Goal: Ask a question: Seek information or help from site administrators or community

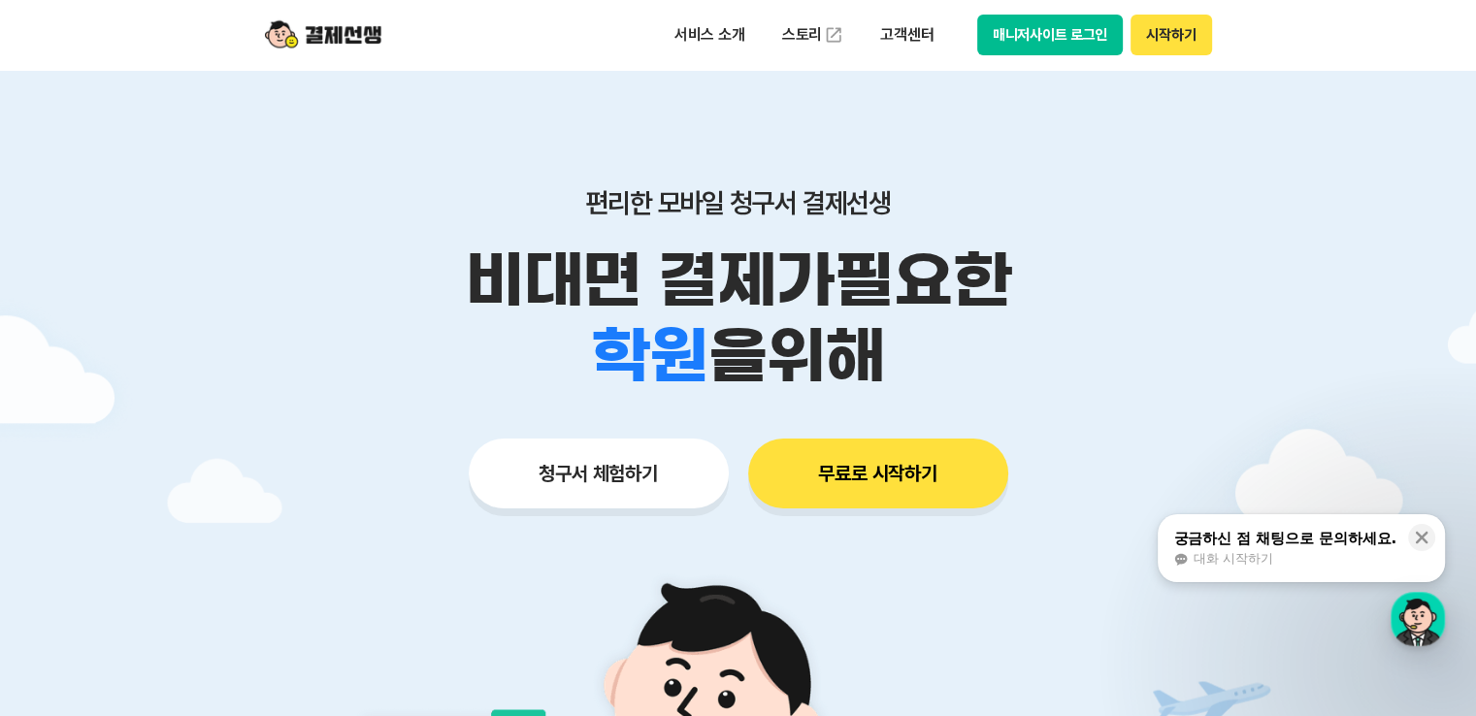
click at [1180, 49] on button "시작하기" at bounding box center [1170, 35] width 81 height 41
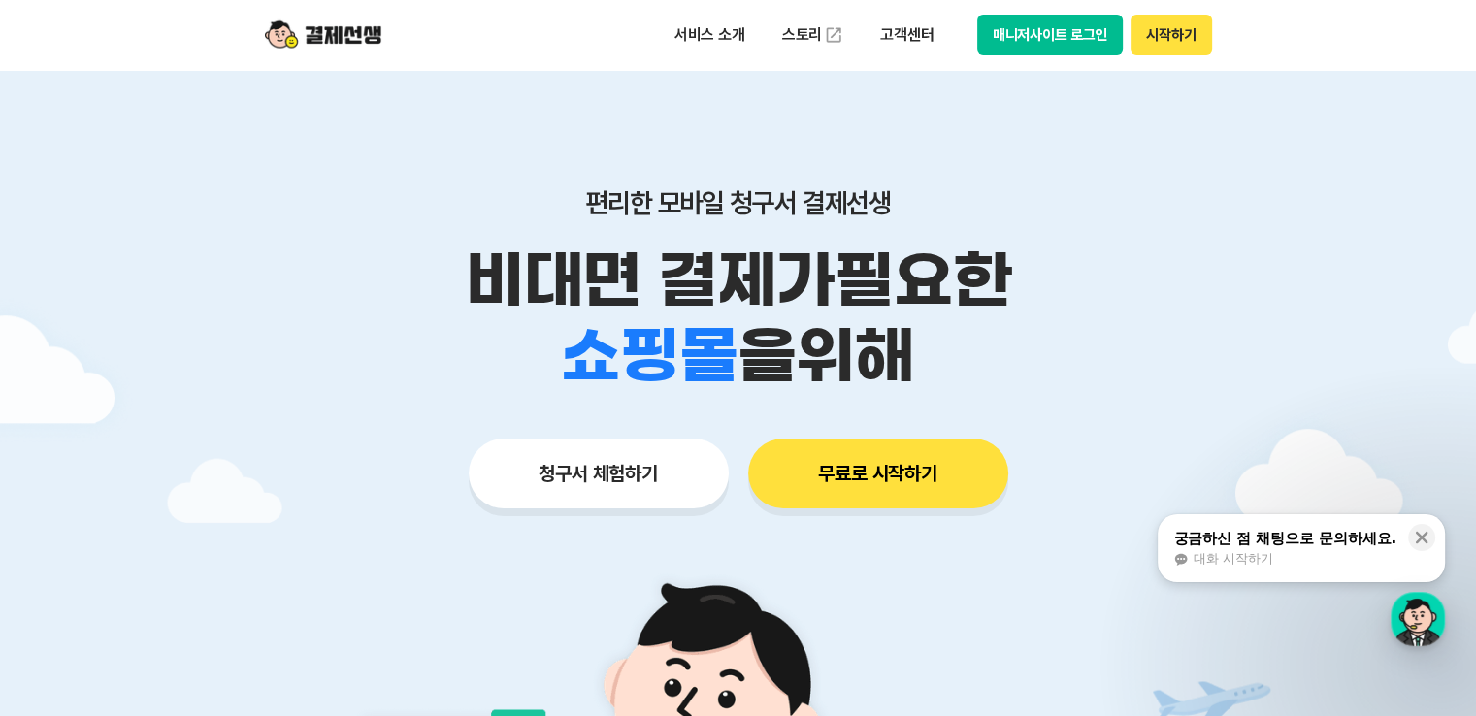
click at [989, 35] on button "매니저사이트 로그인" at bounding box center [1050, 35] width 146 height 41
click at [1190, 552] on div "대화 시작하기" at bounding box center [1284, 558] width 223 height 17
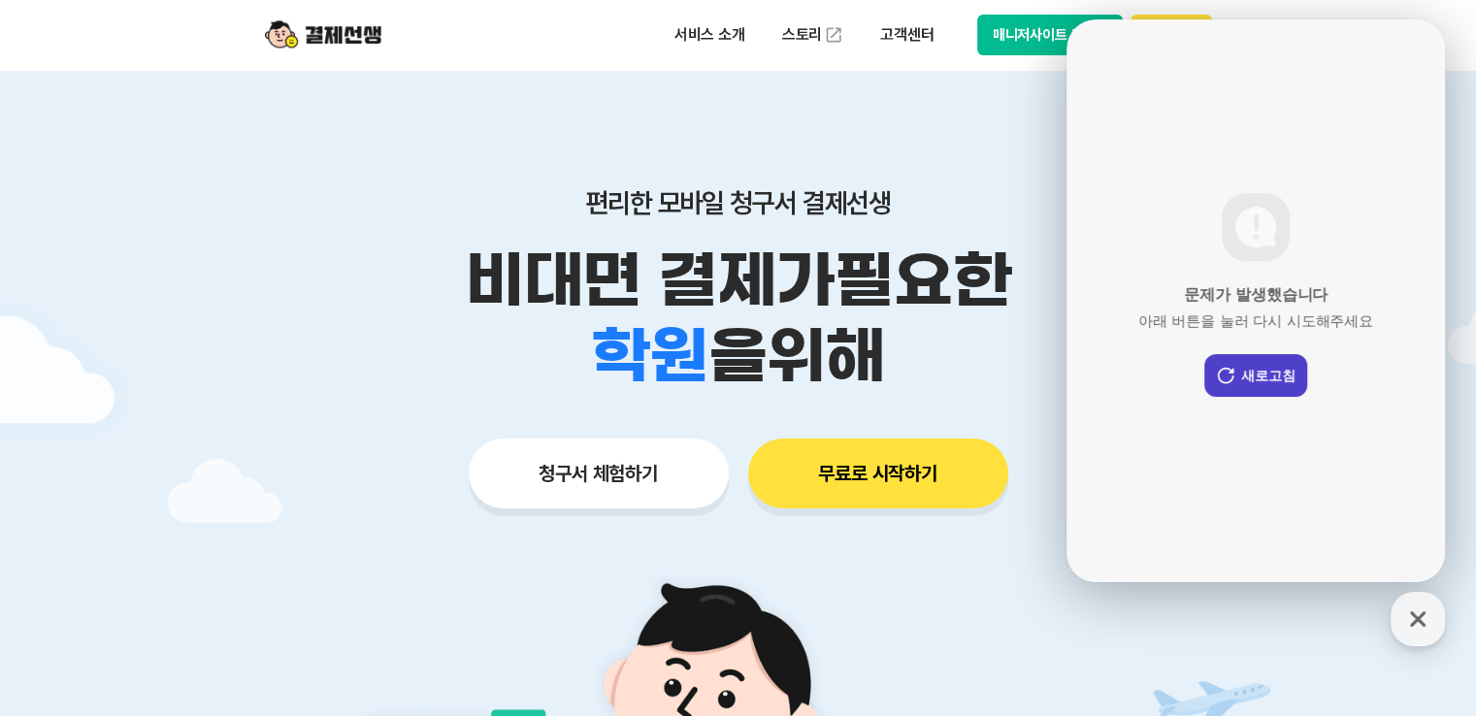
click at [1248, 383] on button "새로고침" at bounding box center [1255, 375] width 103 height 43
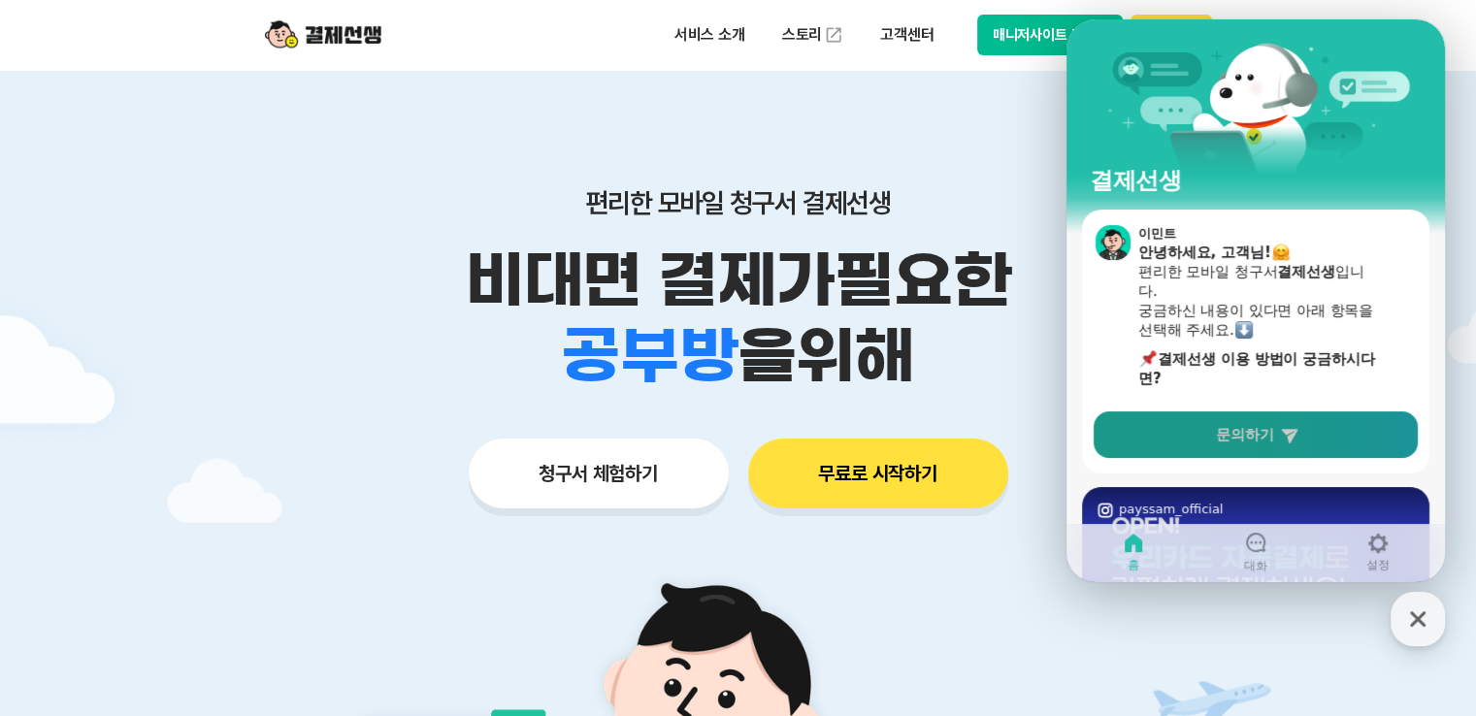
click at [1218, 435] on span "문의하기" at bounding box center [1245, 434] width 58 height 19
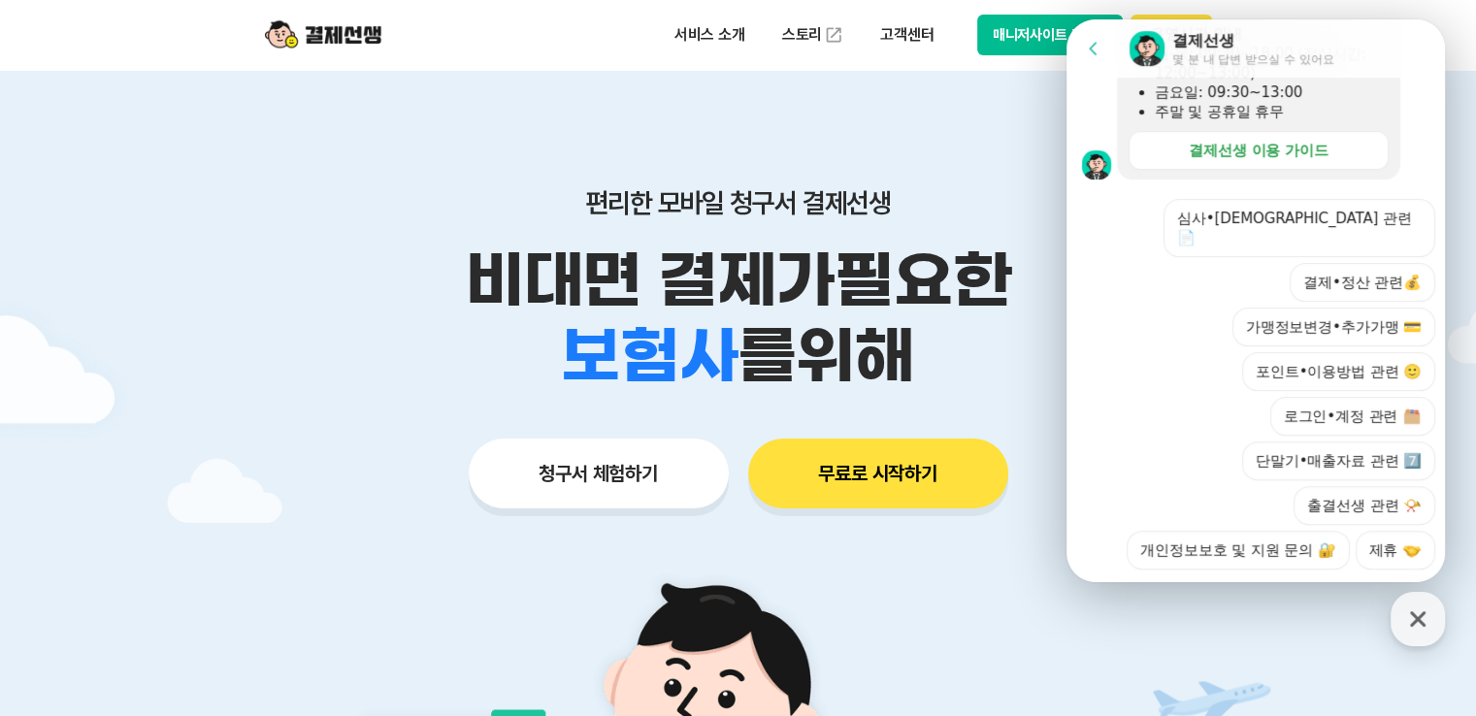
scroll to position [582, 0]
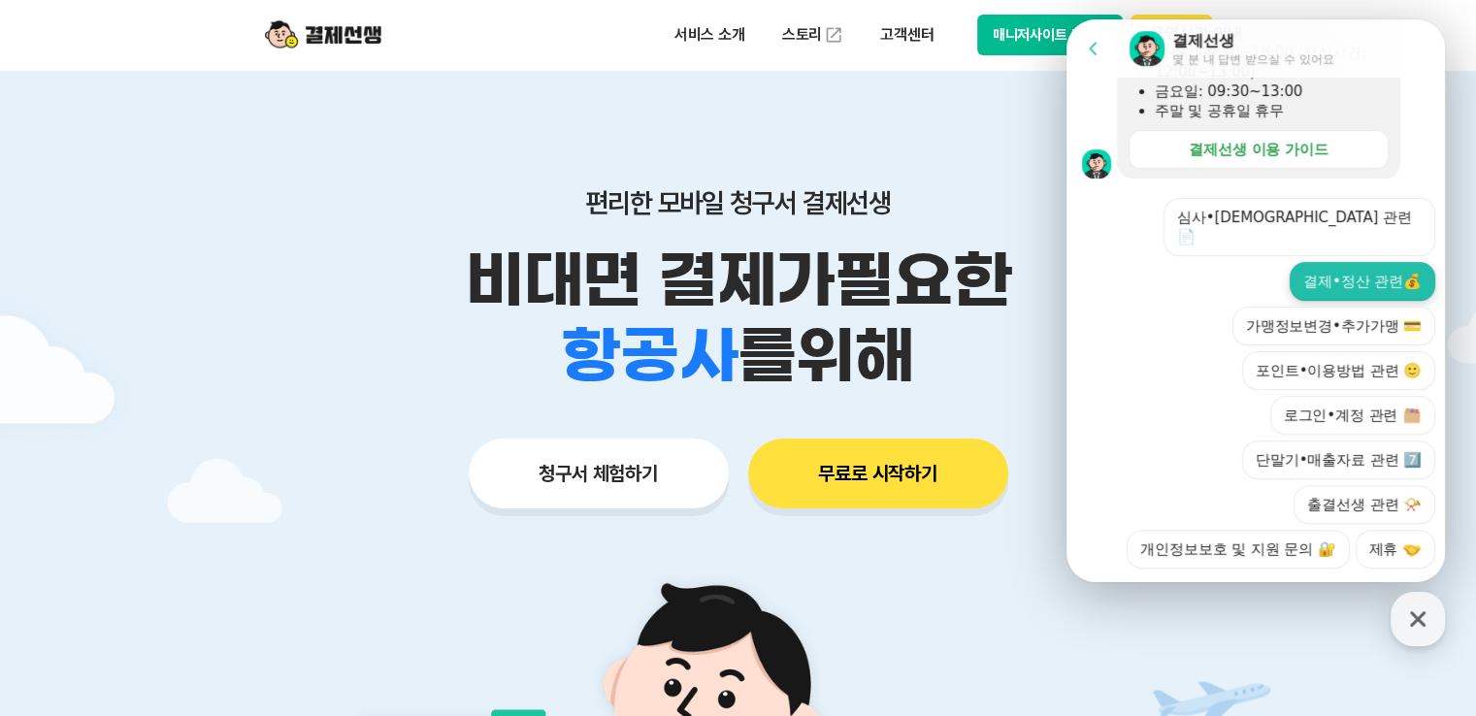
click at [1350, 265] on button "결제•정산 관련💰" at bounding box center [1362, 281] width 146 height 39
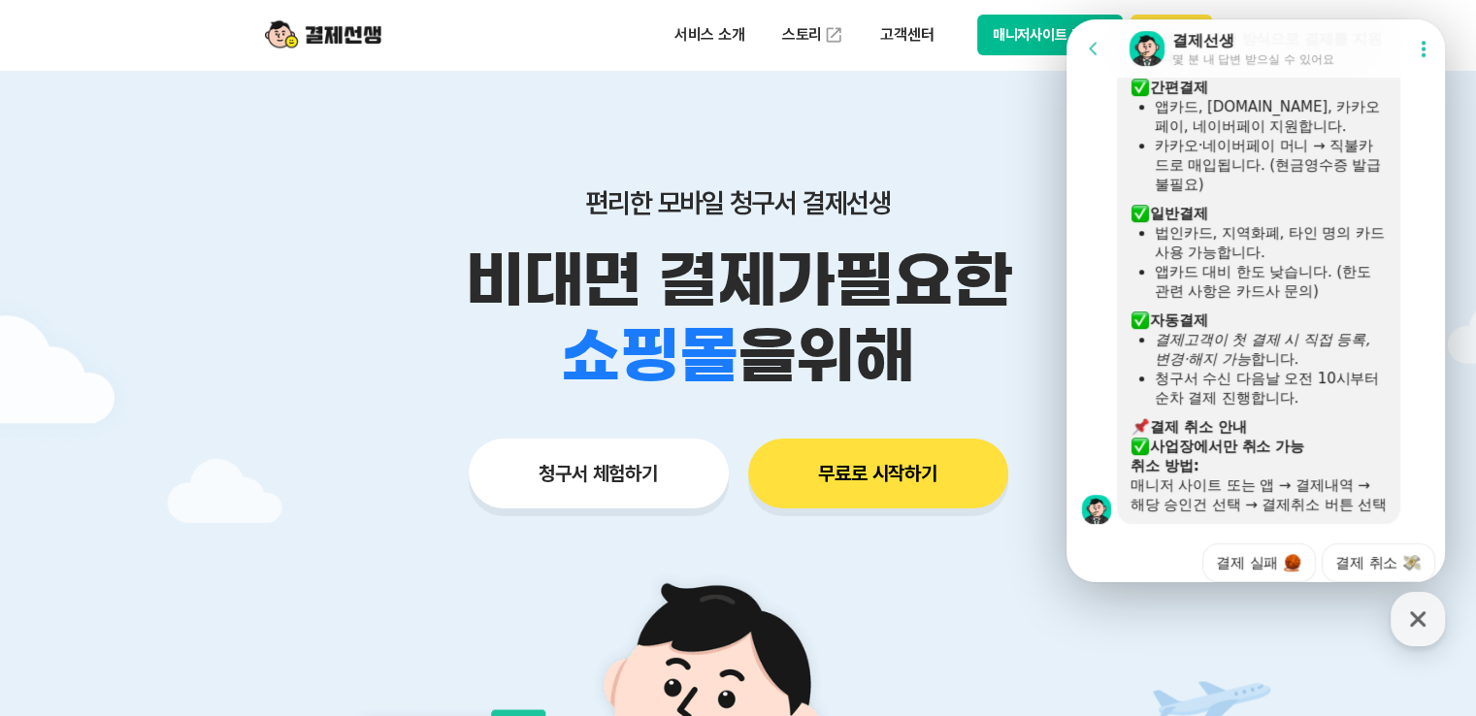
scroll to position [640, 0]
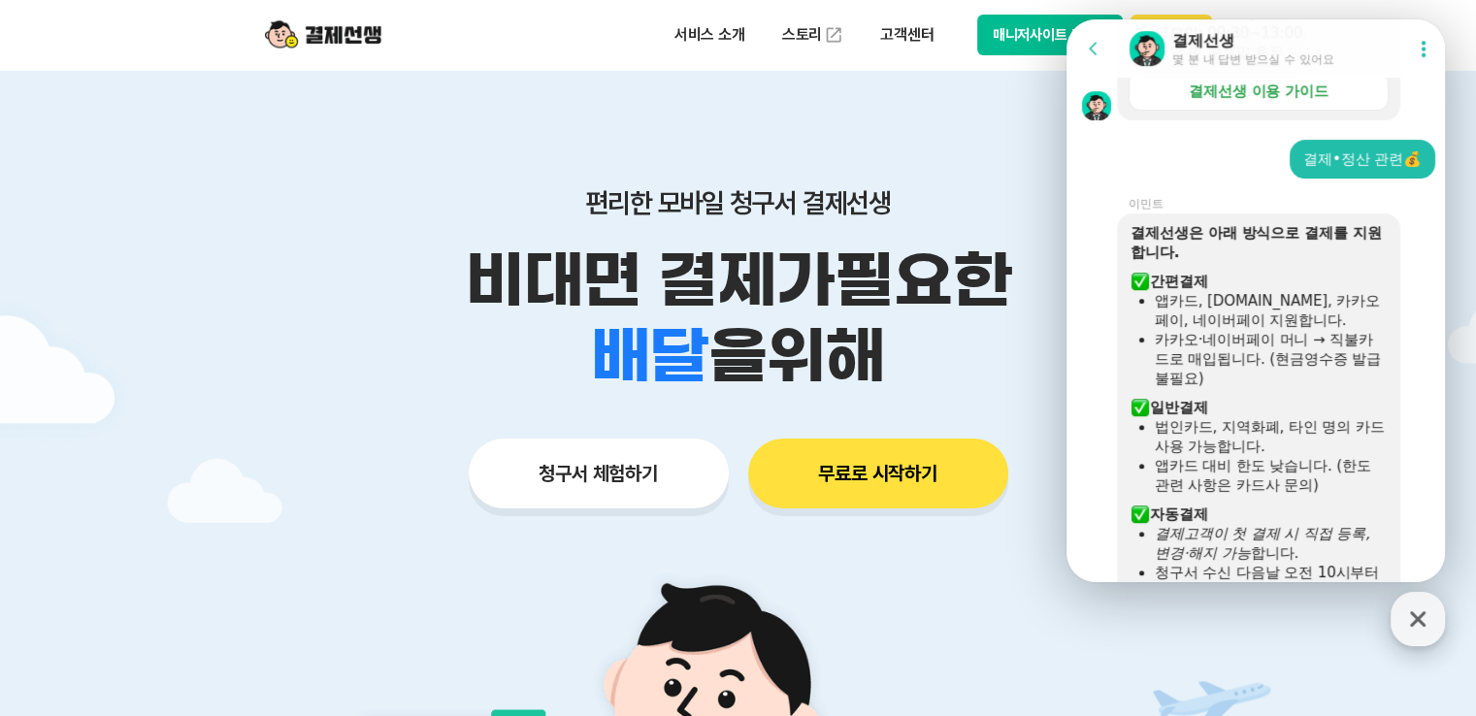
click at [1415, 620] on icon "button" at bounding box center [1418, 619] width 16 height 16
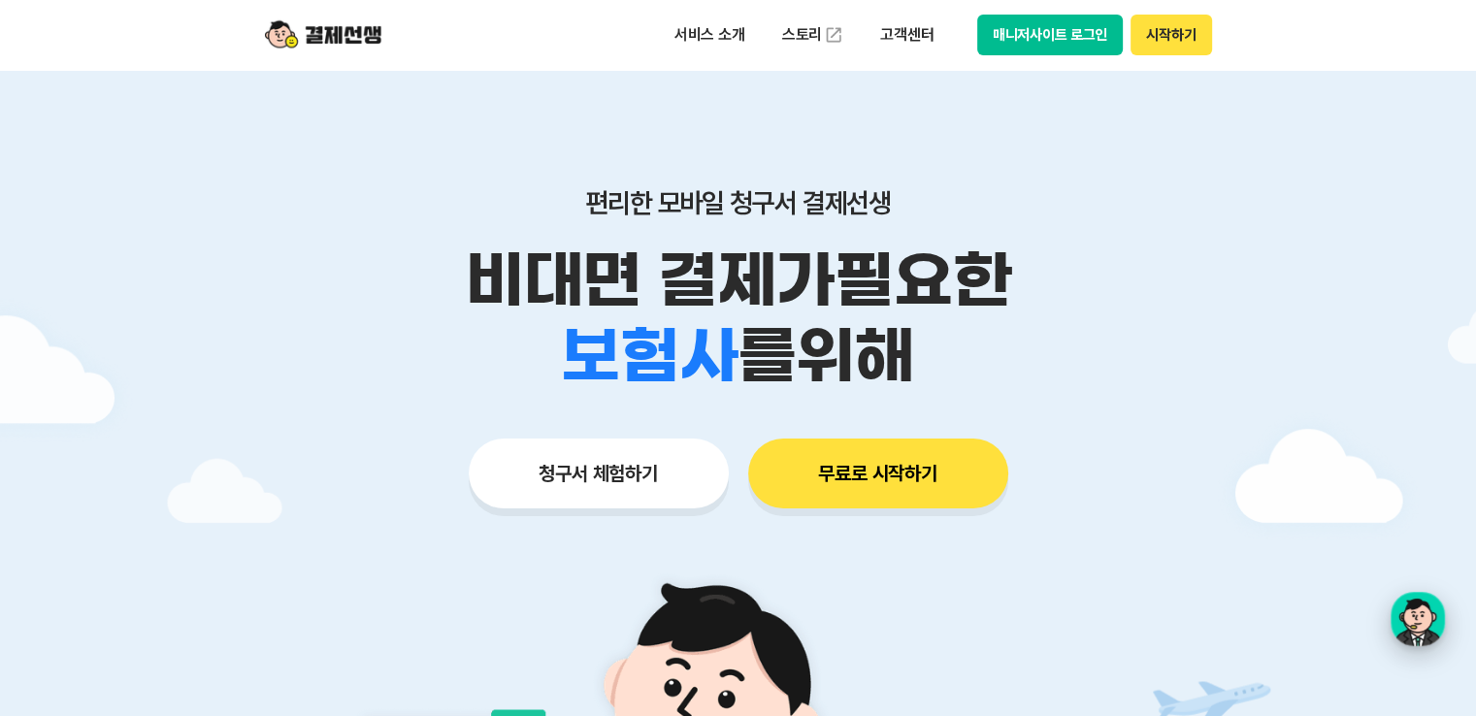
click at [1413, 613] on div "button" at bounding box center [1417, 619] width 54 height 54
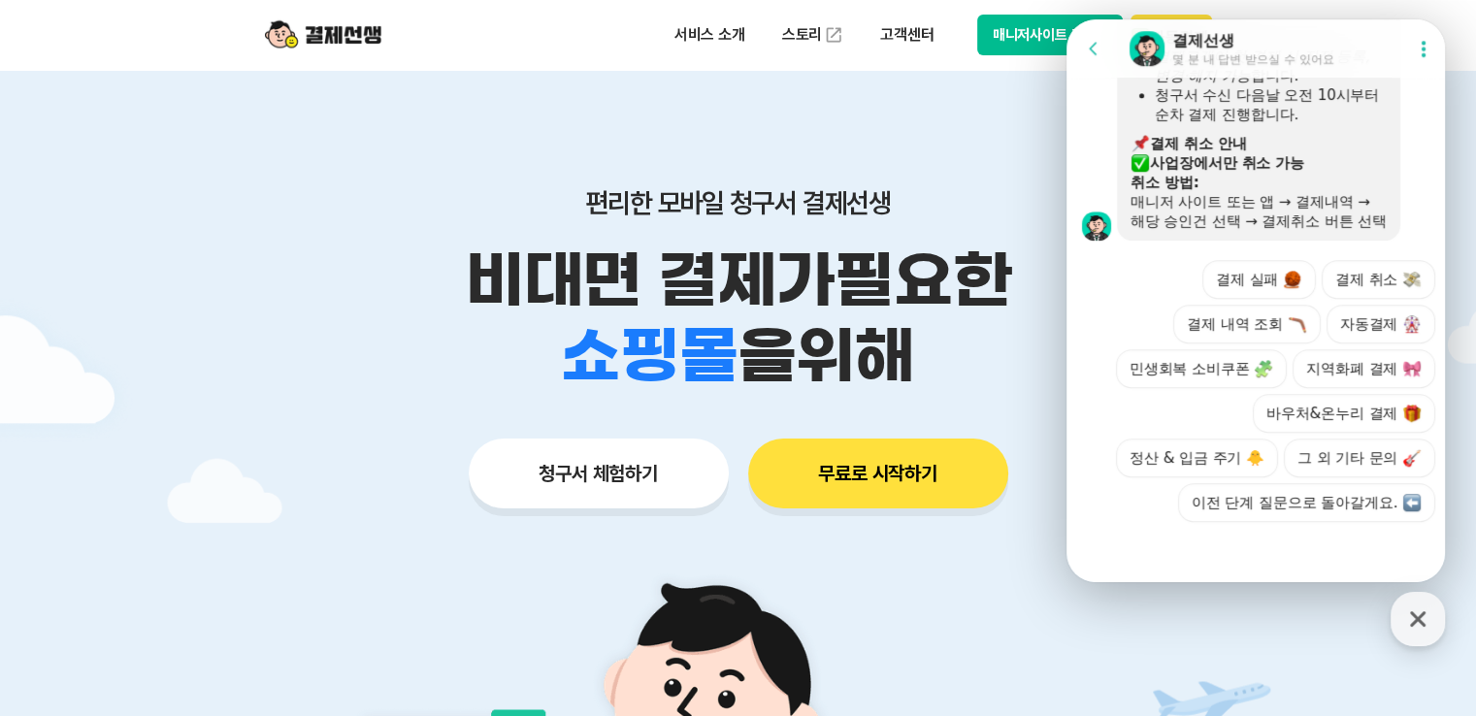
scroll to position [1222, 0]
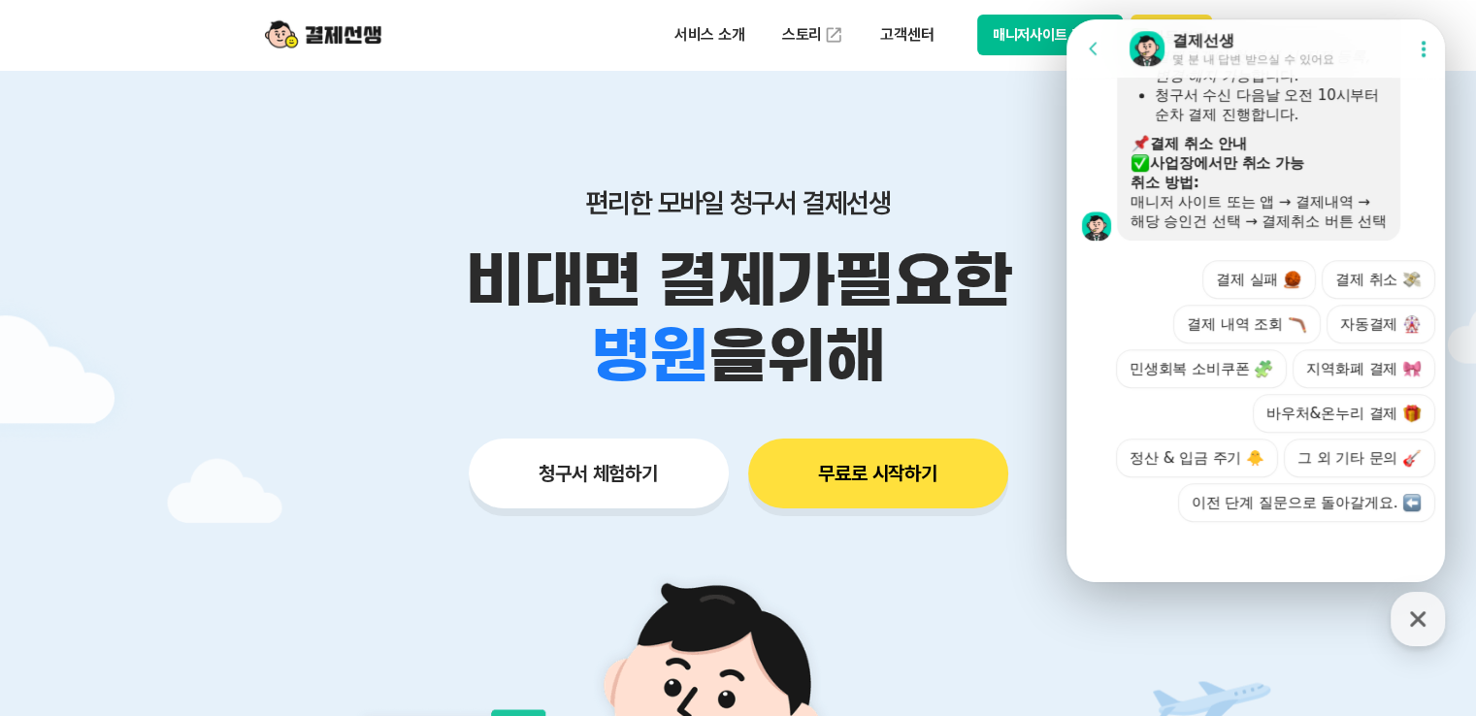
click at [1305, 538] on div at bounding box center [1258, 548] width 384 height 52
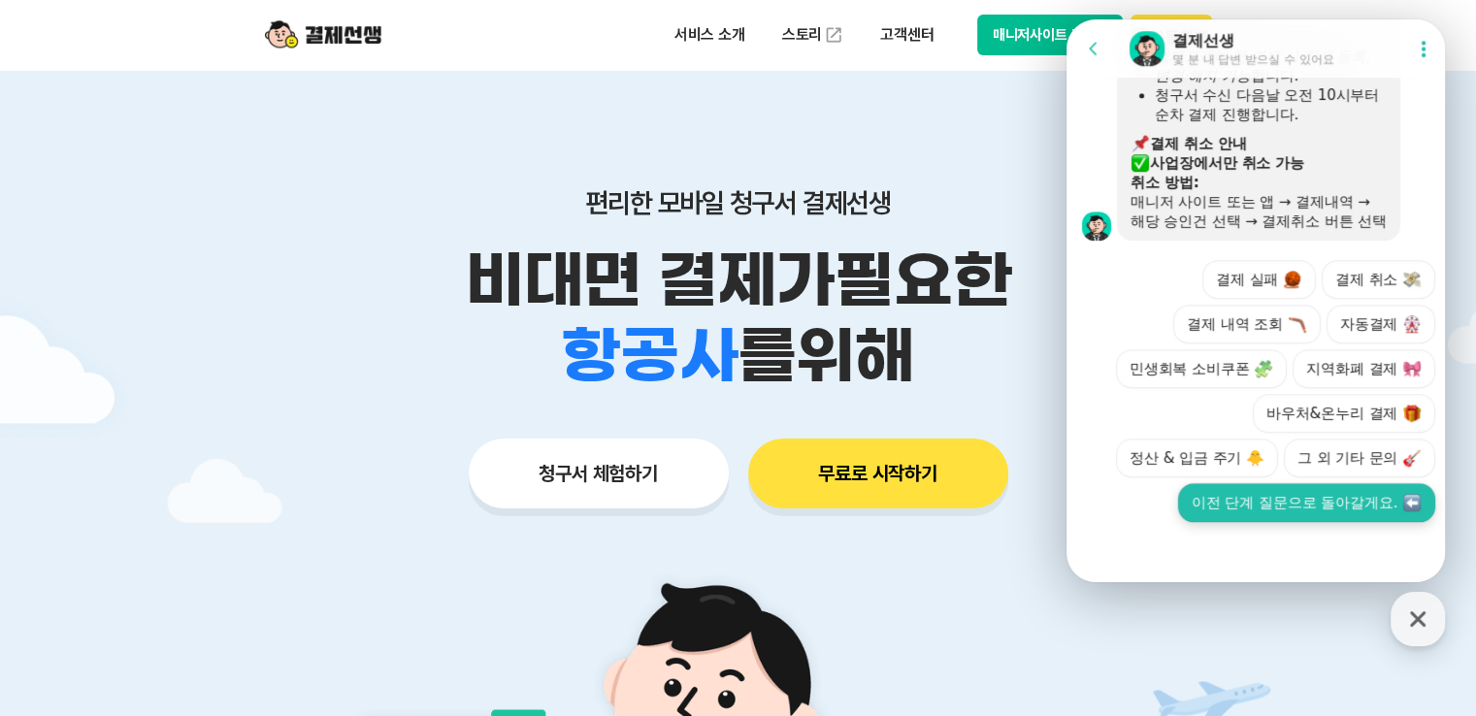
click at [1325, 490] on button "이전 단계 질문으로 돌아갈게요." at bounding box center [1306, 502] width 257 height 39
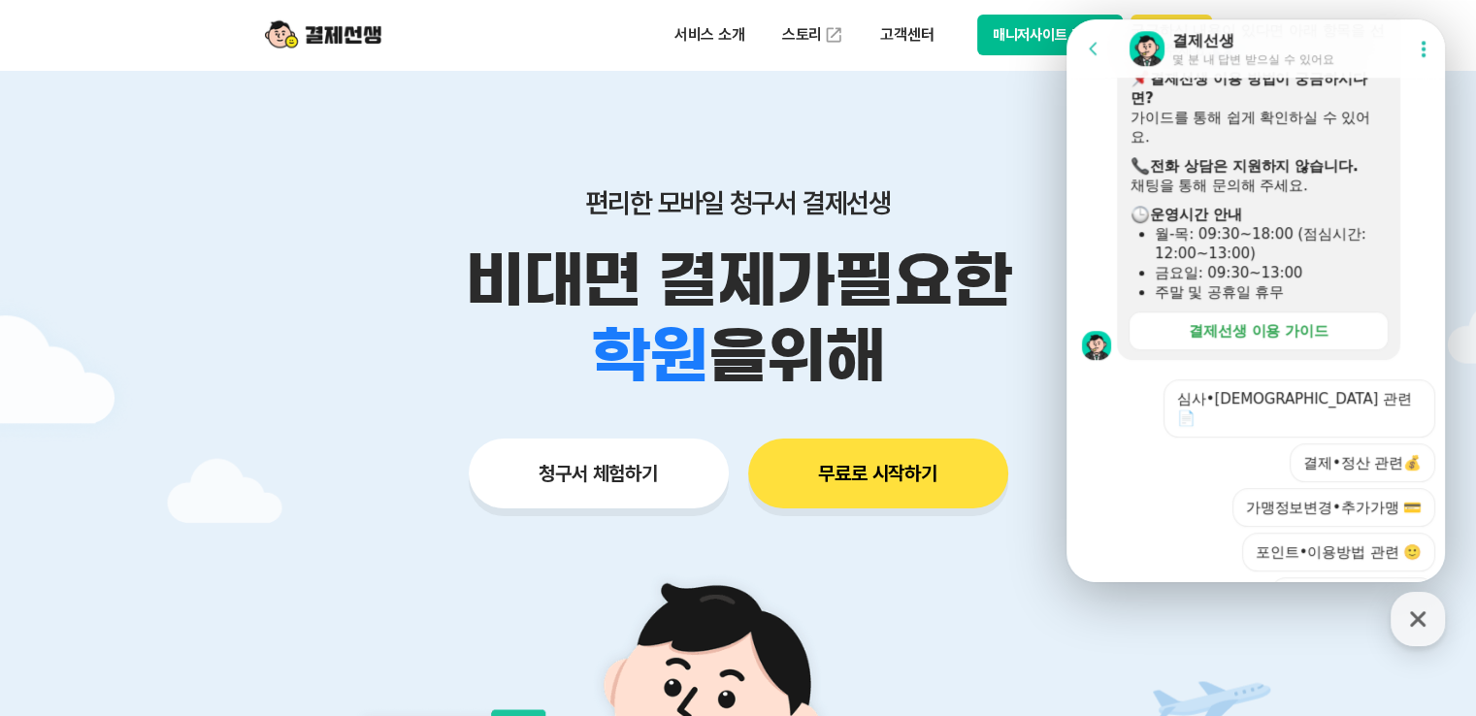
scroll to position [1703, 0]
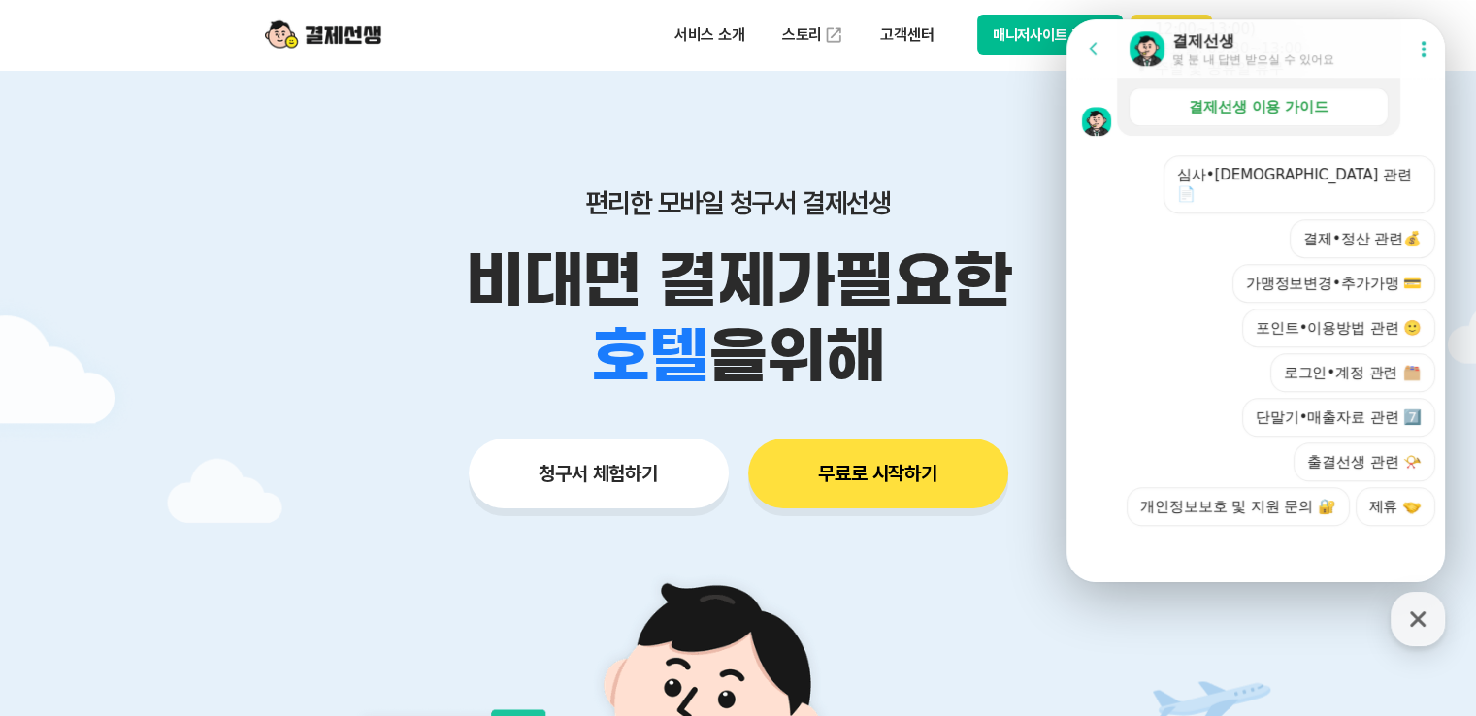
click at [1415, 39] on icon at bounding box center [1422, 48] width 19 height 19
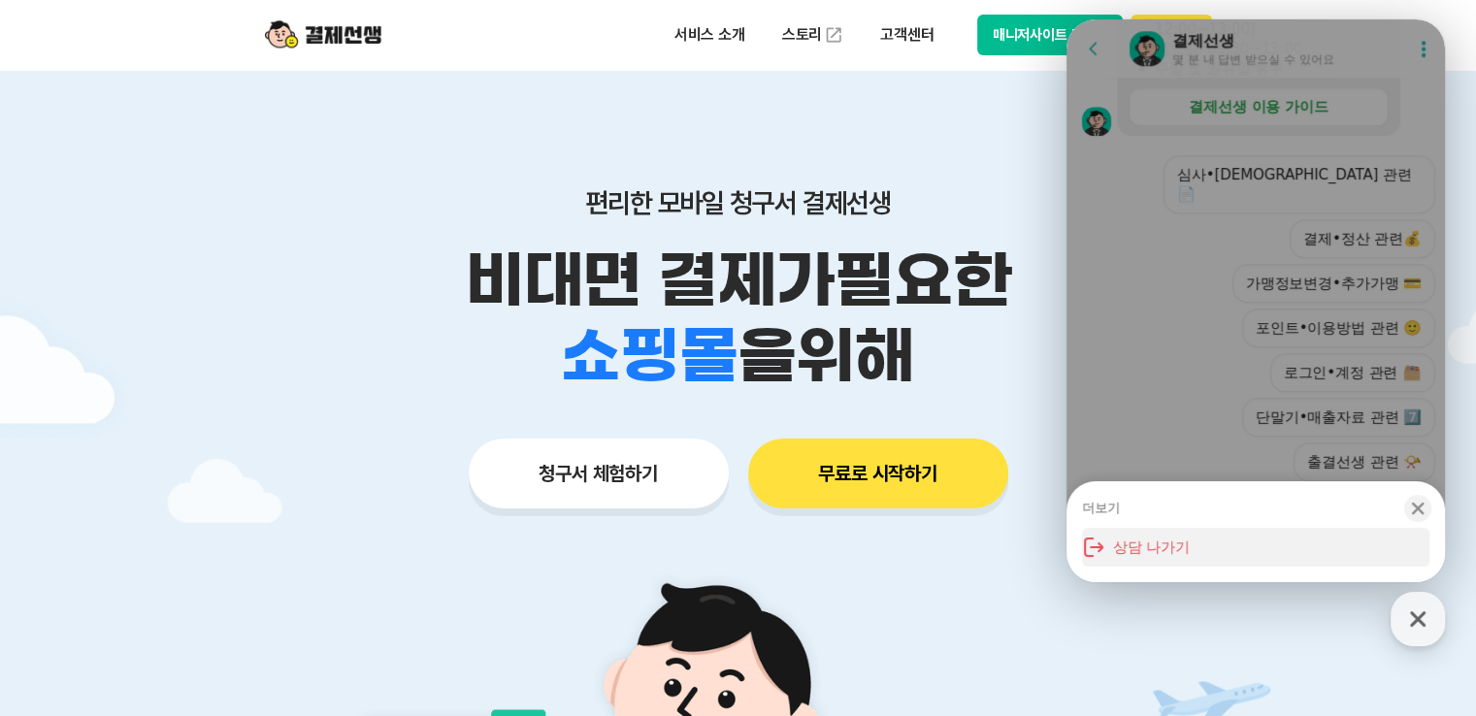
click at [1146, 544] on button "상담 나가기" at bounding box center [1255, 547] width 347 height 39
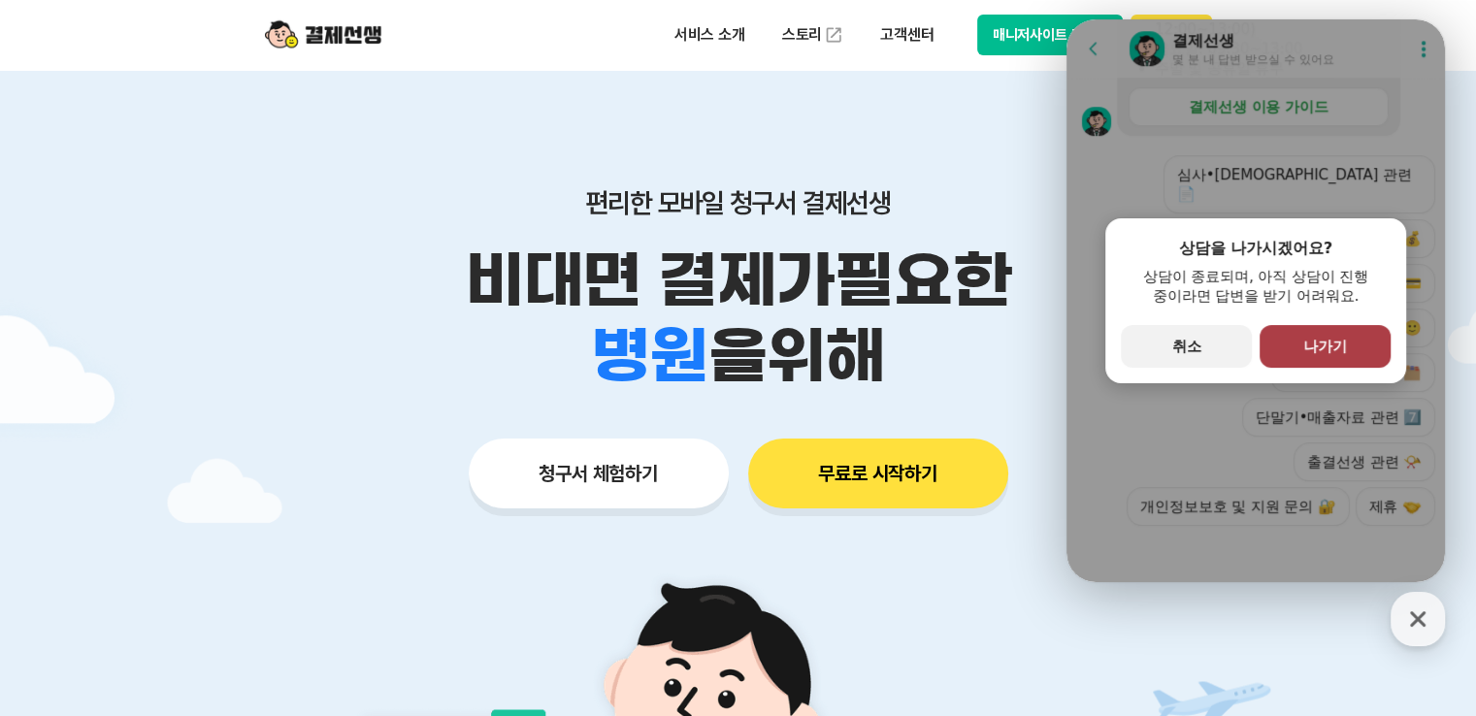
click at [1294, 357] on button "primary Button 나가기" at bounding box center [1324, 346] width 131 height 43
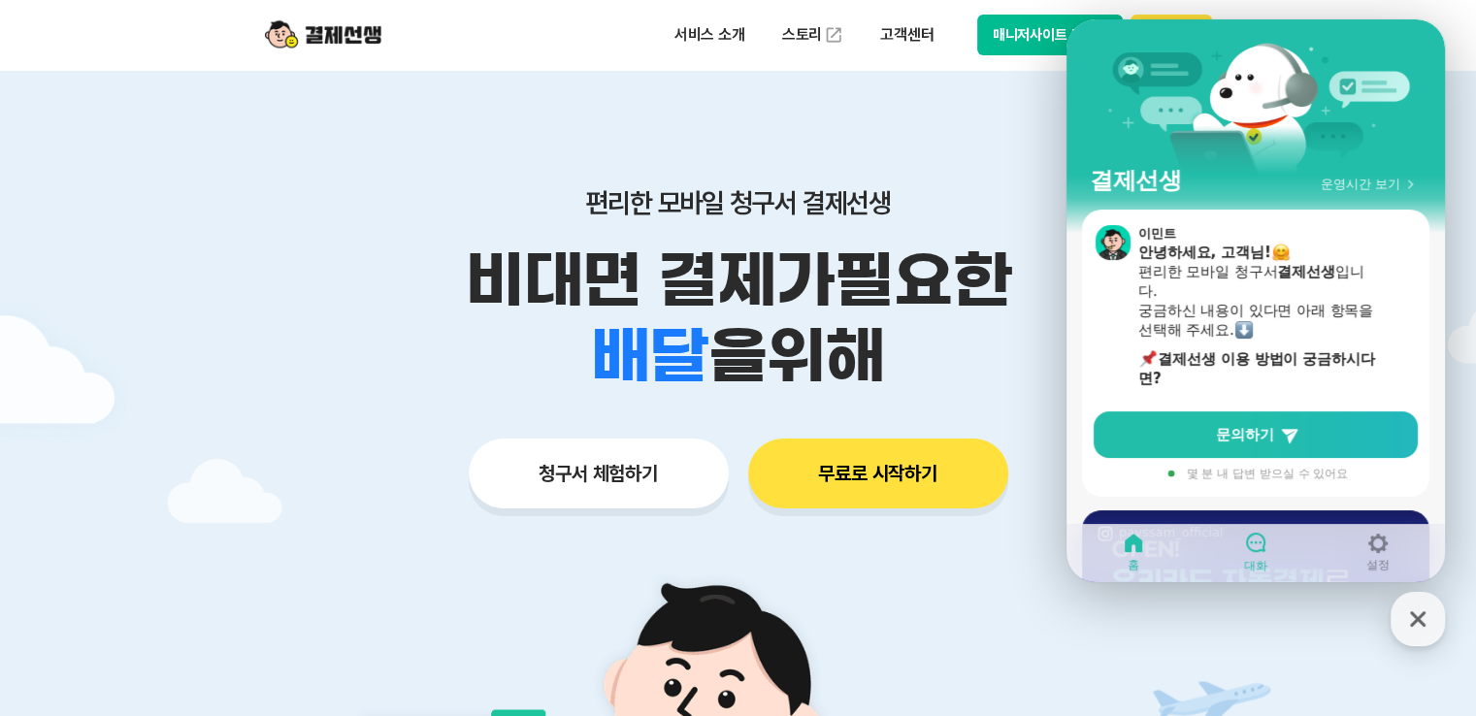
click at [1258, 540] on icon at bounding box center [1255, 542] width 23 height 23
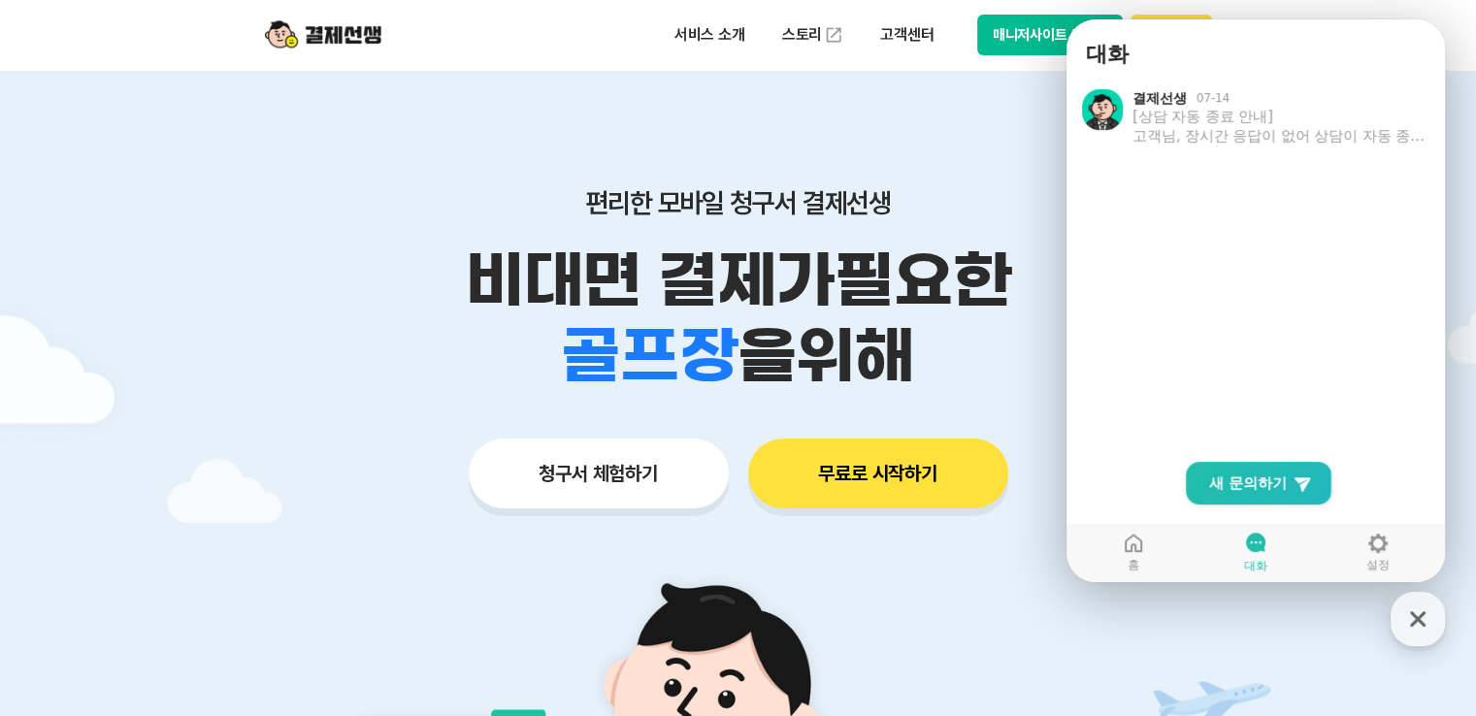
click at [1201, 269] on ol "결제선생 07-14 [상담 자동 종료 안내] 고객님, 장시간 응답이 없어 상담이 자동 종료되는 점 양해 부탁드립니다. 문의가 해결되지 않았다면…" at bounding box center [1258, 280] width 384 height 404
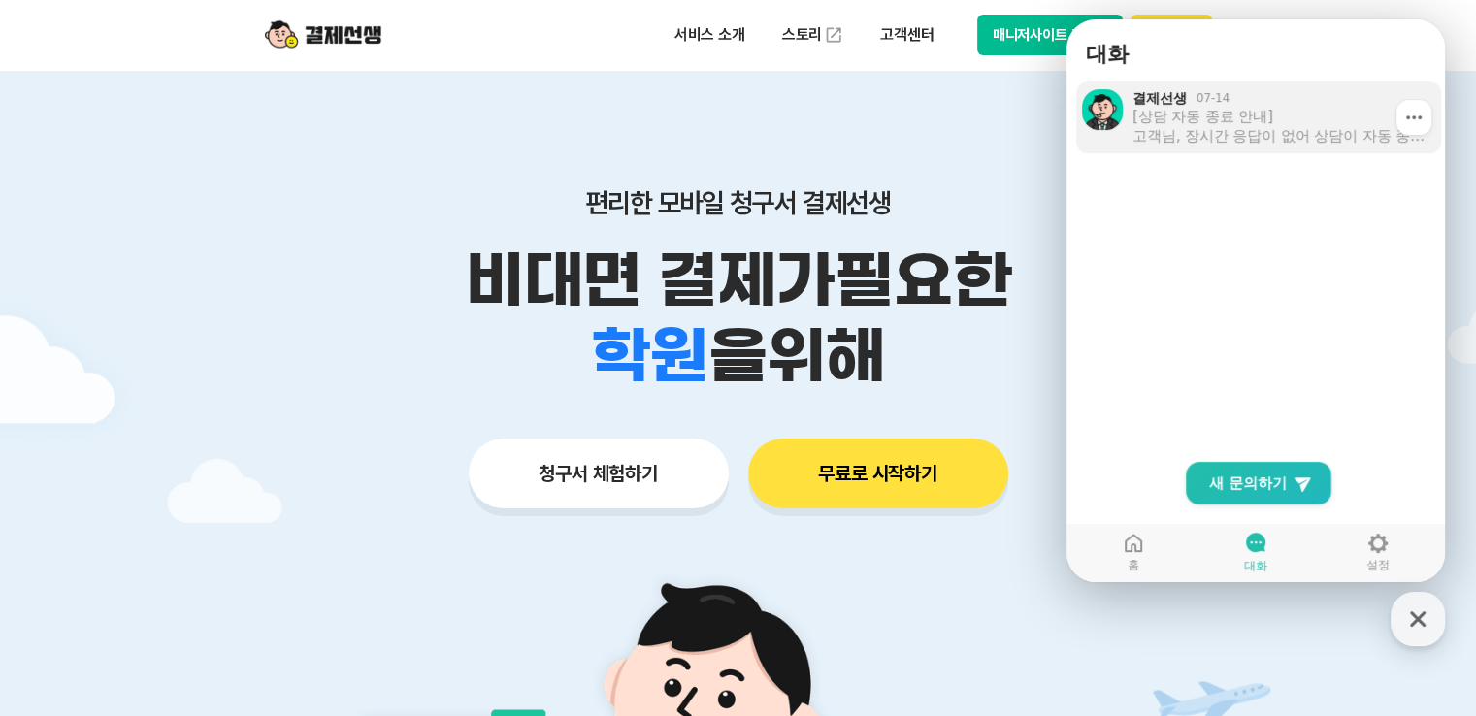
click at [1130, 114] on div "결제선생 07-14 [상담 자동 종료 안내] 고객님, 장시간 응답이 없어 상담이 자동 종료되는 점 양해 부탁드립니다. 문의가 해결되지 않았다면…" at bounding box center [1278, 117] width 297 height 56
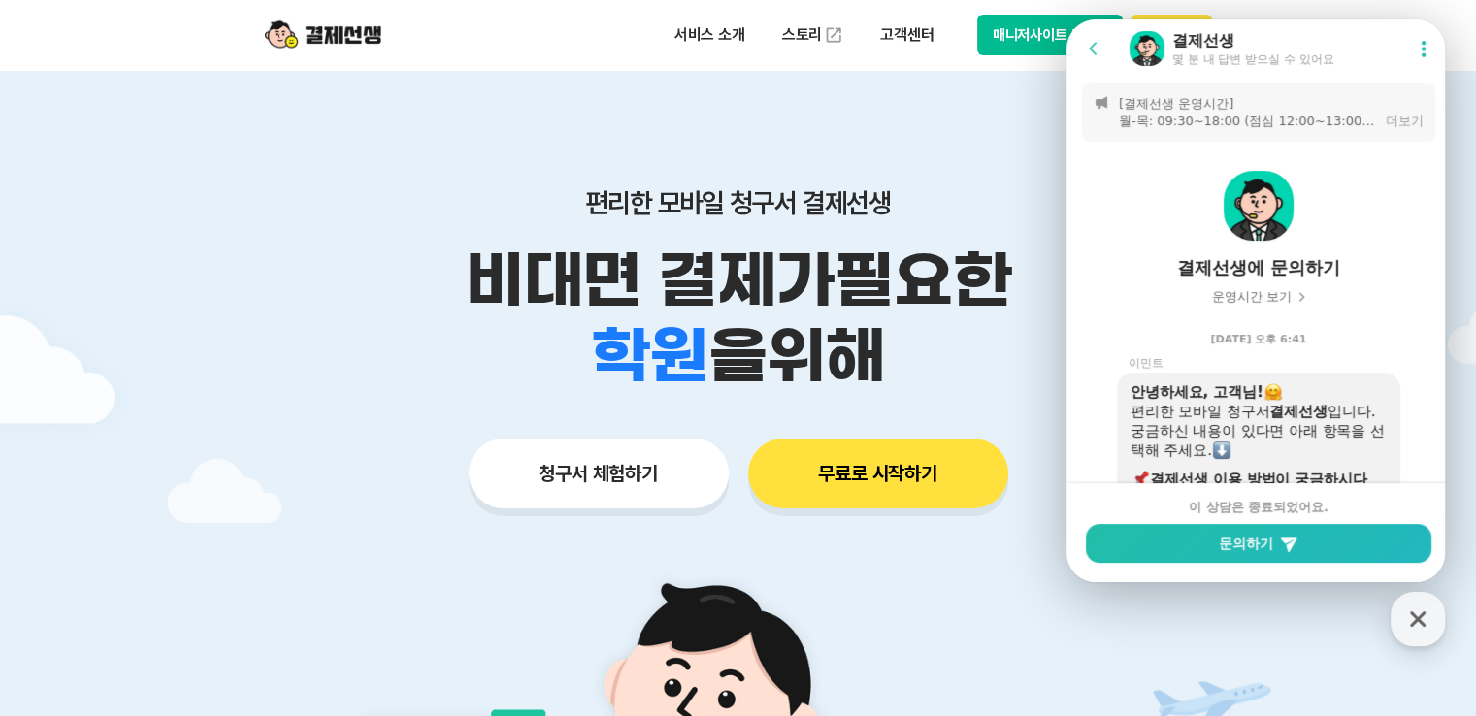
scroll to position [3985, 0]
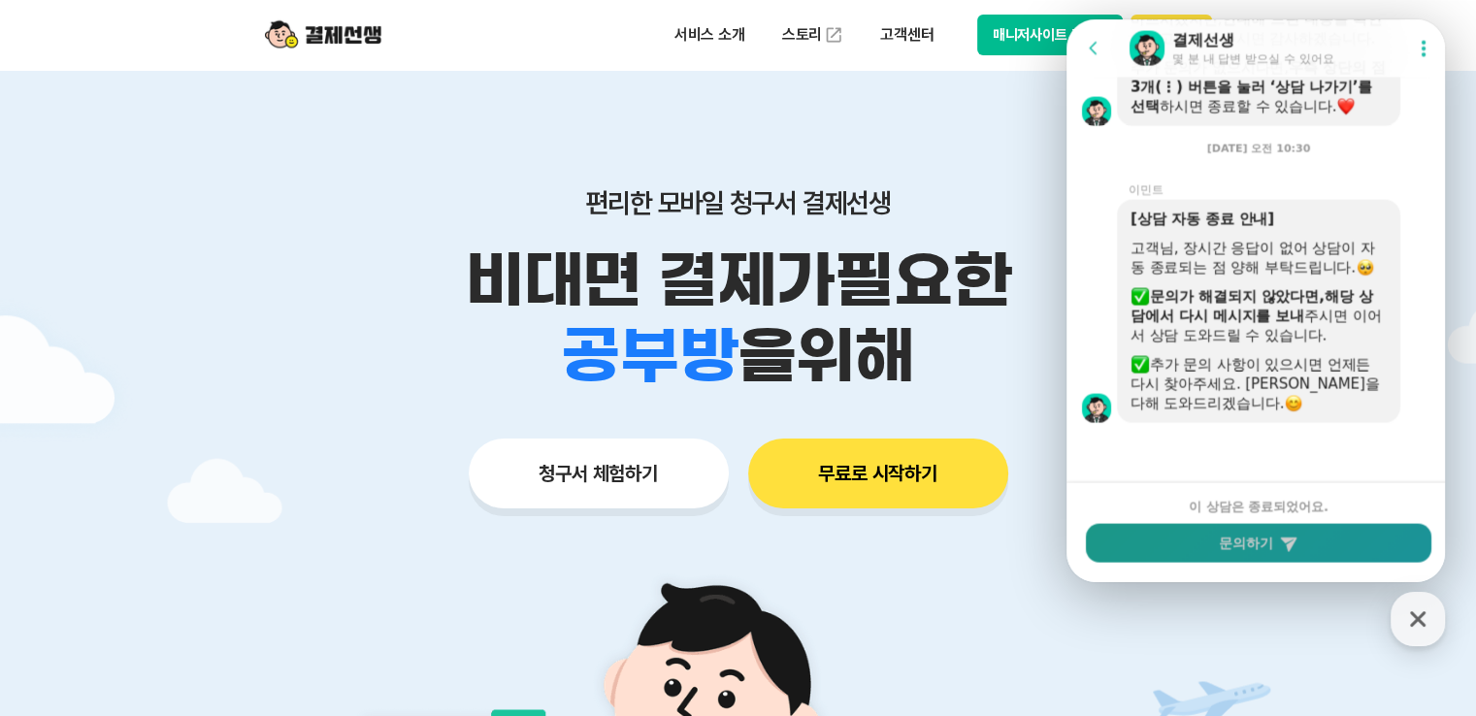
click at [1255, 537] on button "문의하기" at bounding box center [1258, 543] width 345 height 39
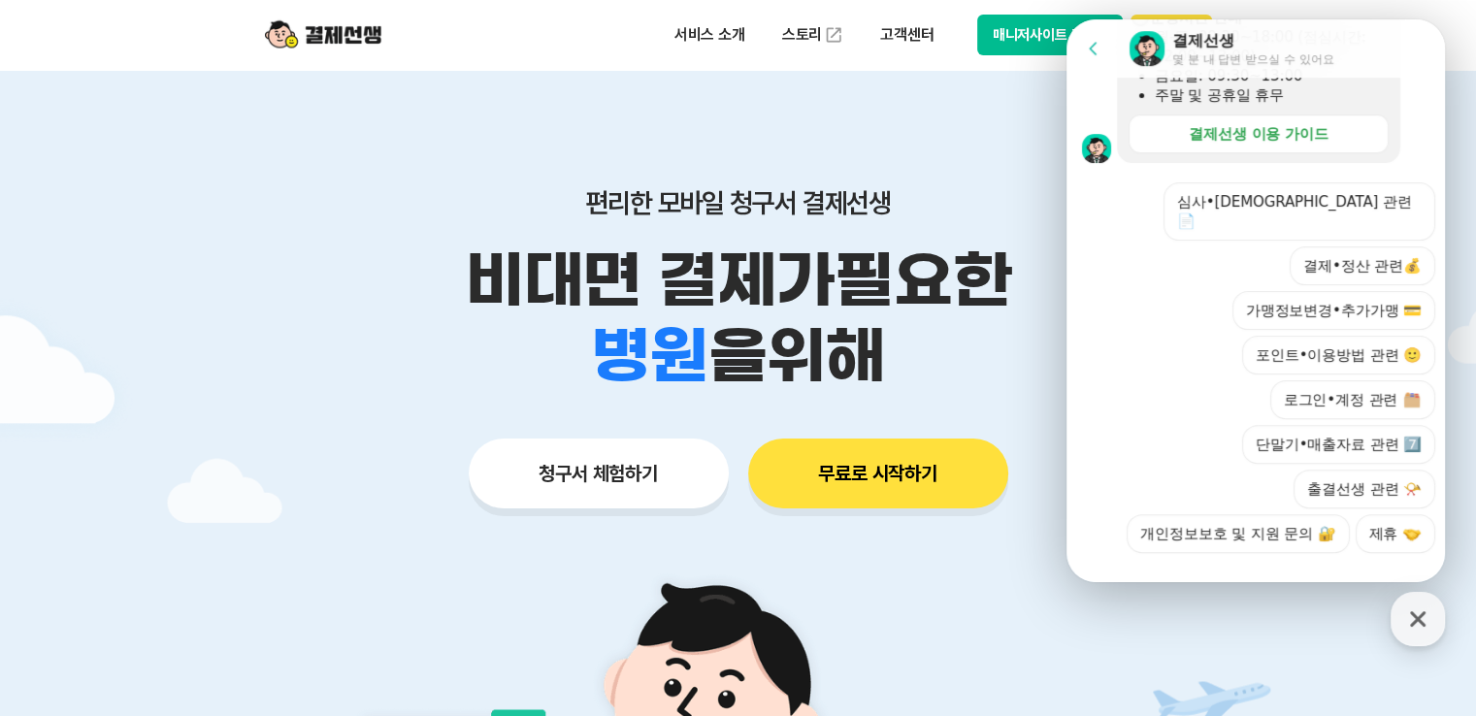
scroll to position [605, 0]
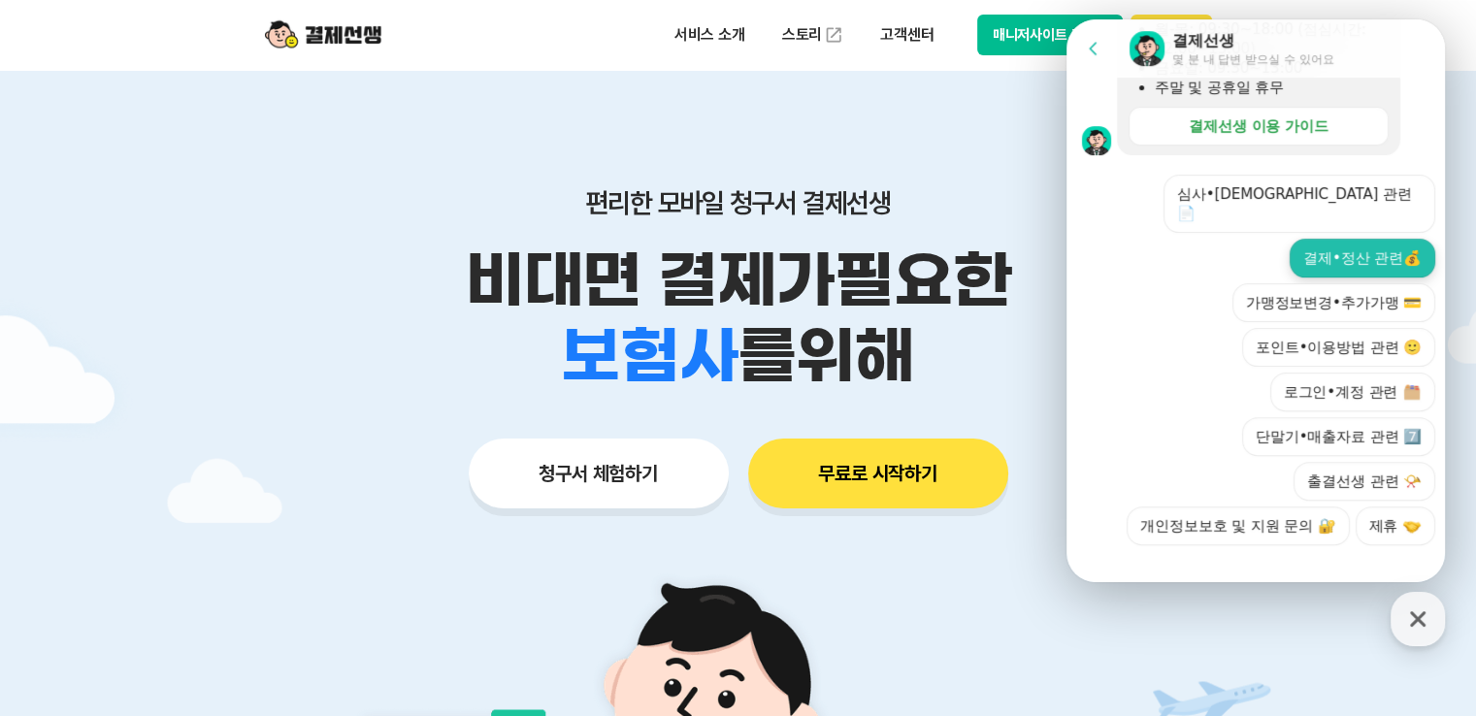
click at [1332, 239] on button "결제•정산 관련💰" at bounding box center [1362, 258] width 146 height 39
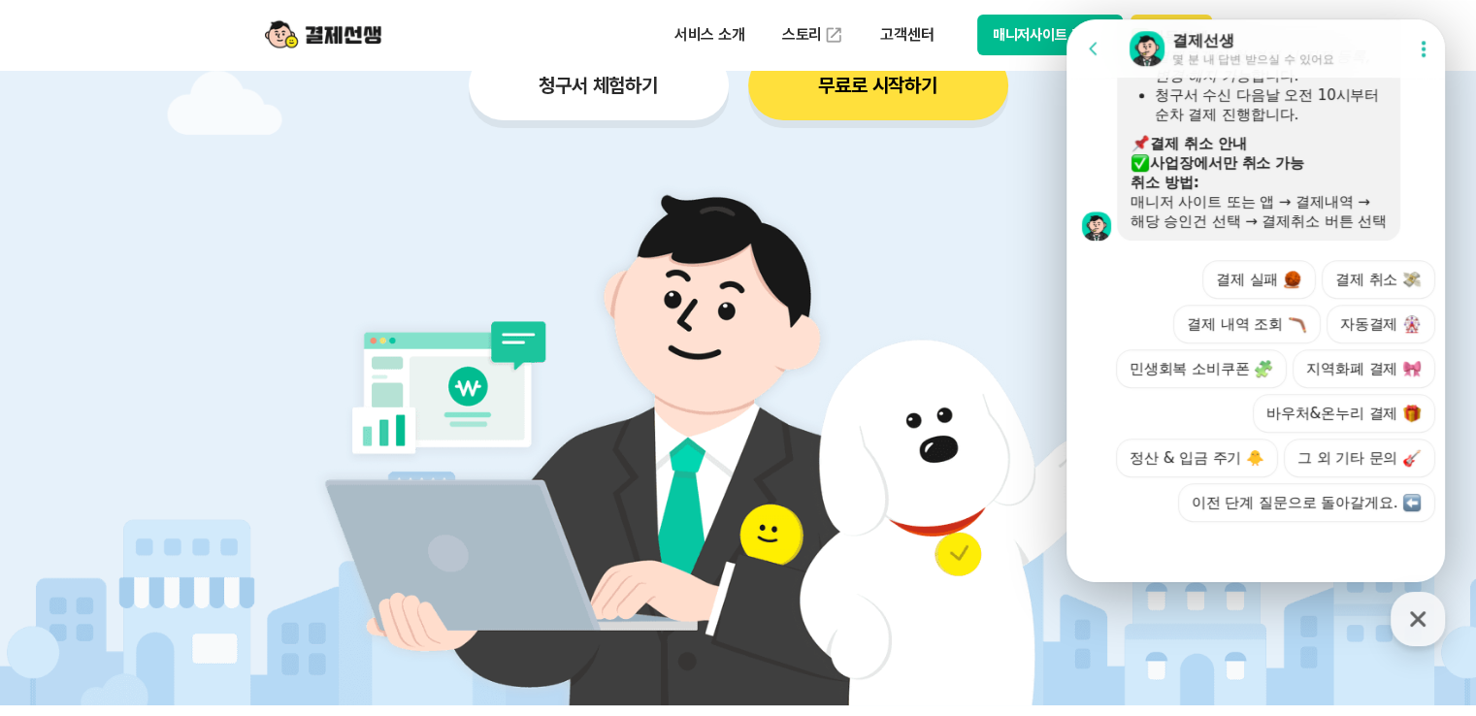
scroll to position [1222, 0]
click at [1306, 463] on button "그 외 기타 문의" at bounding box center [1358, 457] width 151 height 39
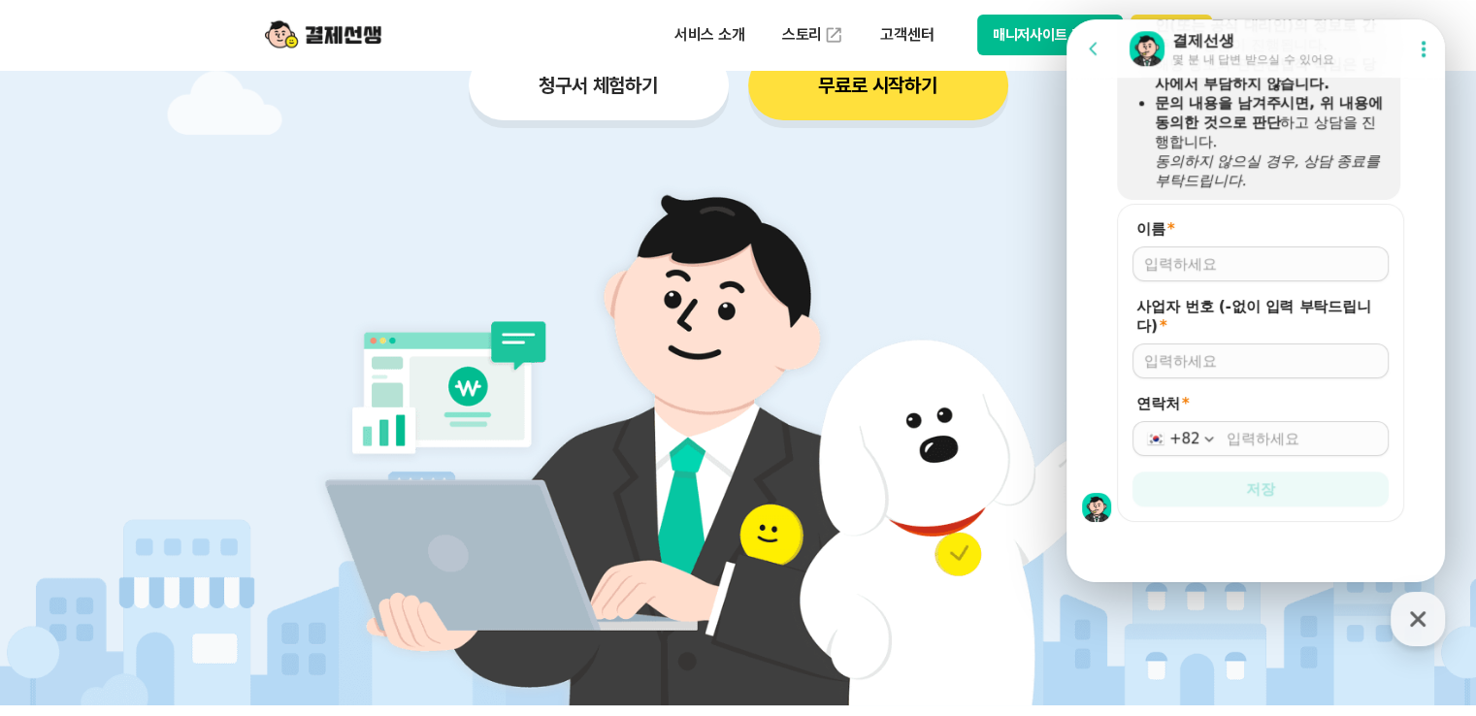
scroll to position [1591, 0]
click at [1240, 442] on input "연락처 *" at bounding box center [1301, 438] width 150 height 19
type input "[PHONE_NUMBER]"
type input "[PERSON_NAME]"
click at [1215, 358] on input "사업자 번호 (-없이 입력 부탁드립니다) *" at bounding box center [1260, 360] width 233 height 19
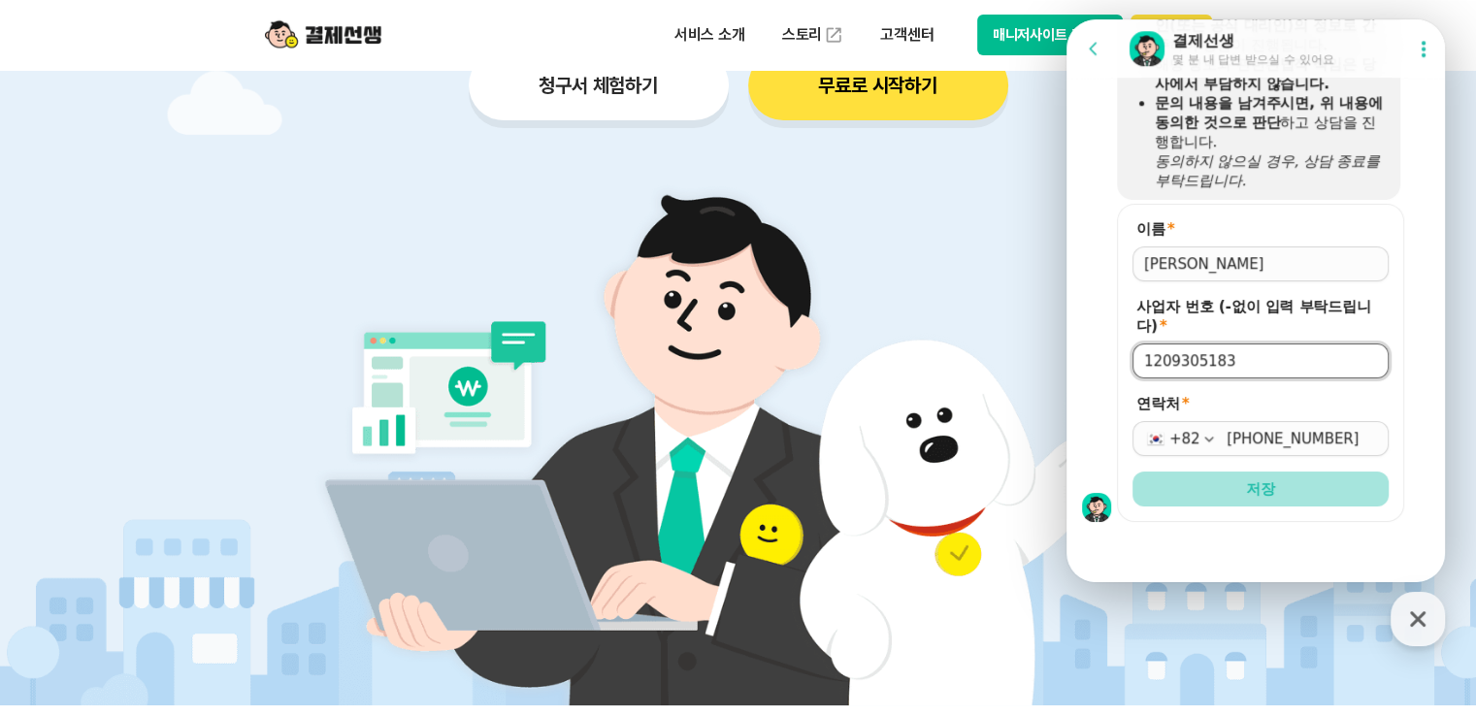
type input "1209305183"
click at [1263, 486] on span "저장" at bounding box center [1260, 488] width 29 height 19
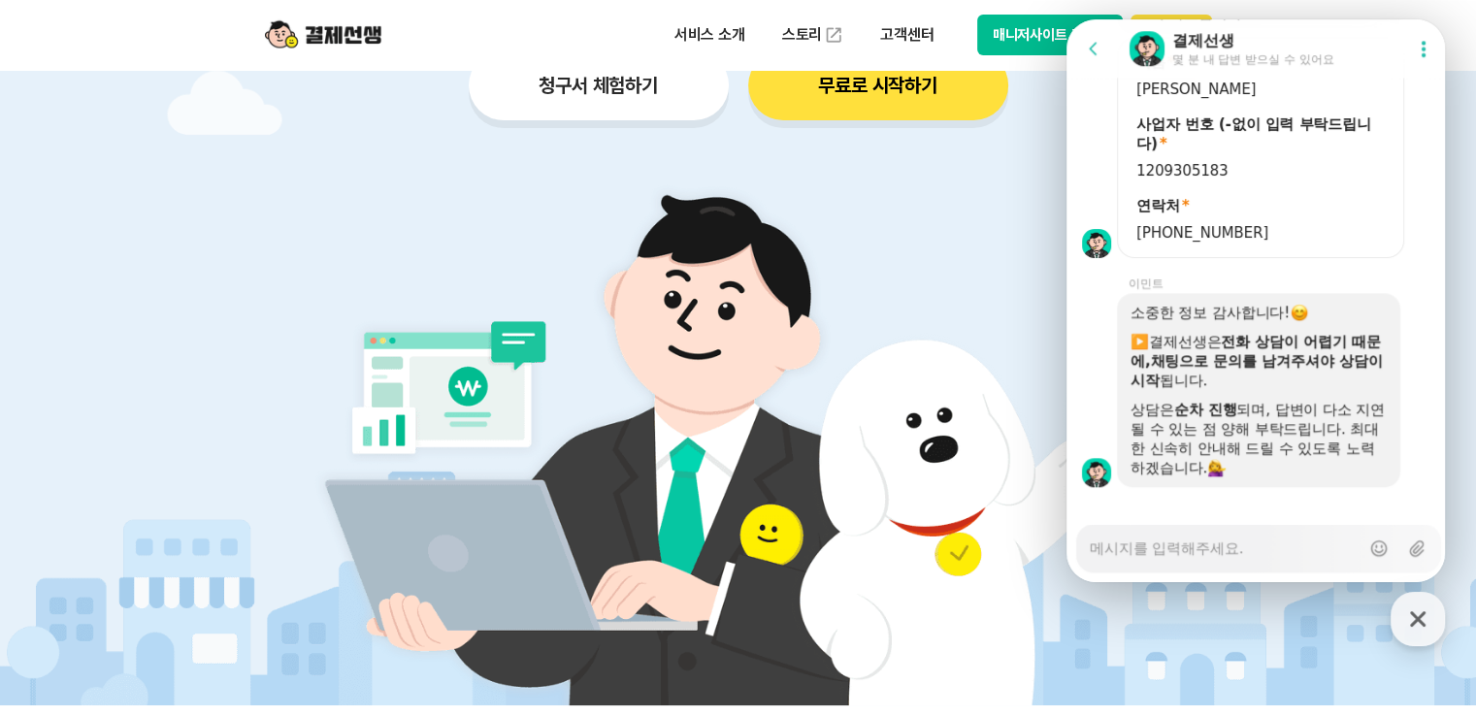
scroll to position [1781, 0]
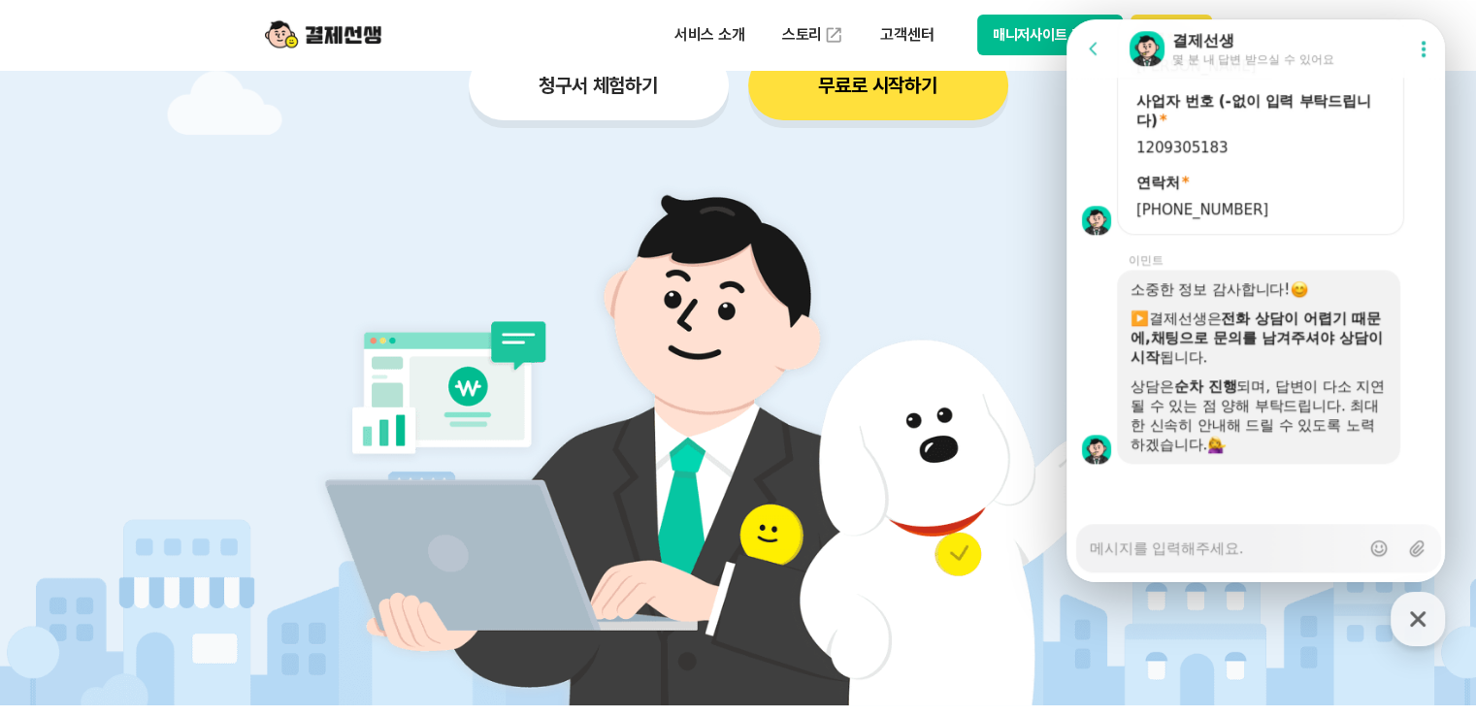
click at [1153, 551] on textarea "Messenger Input Textarea" at bounding box center [1224, 541] width 270 height 33
type textarea "x"
type textarea "ㄱ"
type textarea "x"
type textarea "고"
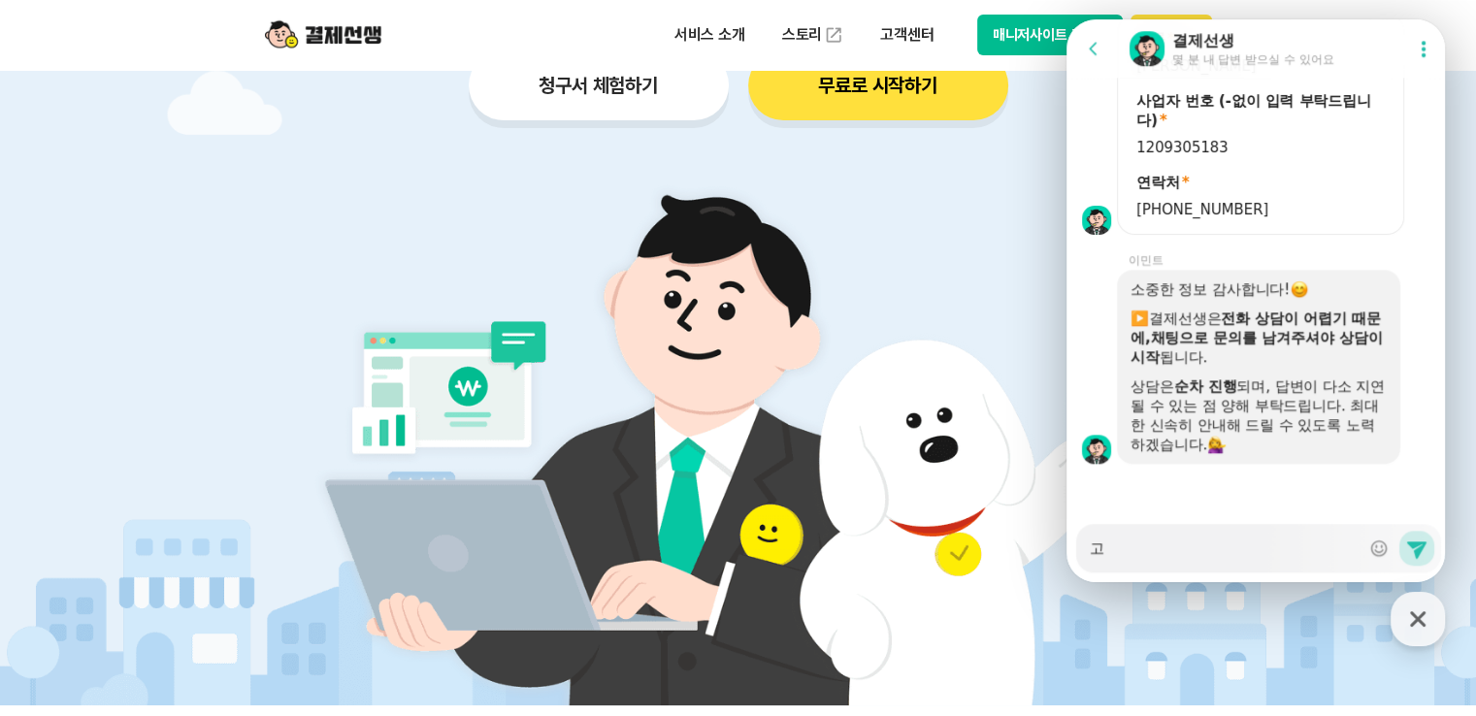
type textarea "x"
type textarea "곡"
type textarea "x"
type textarea "고개"
type textarea "x"
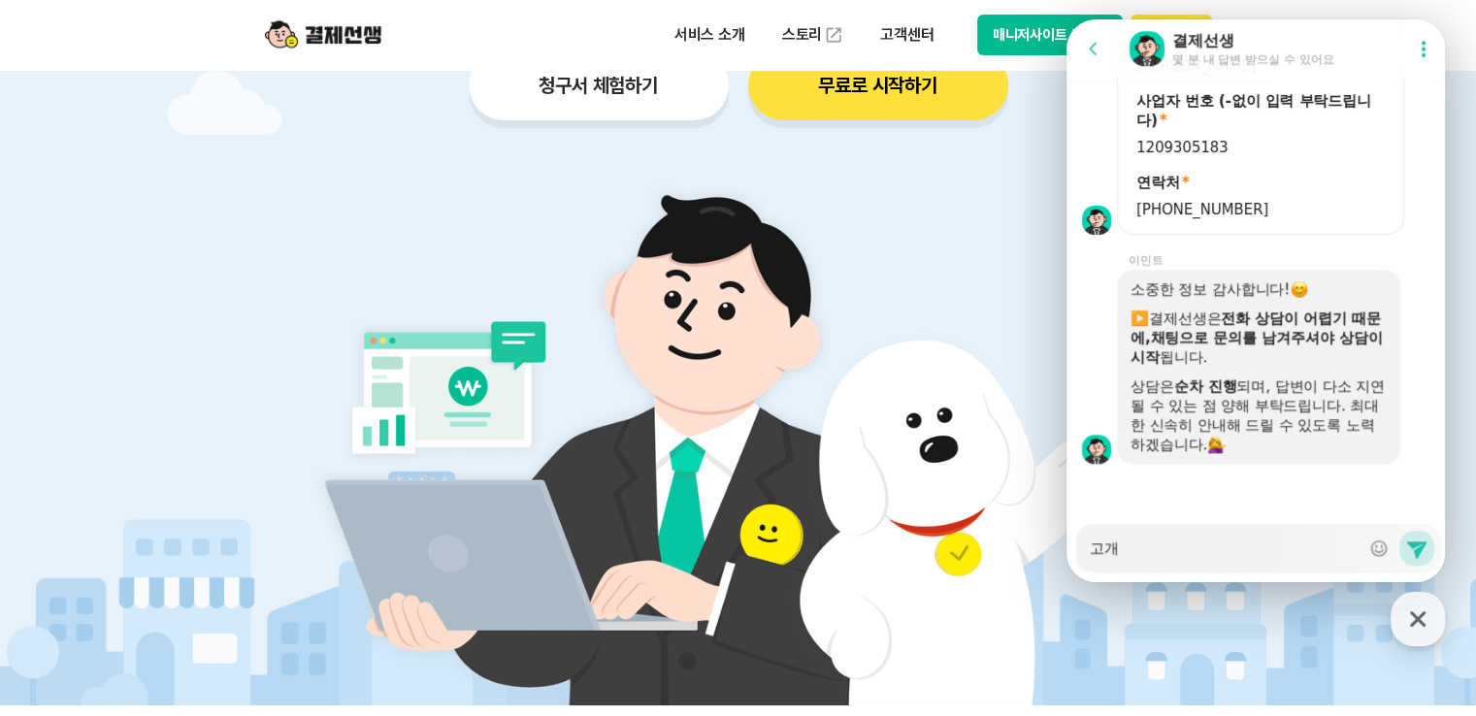
type textarea "고객"
type textarea "x"
type textarea "고객ㅇ"
type textarea "x"
type textarea "고객이"
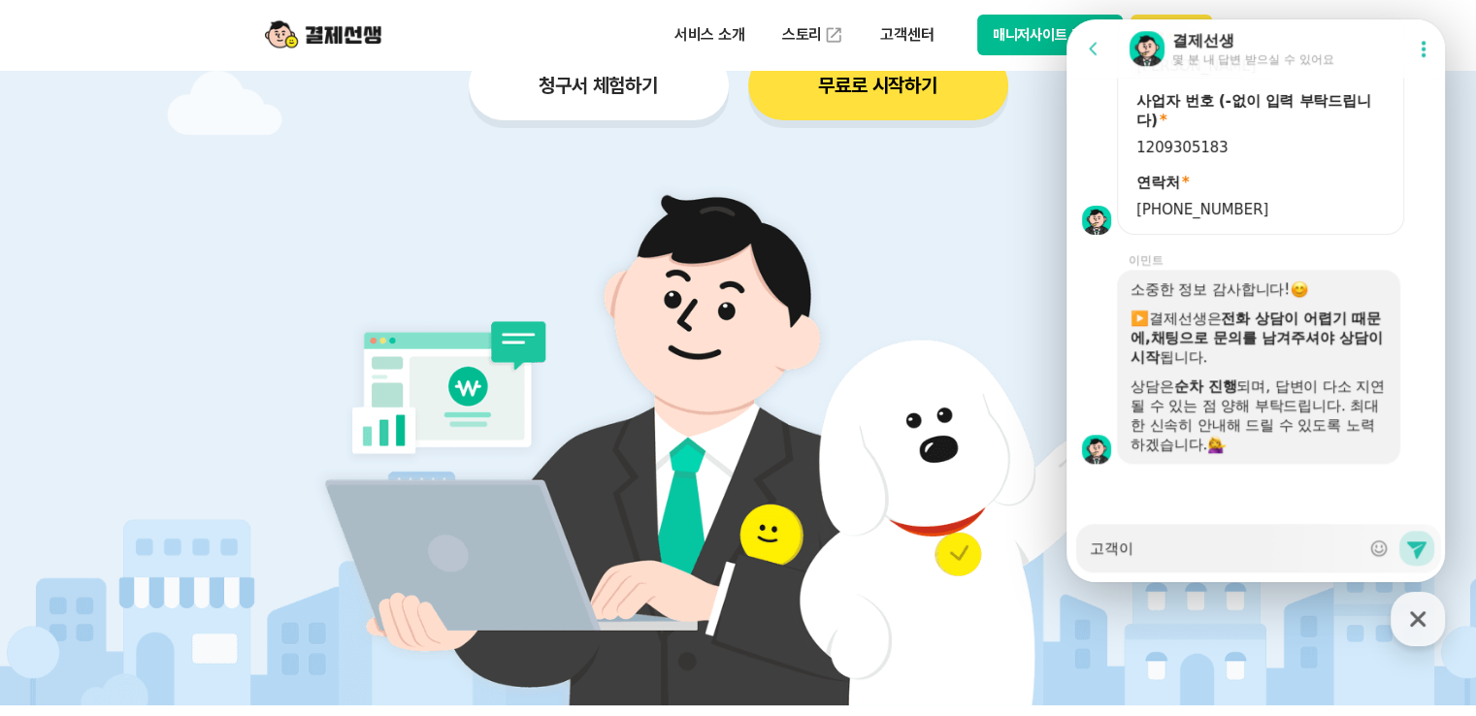
type textarea "x"
type textarea "고객이"
type textarea "x"
type textarea "고객이 ㅈ"
type textarea "x"
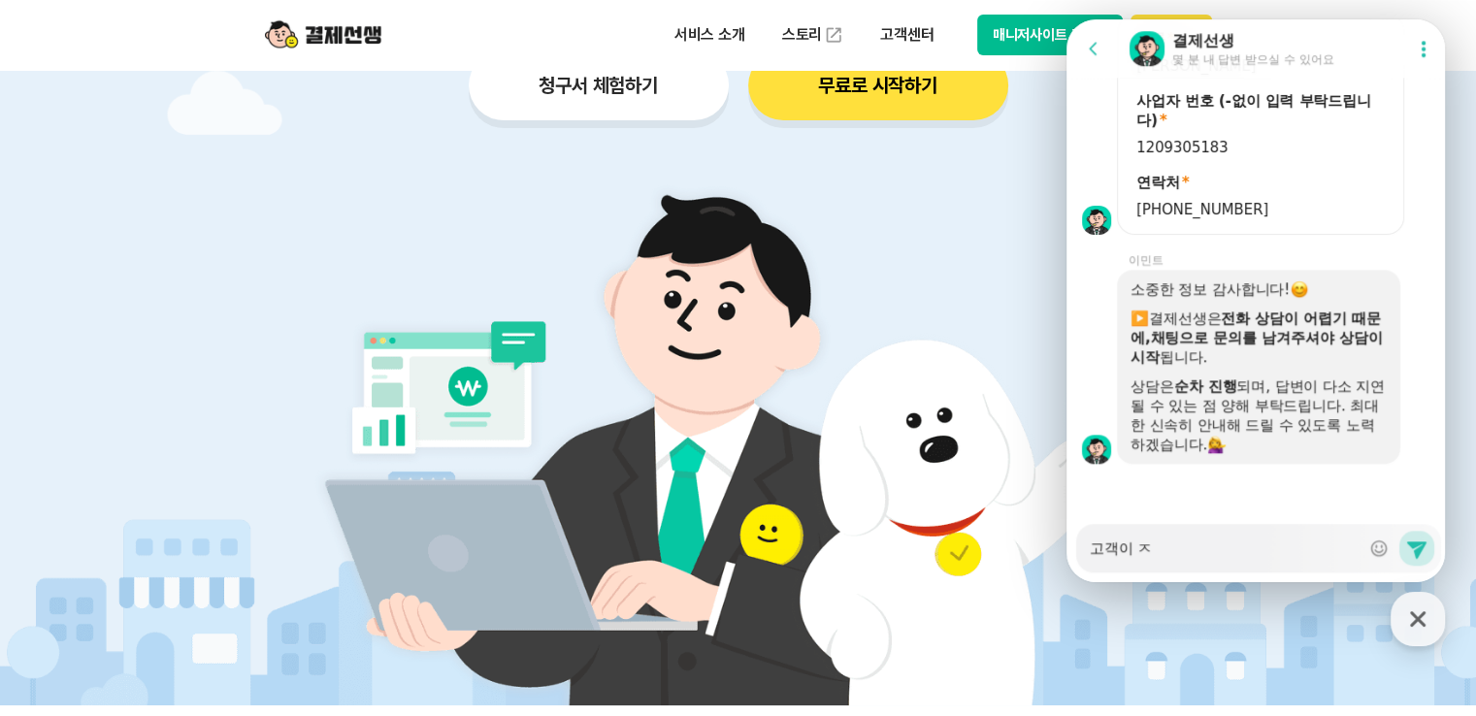
type textarea "고객이 자"
type textarea "x"
type textarea "고객이 잗"
type textarea "x"
type textarea "고객이 자동"
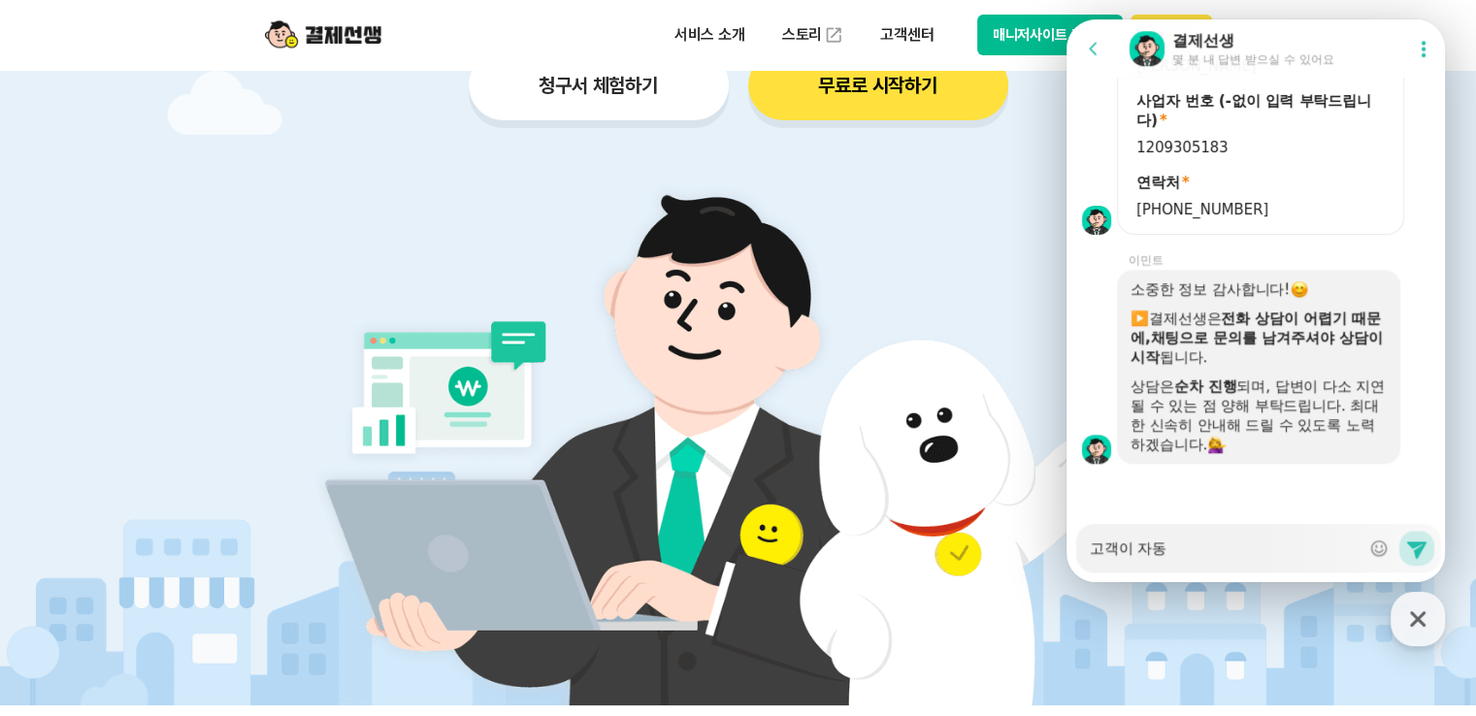
type textarea "x"
type textarea "고객이 자동ㄱ"
type textarea "x"
type textarea "고객이 자동겨"
type textarea "x"
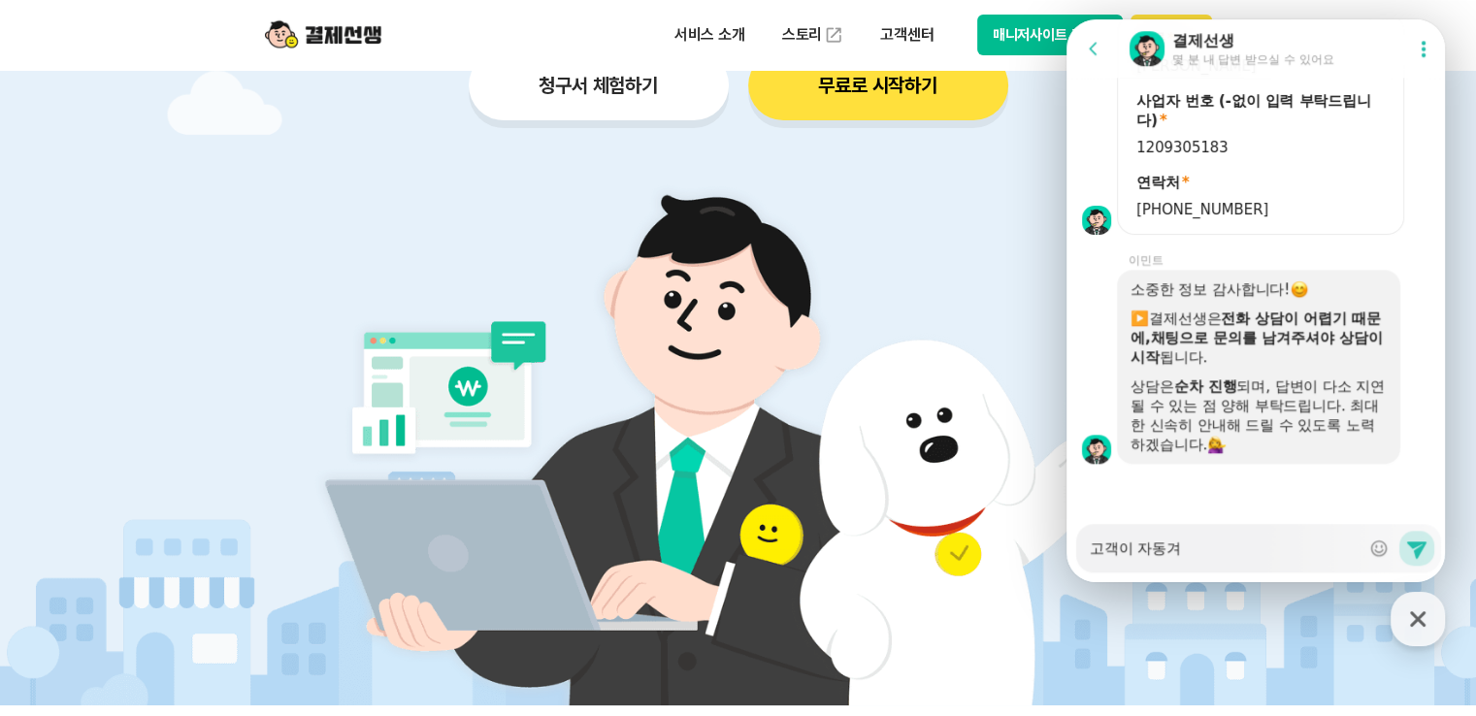
type textarea "고객이 자동결"
type textarea "x"
type textarea "고객이 자동결ㅈ"
type textarea "x"
type textarea "고객이 자동결제"
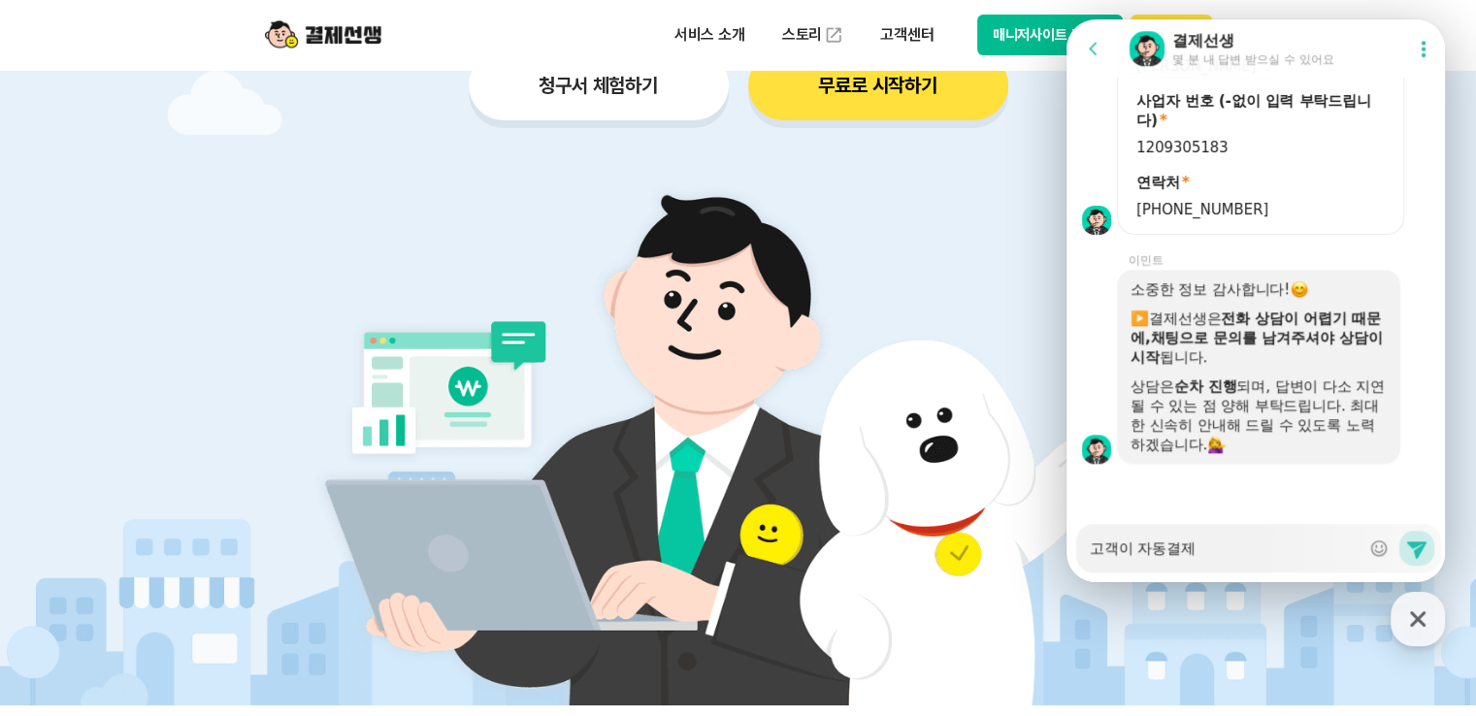
type textarea "x"
type textarea "고객이 자동결젤"
type textarea "x"
type textarea "고객이 자동결제르"
type textarea "x"
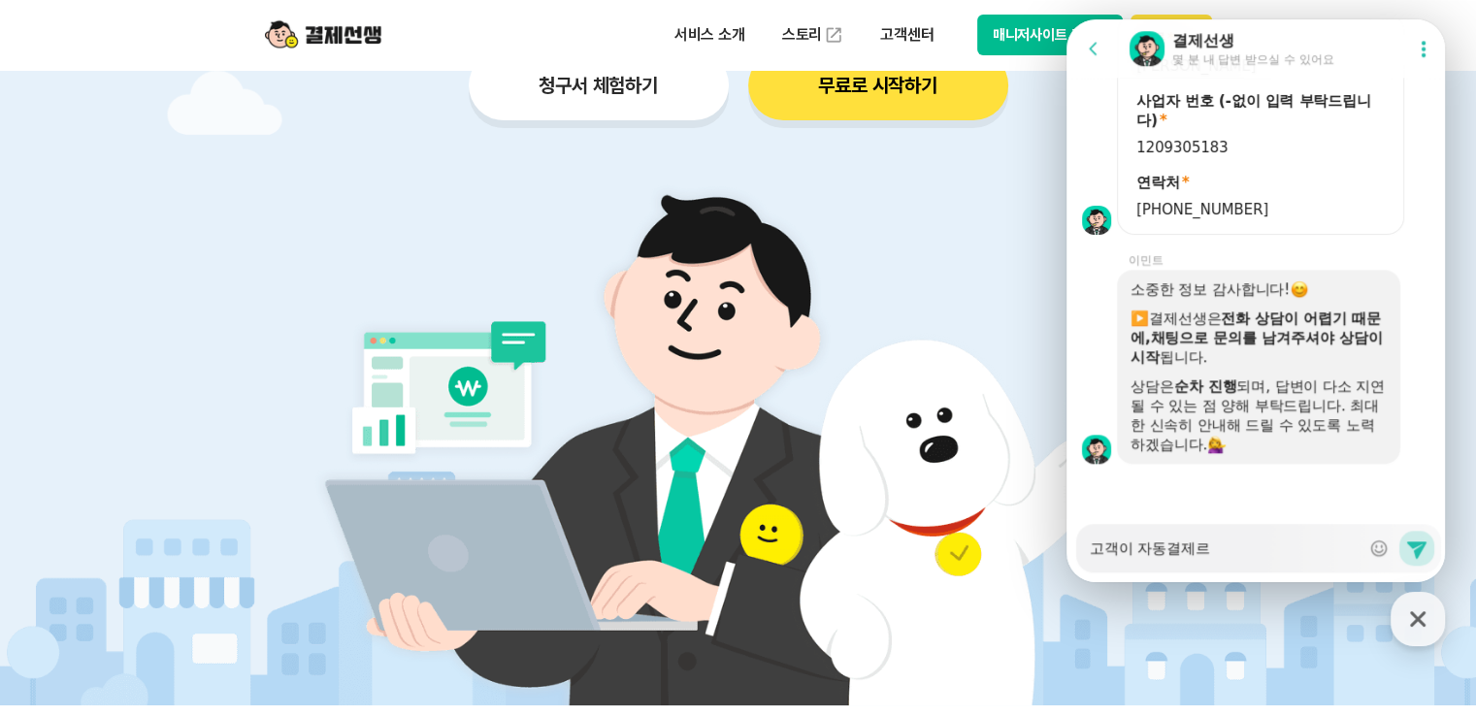
type textarea "고객이 자동결제를"
type textarea "x"
type textarea "고객이 자동결제를"
type textarea "x"
type textarea "고객이 자동결제를 ㅎ"
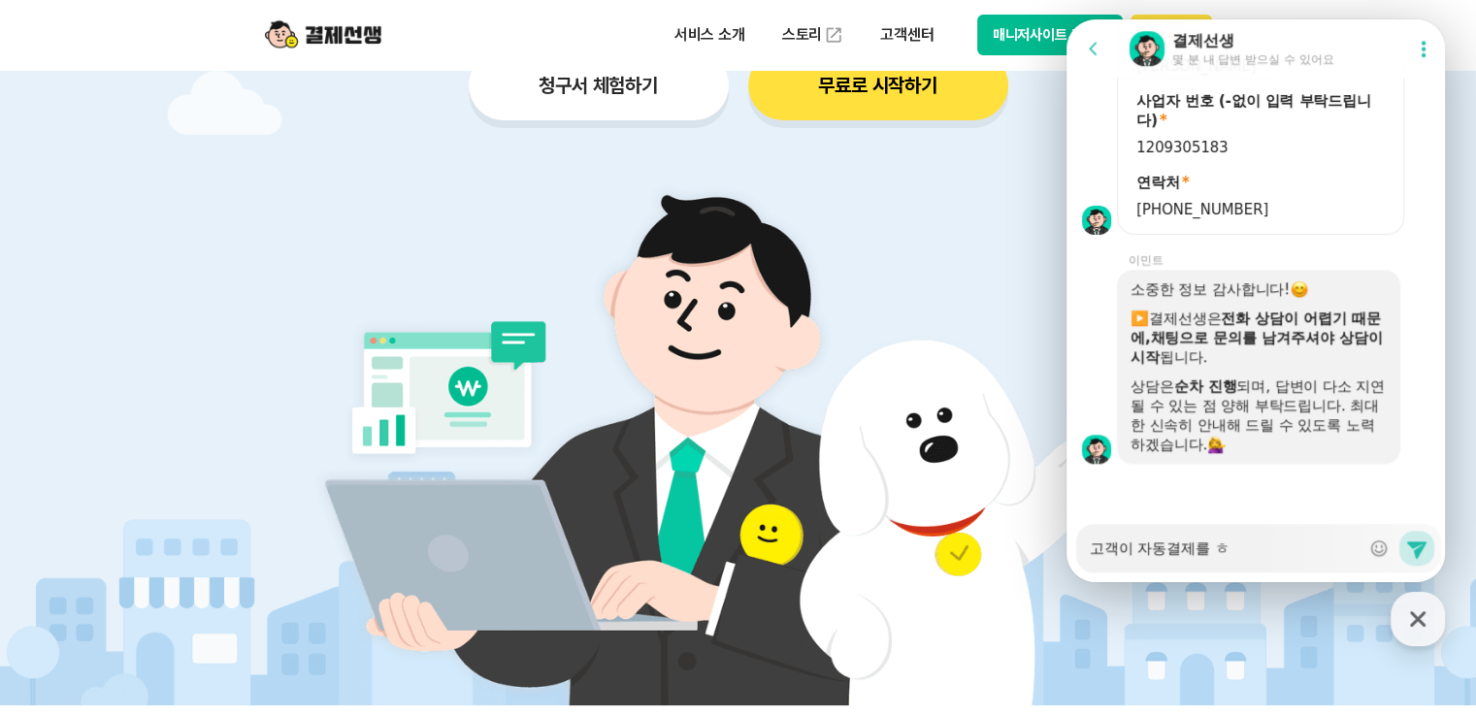
type textarea "x"
type textarea "고객이 자동결제를 해"
type textarea "x"
type textarea "고객이 자동결제를 핸"
type textarea "x"
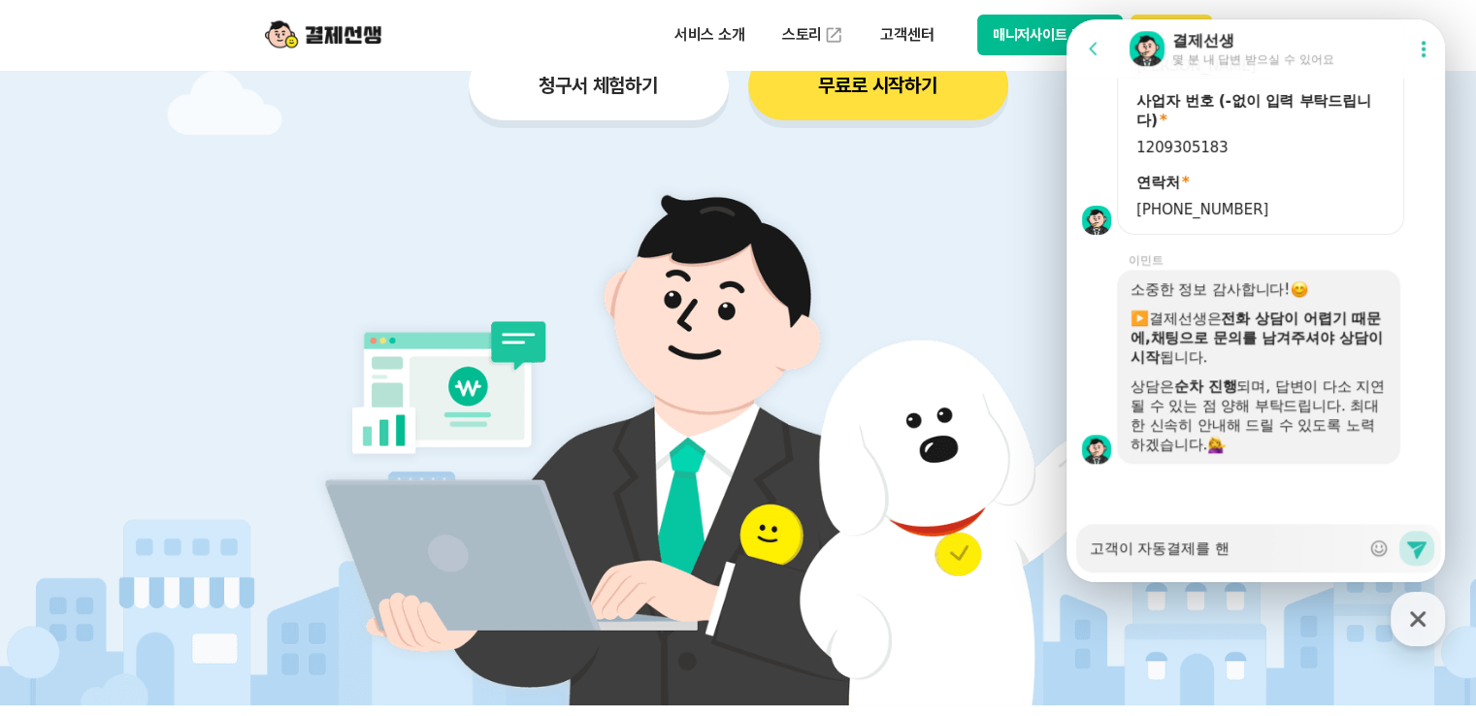
type textarea "고객이 자동결제를 해노"
type textarea "x"
type textarea "고객이 자동결제를 해놓"
type textarea "x"
type textarea "고객이 자동결제를 해놓ㅇ"
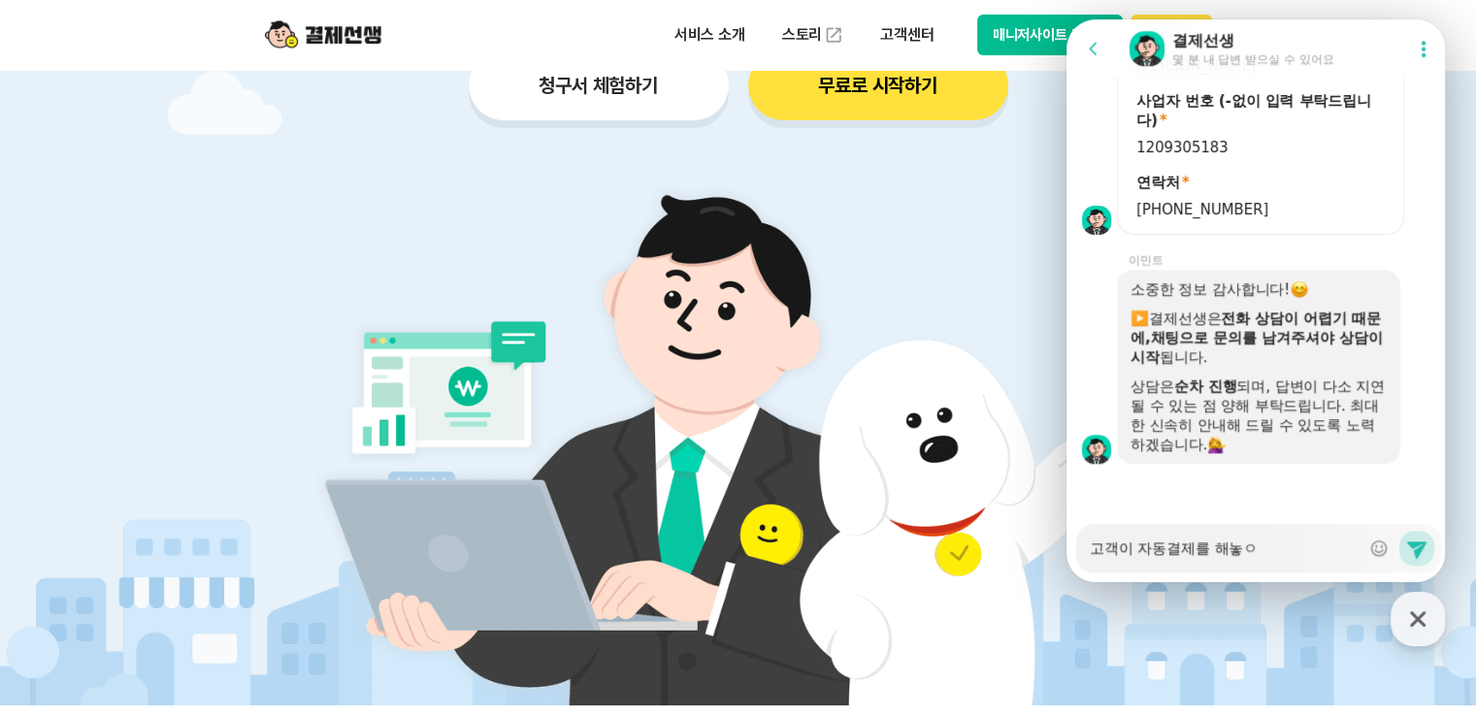
type textarea "x"
type textarea "고객이 자동결제를 해놓아"
type textarea "x"
type textarea "고객이 자동결제를 해놓았"
type textarea "x"
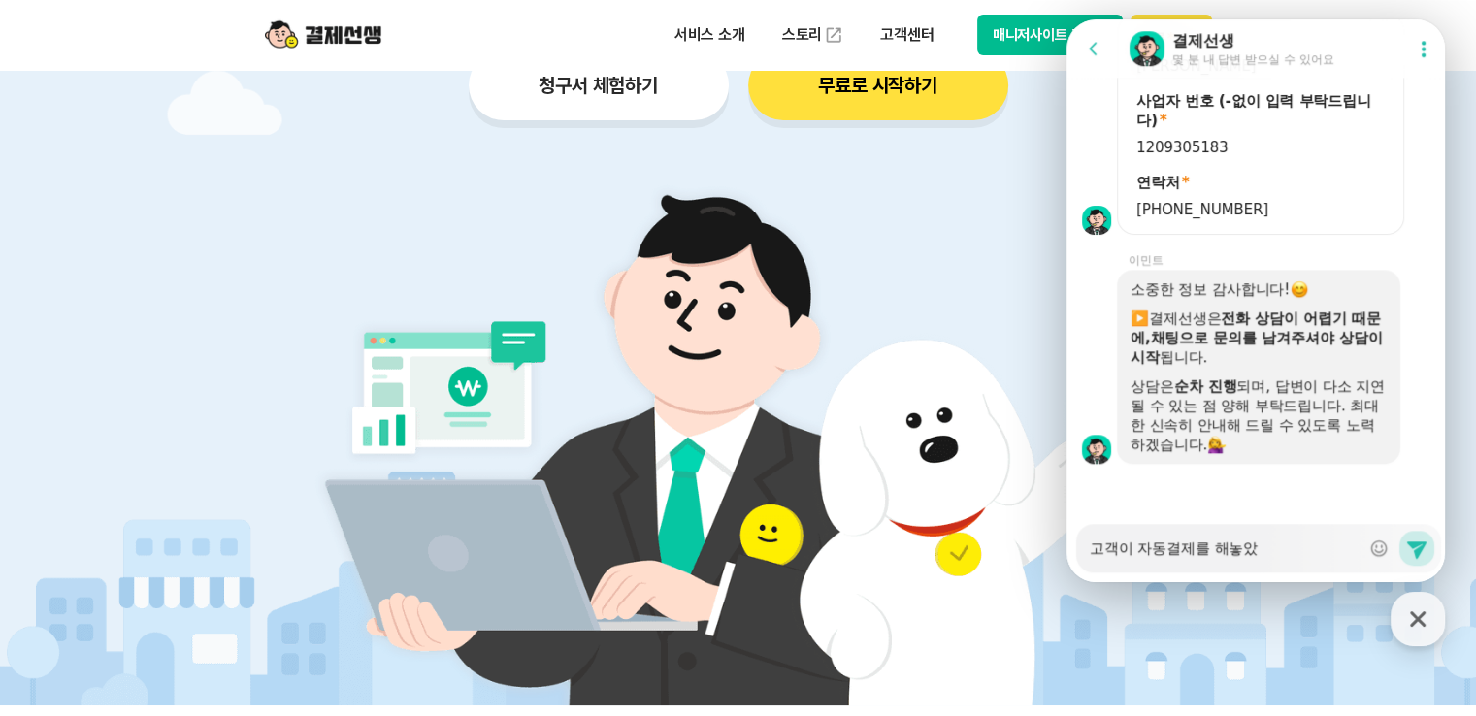
type textarea "고객이 자동결제를 해놓았ㄷ"
type textarea "x"
type textarea "고객이 자동결제를 해놓았다"
type textarea "x"
type textarea "고객이 자동결제를 해놓았단"
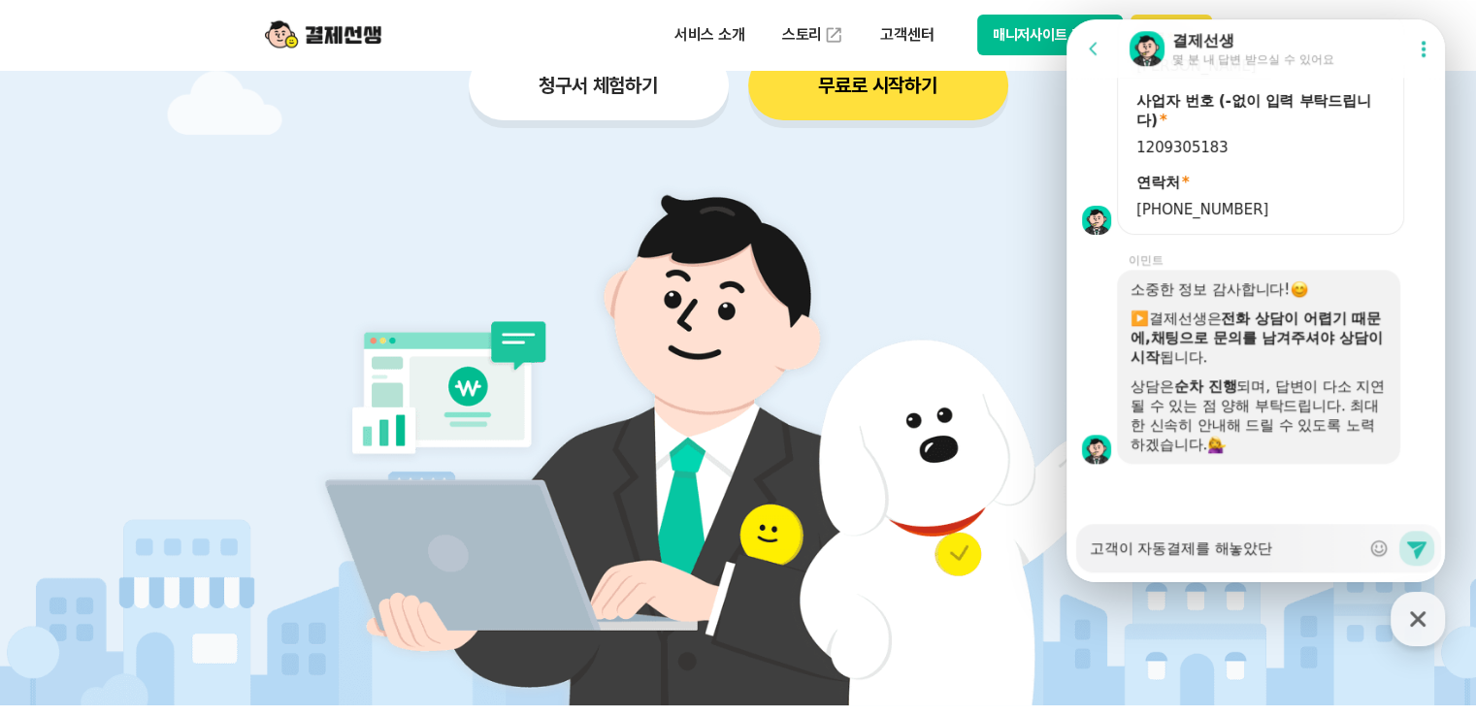
type textarea "x"
type textarea "고객이 자동결제를 해놓았다느"
type textarea "x"
type textarea "고객이 자동결제를 해놓았다는"
type textarea "x"
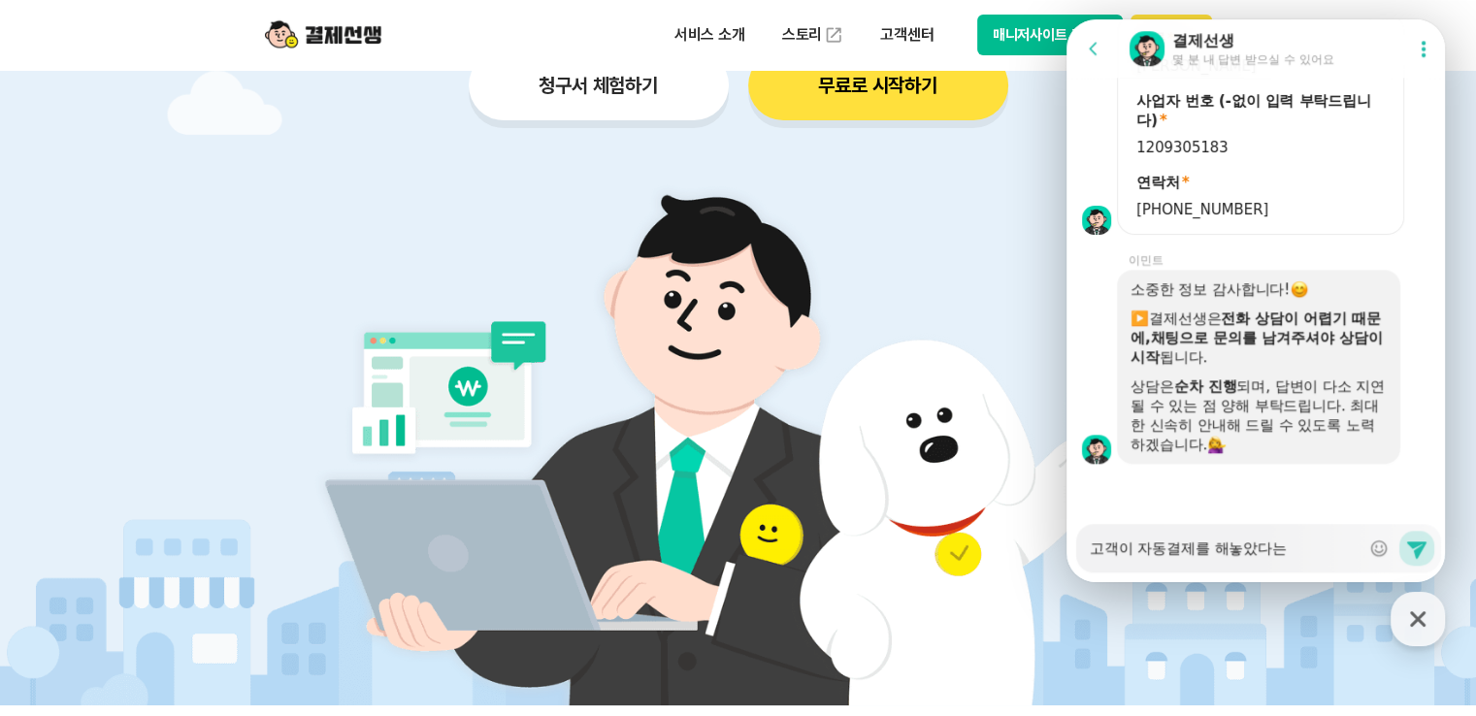
type textarea "고객이 자동결제를 해놓았다는ㄷ"
type textarea "x"
type textarea "고객이 자동결제를 해놓았다는데"
type textarea "x"
type textarea "고객이 자동결제를 해놓았다는데"
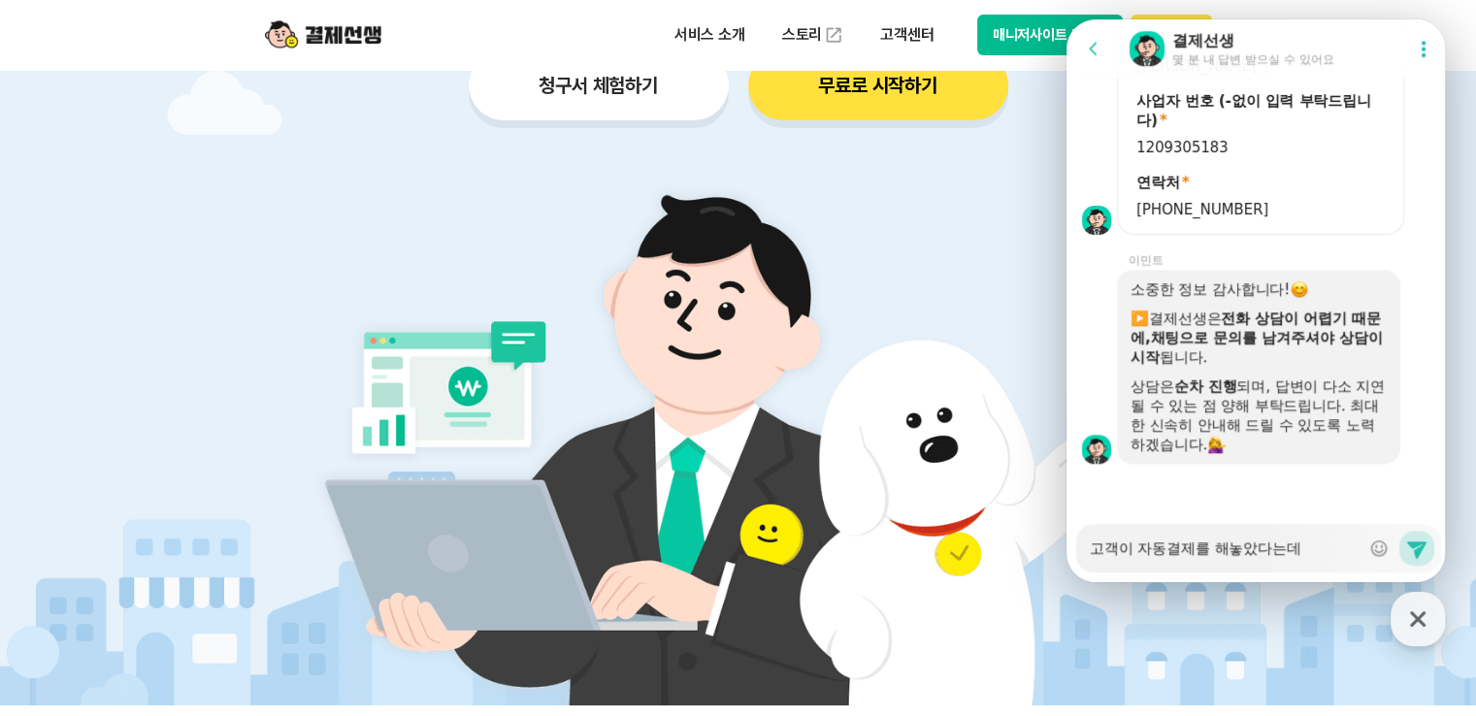
type textarea "x"
type textarea "고객이 자동결제를 해놓았다는데 ㄱ"
type textarea "x"
type textarea "고객이 자동결제를 해놓았다는데 겨"
type textarea "x"
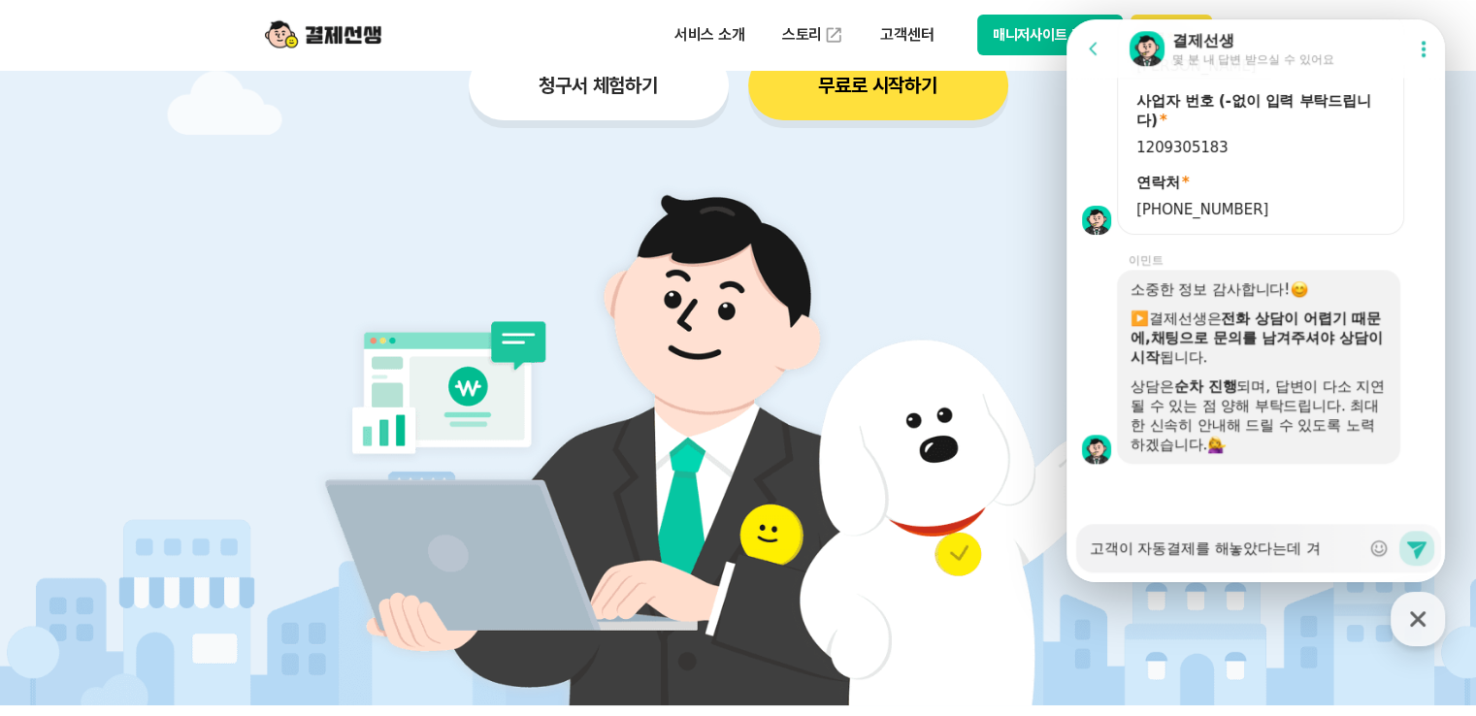
type textarea "고객이 자동결제를 해놓았다는데 결"
type textarea "x"
type textarea "고객이 자동결제를 해놓았다는데 결ㅈ"
type textarea "x"
type textarea "고객이 자동결제를 해놓았다는데 결제"
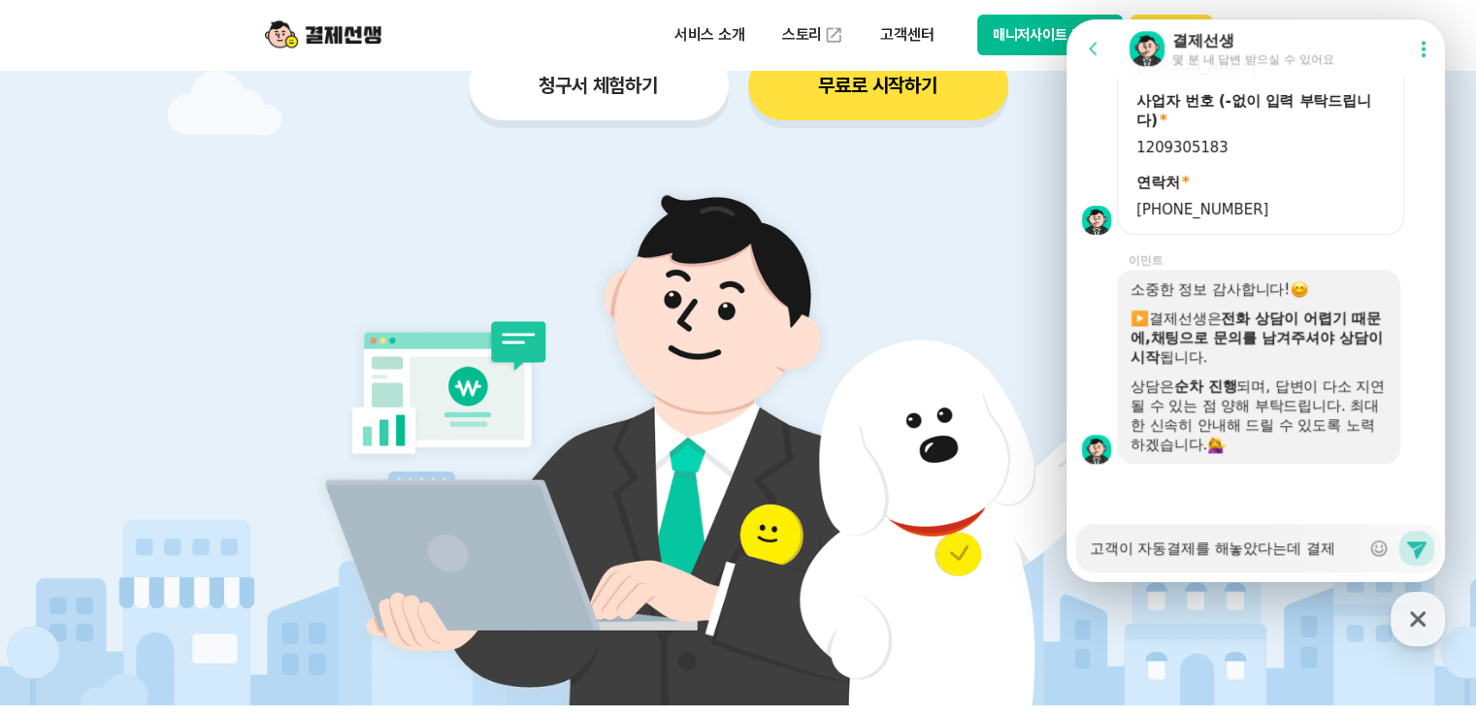
type textarea "x"
type textarea "고객이 자동결제를 해놓았다는데 결젝"
type textarea "x"
type textarea "고객이 자동결제를 해놓았다는데 결제가"
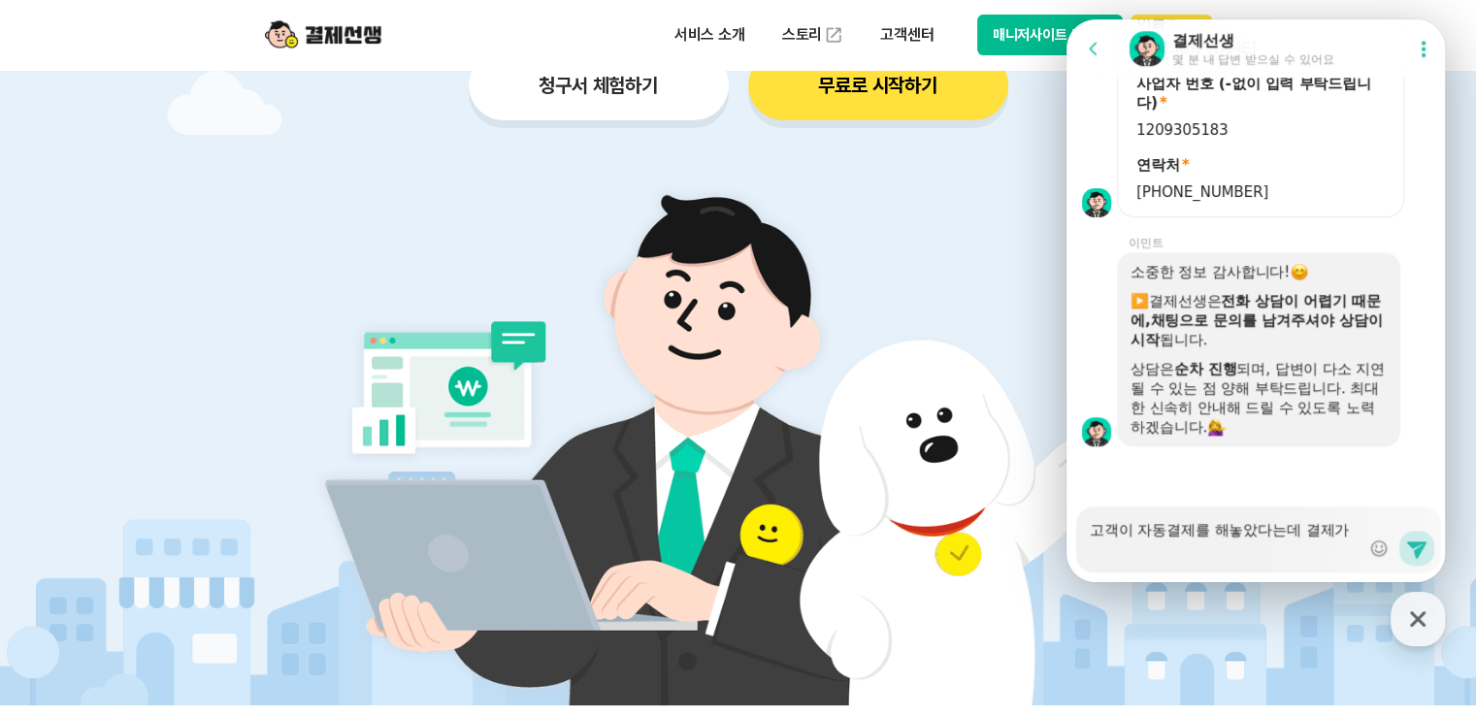
type textarea "x"
type textarea "고객이 자동결제를 해놓았다는데 결제가"
type textarea "x"
type textarea "고객이 자동결제를 해놓았다는데 결제가 ㄷ"
type textarea "x"
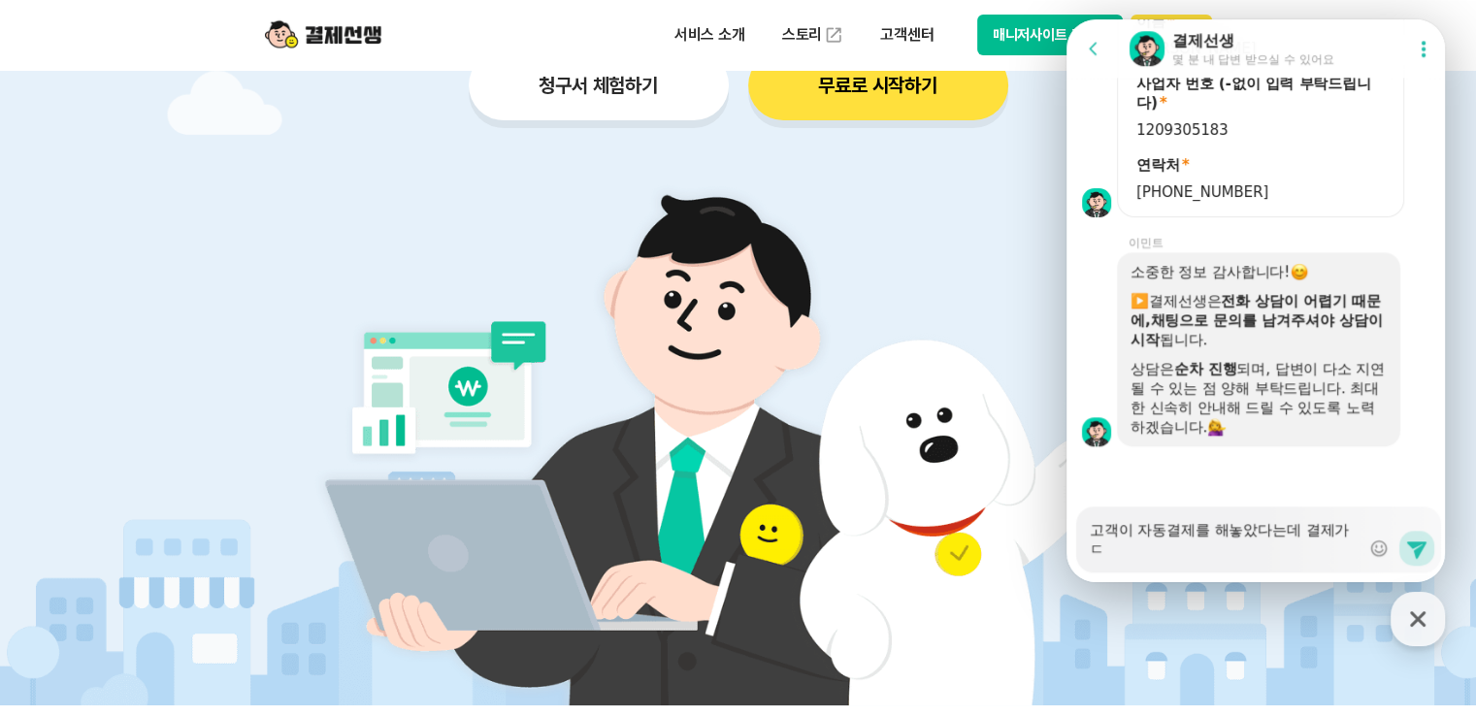
type textarea "고객이 자동결제를 해놓았다는데 결제가 도"
type textarea "x"
type textarea "고객이 자동결제를 해놓았다는데 결제가 되"
type textarea "x"
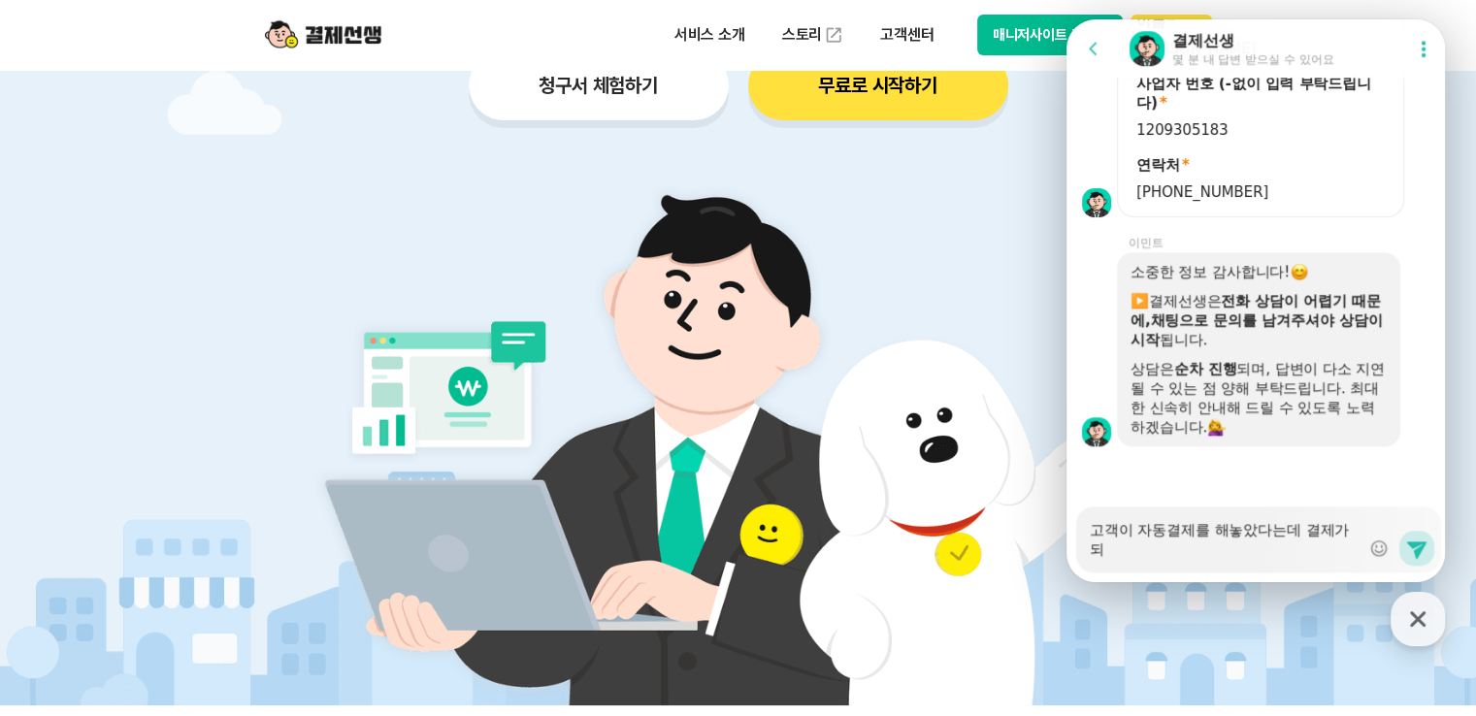
type textarea "고객이 자동결제를 해놓았다는데 결제가 된"
type textarea "x"
type textarea "고객이 자동결제를 해놓았다는데 결제가 되"
type textarea "x"
type textarea "고객이 자동결제를 해놓았다는데 결제가 도"
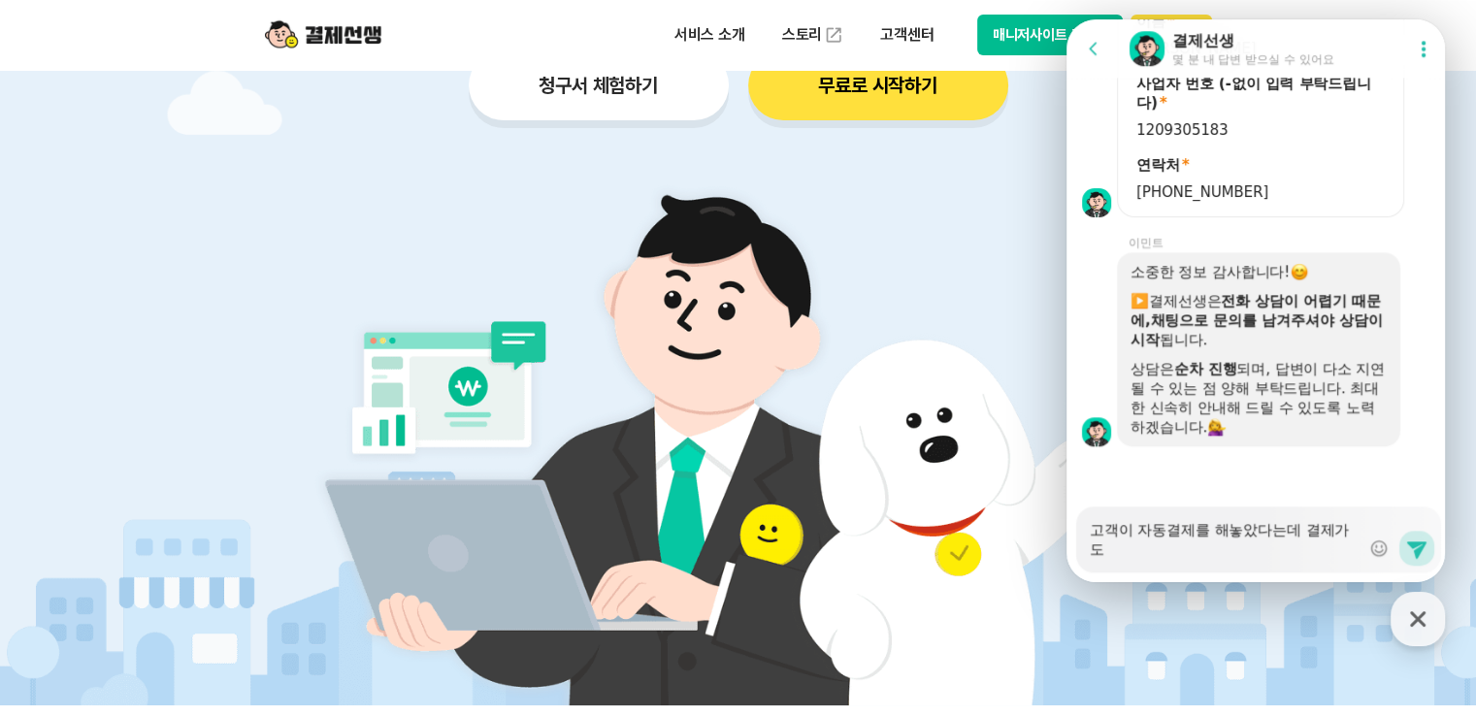
type textarea "x"
type textarea "고객이 자동결제를 해놓았다는데 결제가 ㄷ"
type textarea "x"
type textarea "고객이 자동결제를 해놓았다는데 결제가"
type textarea "x"
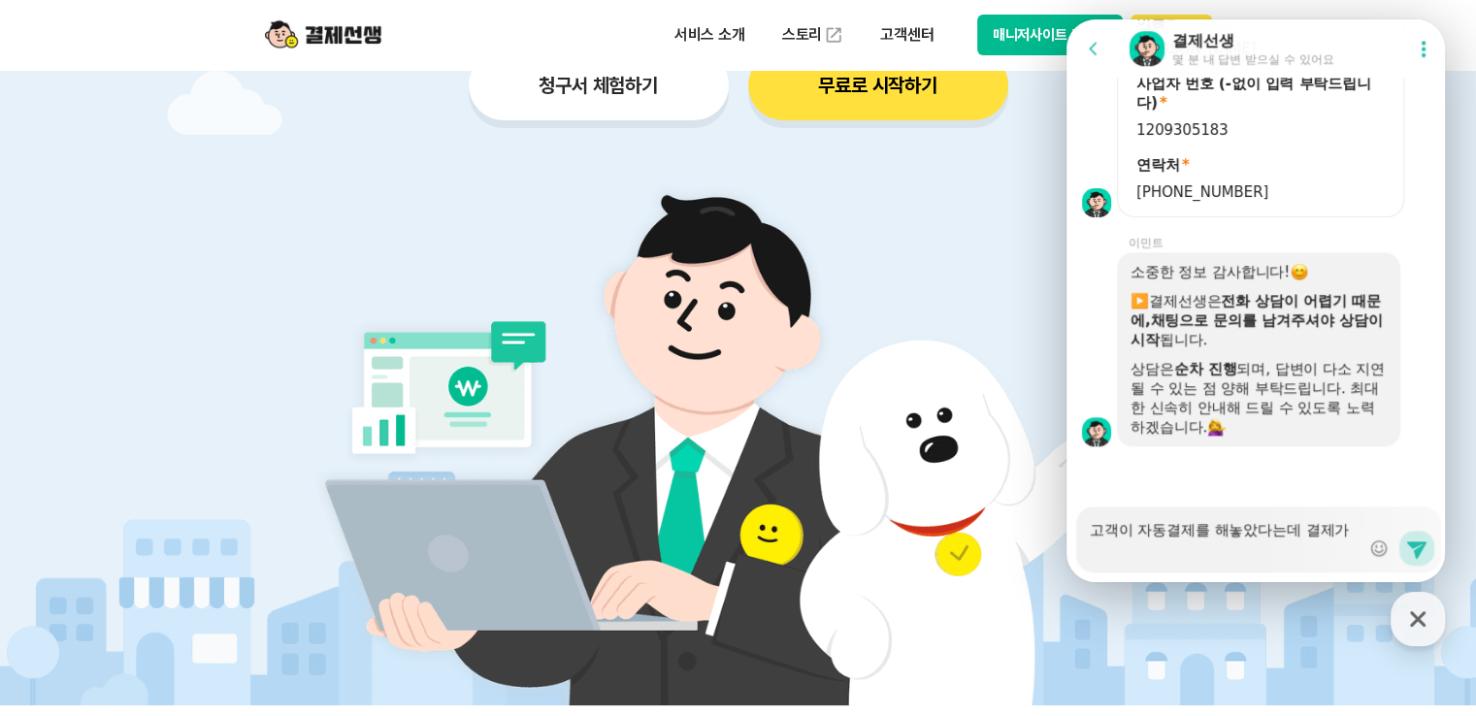
type textarea "고객이 자동결제를 해놓았다는데 결제가 ㄷ"
type textarea "x"
type textarea "고객이 자동결제를 해놓았다는데 결제가 도"
type textarea "x"
type textarea "고객이 자동결제를 해놓았다는데 결제가 되"
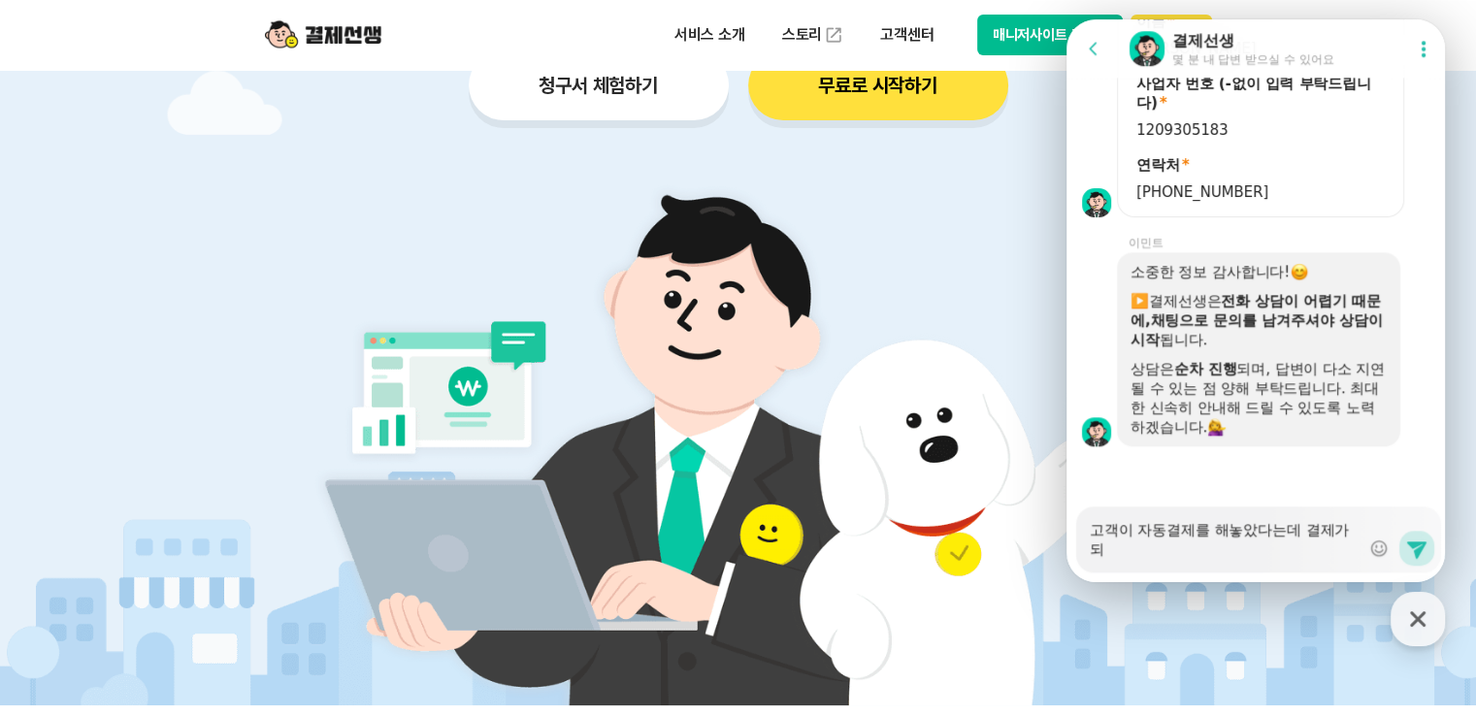
type textarea "x"
type textarea "고객이 자동결제를 해놓았다는데 결제가 된"
type textarea "x"
type textarea "고객이 자동결제를 해놓았다는데 결제가 된"
type textarea "x"
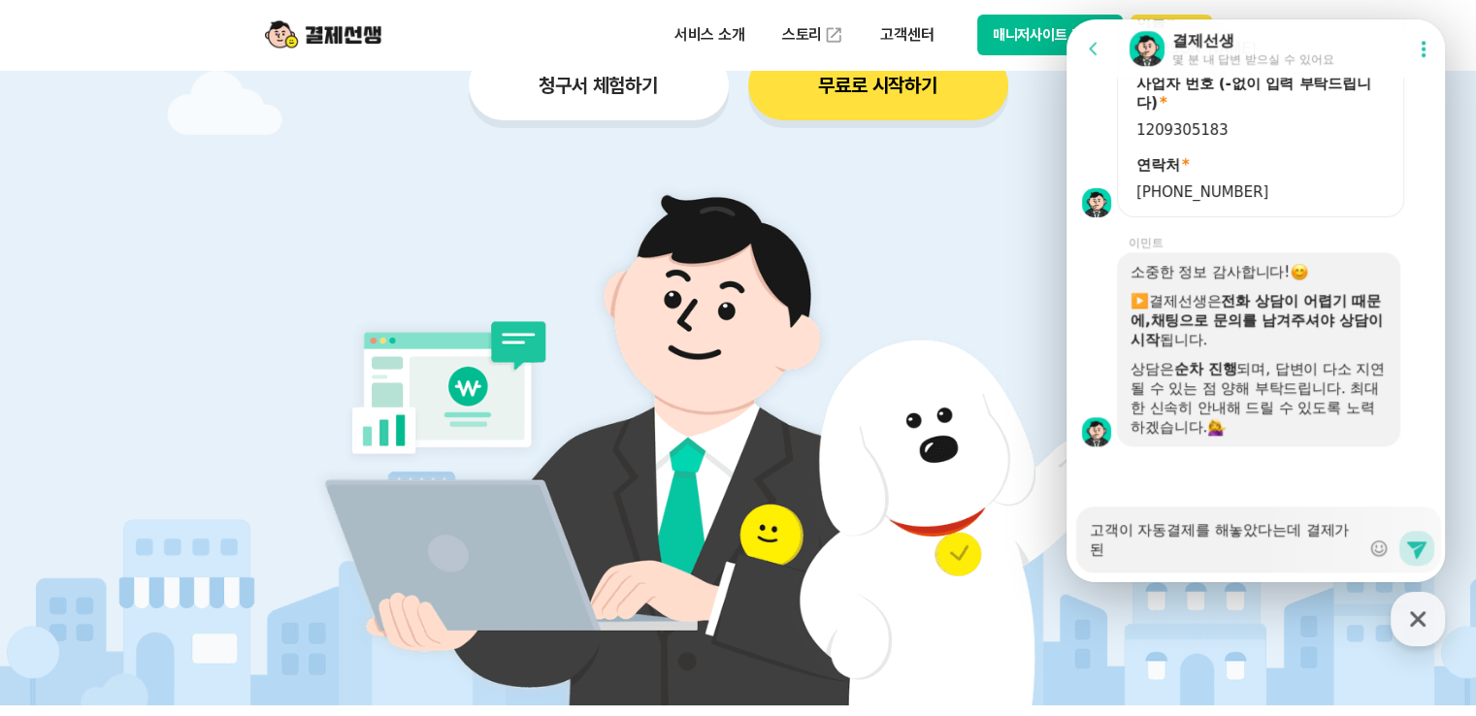
type textarea "고객이 자동결제를 해놓았다는데 결제가 된 ㄱ"
type textarea "x"
type textarea "고객이 자동결제를 해놓았다는데 결제가 된 거"
type textarea "x"
type textarea "고객이 자동결제를 해놓았다는데 결제가 된 건"
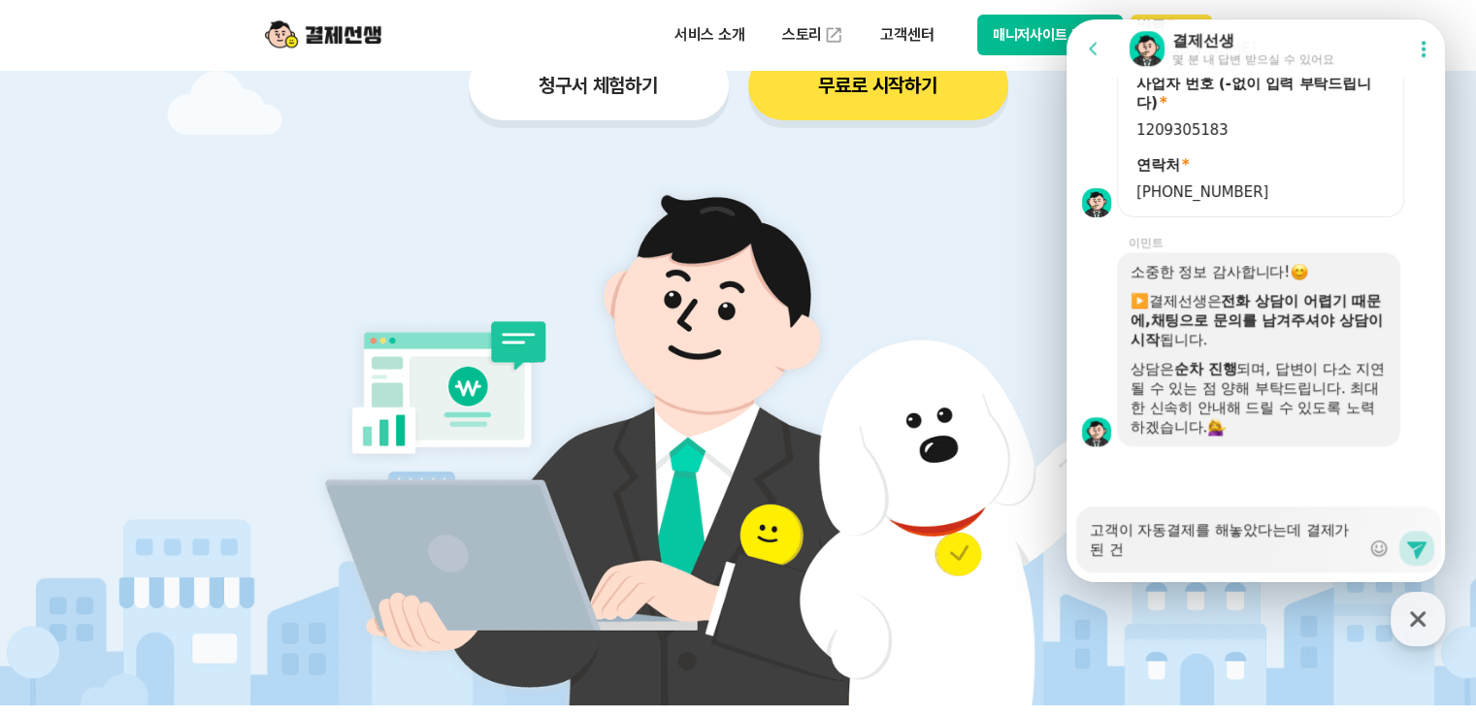
type textarea "x"
type textarea "고객이 자동결제를 해놓았다는데 결제가 된 건"
type textarea "x"
type textarea "고객이 자동결제를 해놓았다는데 결제가 된 건 ㄴ"
type textarea "x"
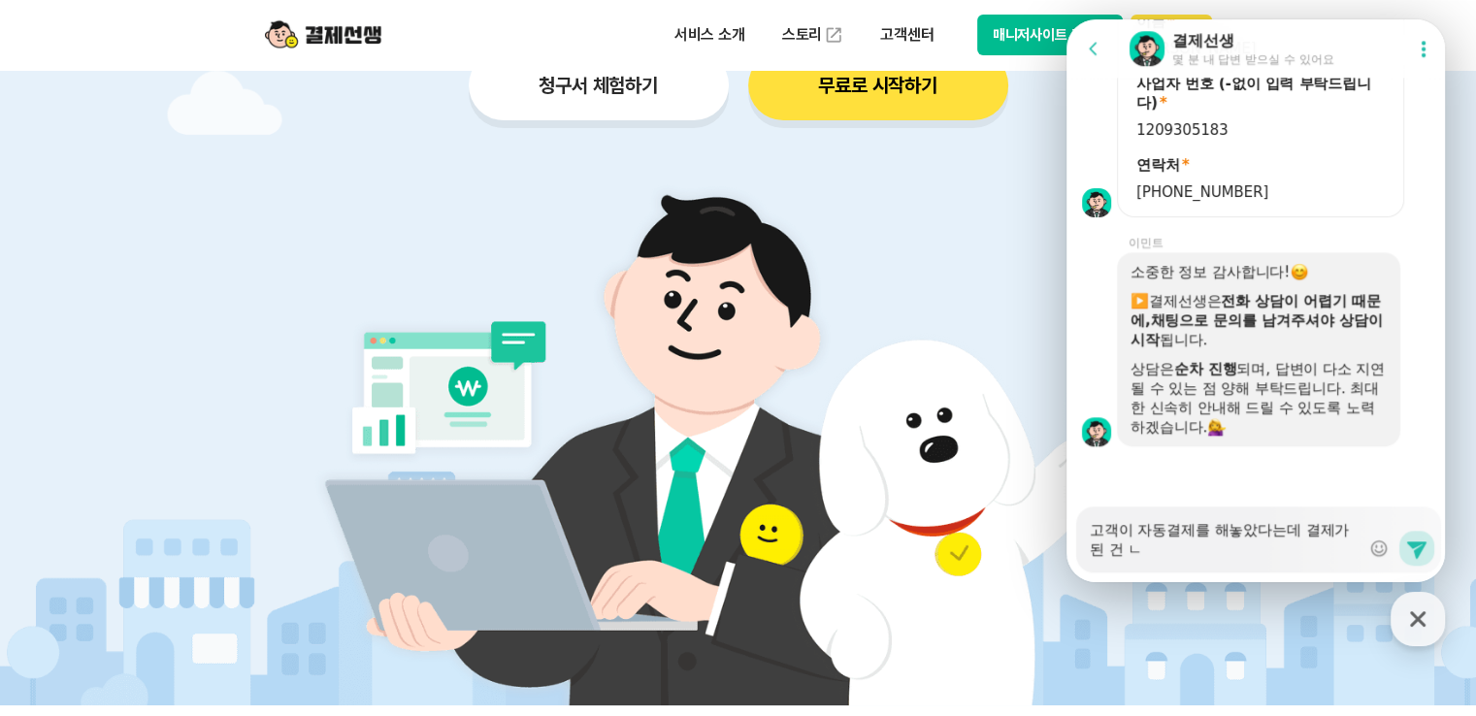
type textarea "고객이 자동결제를 해놓았다는데 결제가 된 건 네"
type textarea "x"
type textarea "고객이 자동결제를 해놓았다는데 결제가 된 건 넥"
type textarea "x"
type textarea "고객이 자동결제를 해놓았다는데 결제가 된 건 네가"
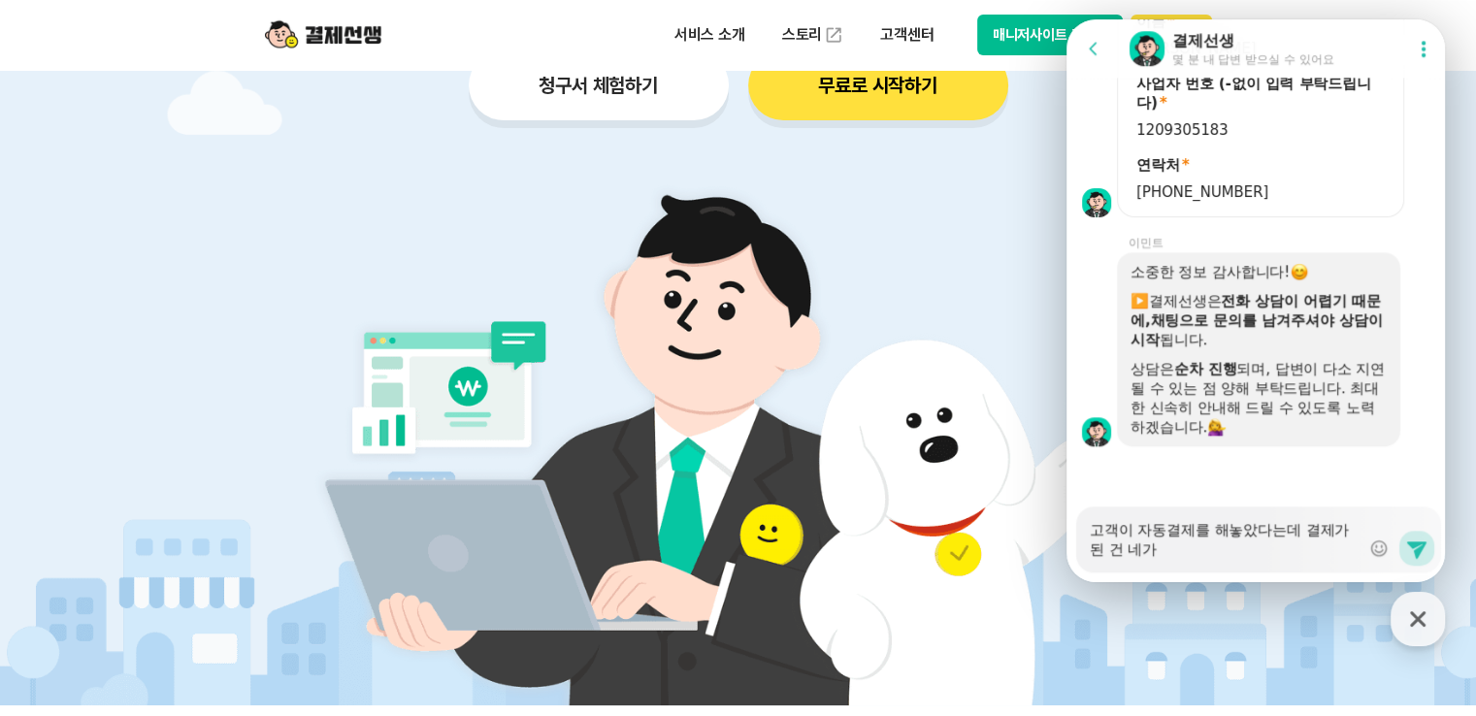
type textarea "x"
type textarea "고객이 자동결제를 해놓았다는데 결제가 된 건 네가"
type textarea "x"
type textarea "고객이 자동결제를 해놓았다는데 결제가 된 건 네가"
type textarea "x"
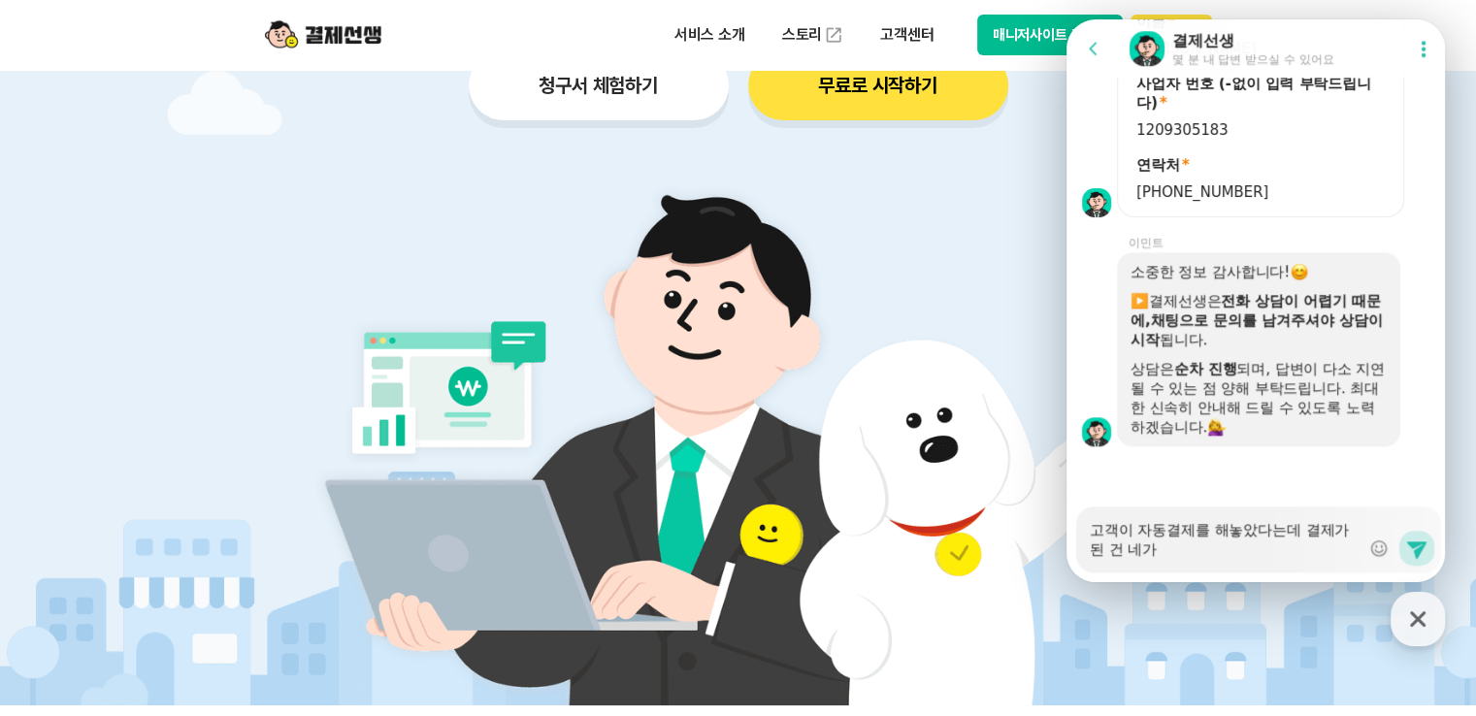
type textarea "고객이 자동결제를 해놓았다는데 결제가 된 건 네"
type textarea "x"
type textarea "고객이 자동결제를 해놓았다는데 결제가 된 건"
type textarea "x"
type textarea "고객이 자동결제를 해놓았다는데 결제가 된 건 ㅇ"
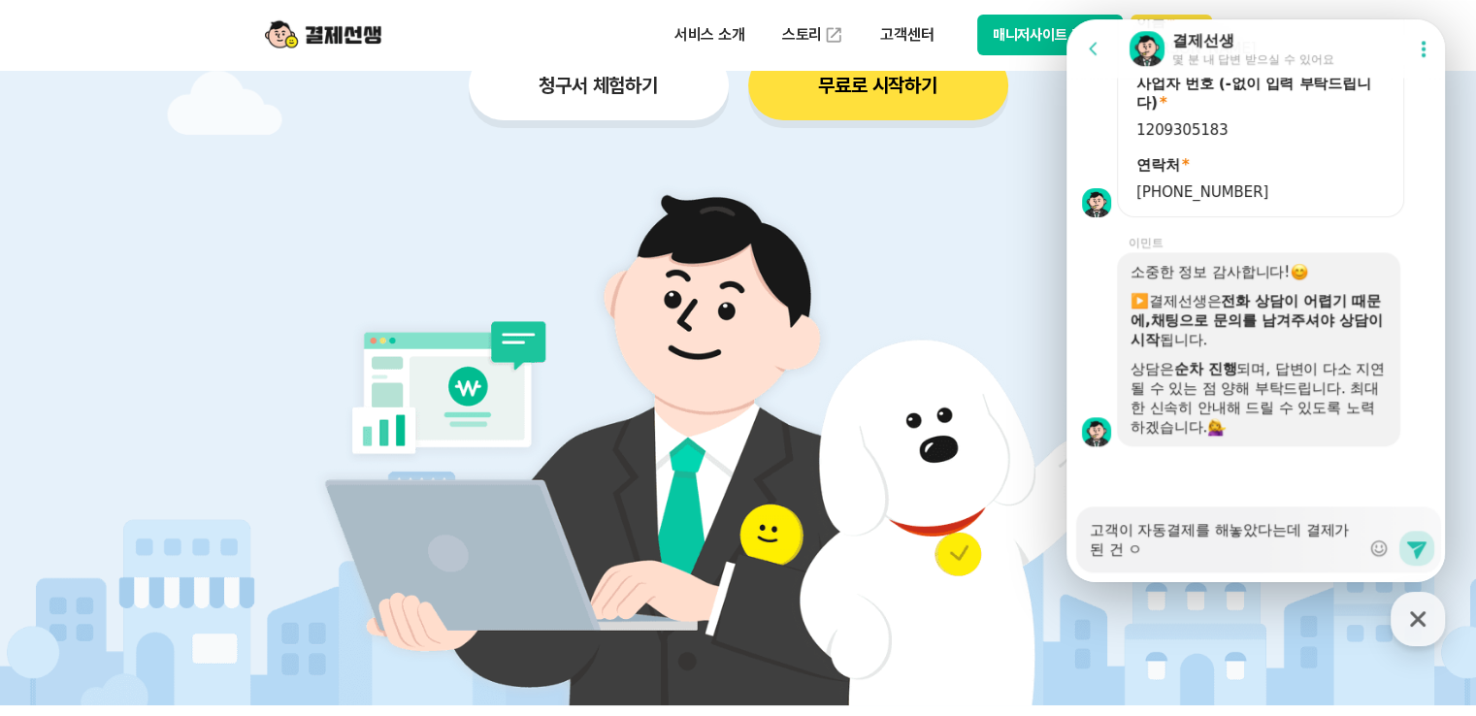
type textarea "x"
type textarea "고객이 자동결제를 해놓았다는데 결제가 된 건 어"
type textarea "x"
type textarea "고객이 자동결제를 해놓았다는데 결제가 된 건 어ㄸ"
type textarea "x"
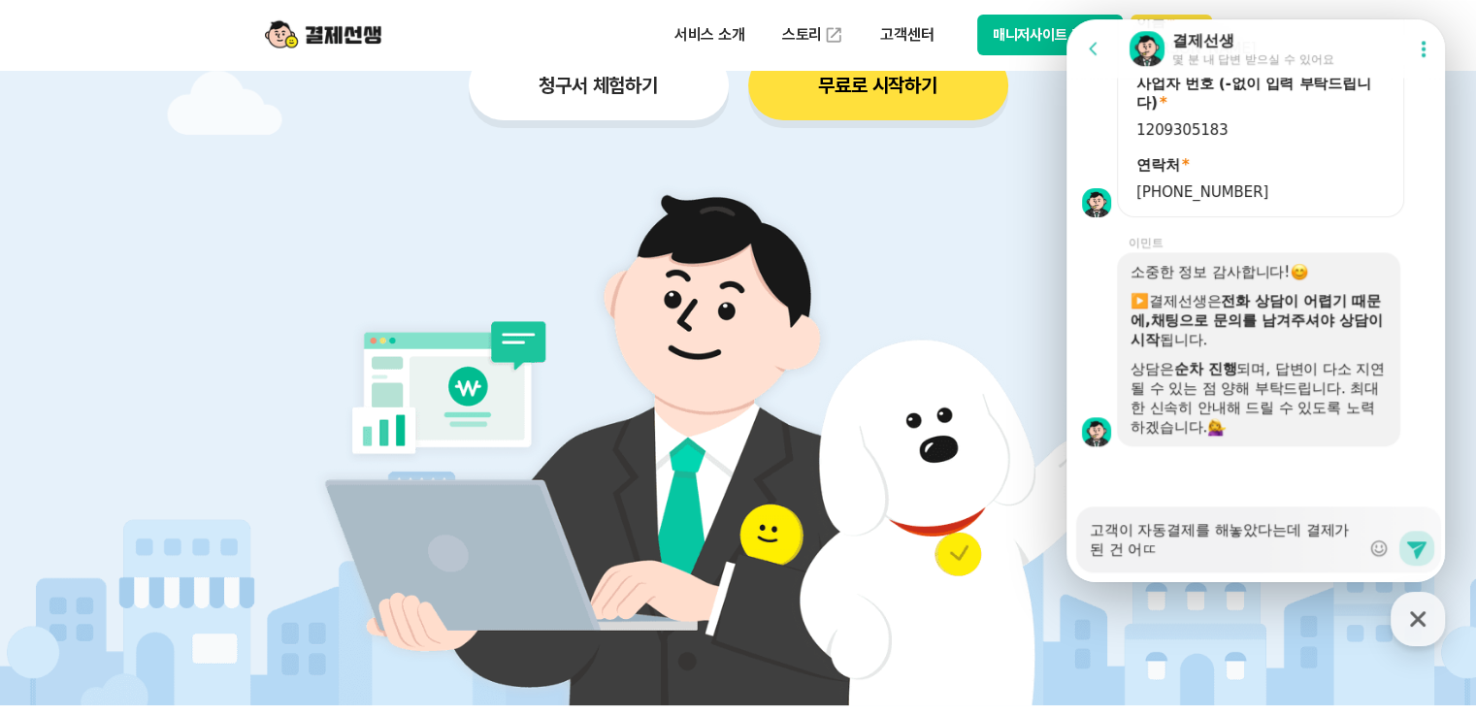
type textarea "고객이 자동결제를 해놓았다는데 결제가 된 건 어떠"
type textarea "x"
type textarea "고객이 자동결제를 해놓았다는데 결제가 된 건 어떻"
type textarea "x"
type textarea "고객이 자동결제를 해놓았다는데 결제가 된 건 어떻ㄱ"
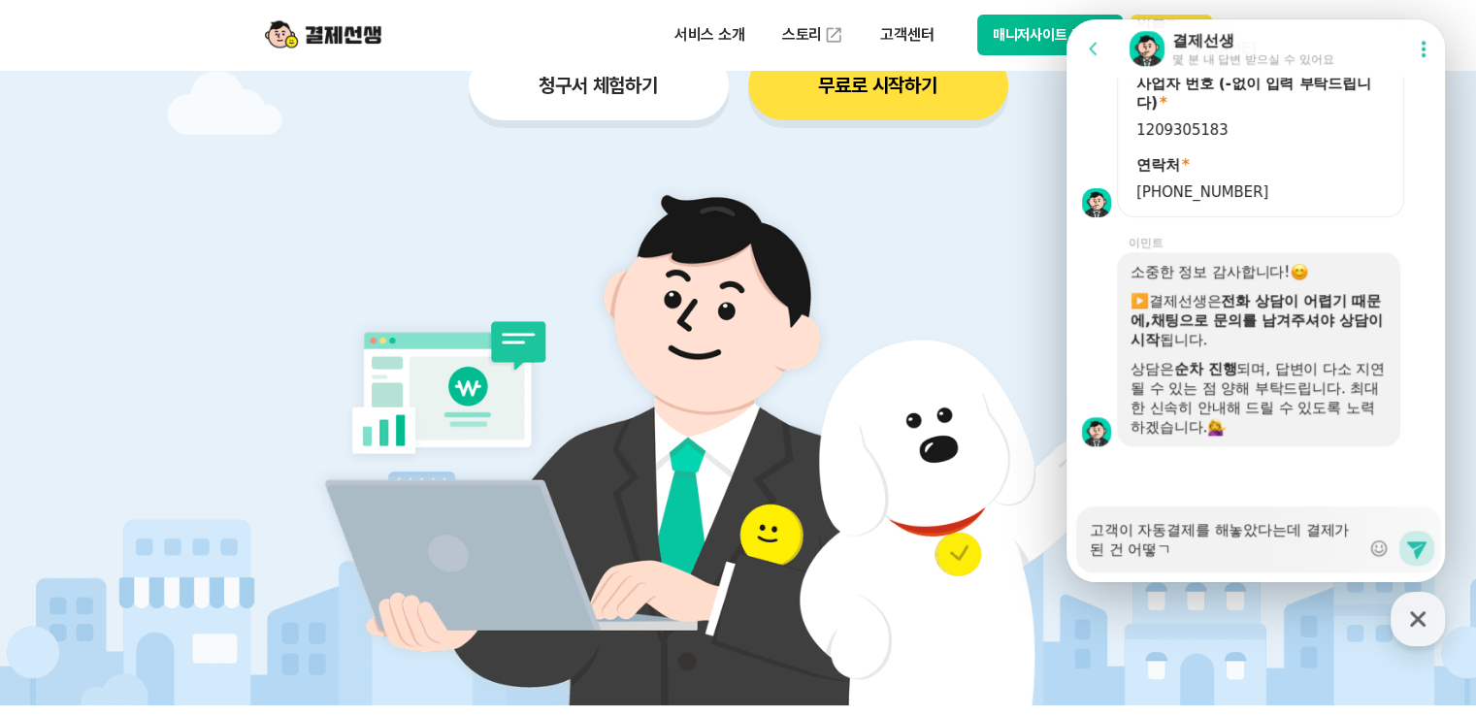
type textarea "x"
type textarea "고객이 자동결제를 해놓았다는데 결제가 된 건 어떻게"
type textarea "x"
type textarea "고객이 자동결제를 해놓았다는데 결제가 된 건 어떻게"
type textarea "x"
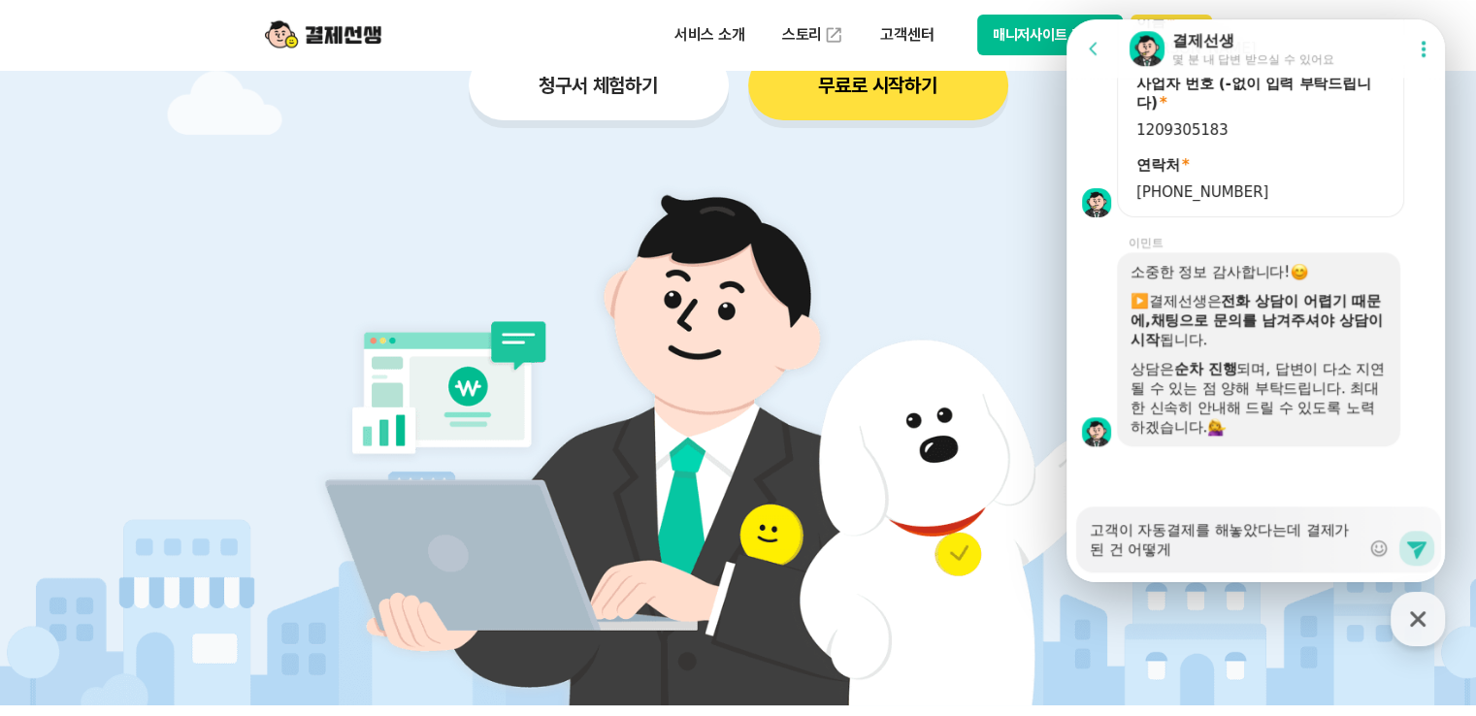
type textarea "고객이 자동결제를 해놓았다는데 결제가 된 건 어떻게 ㅎ"
type textarea "x"
type textarea "고객이 자동결제를 해놓았다는데 결제가 된 건 어떻게 호"
type textarea "x"
type textarea "고객이 자동결제를 해놓았다는데 결제가 된 건 어떻게 화"
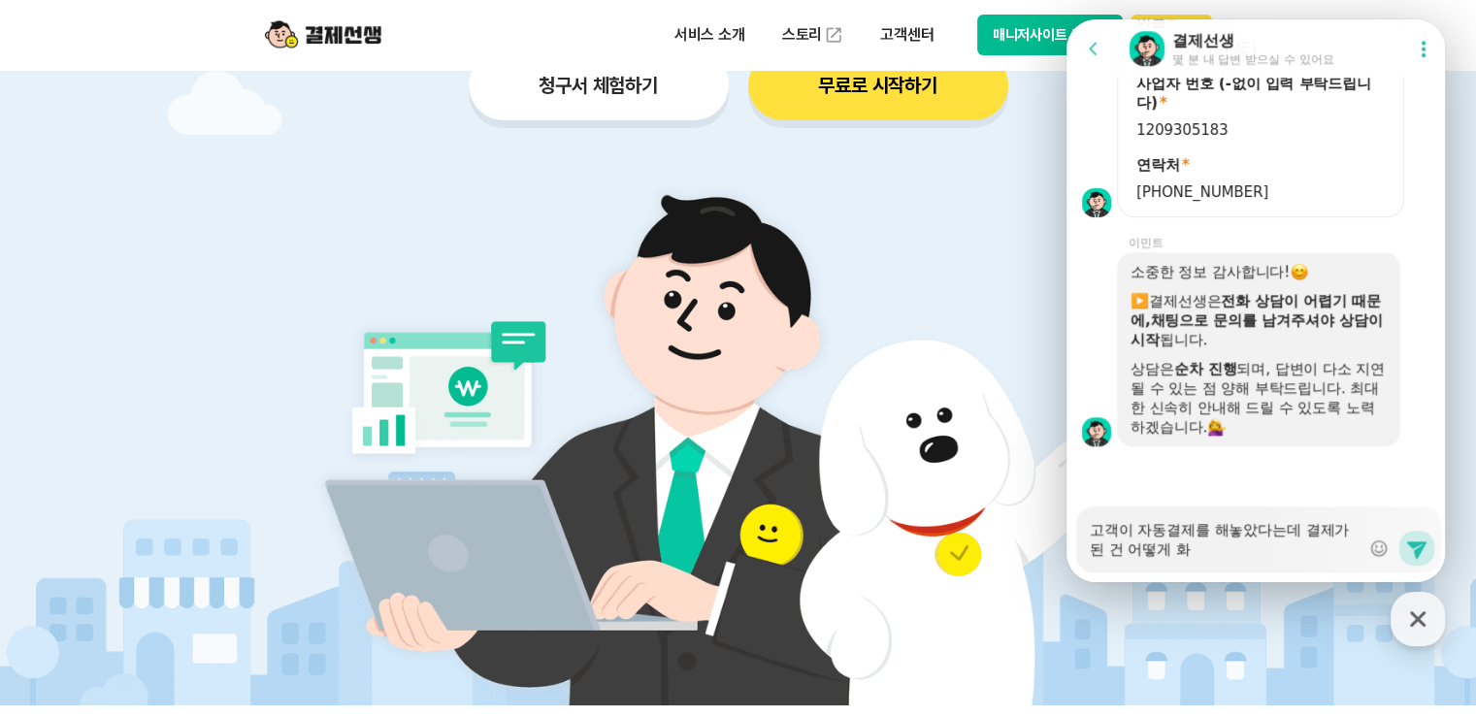
type textarea "x"
type textarea "고객이 자동결제를 해놓았다는데 결제가 된 건 어떻게 확"
type textarea "x"
type textarea "고객이 자동결제를 해놓았다는데 결제가 된 건 어떻게 확ㅇ"
type textarea "x"
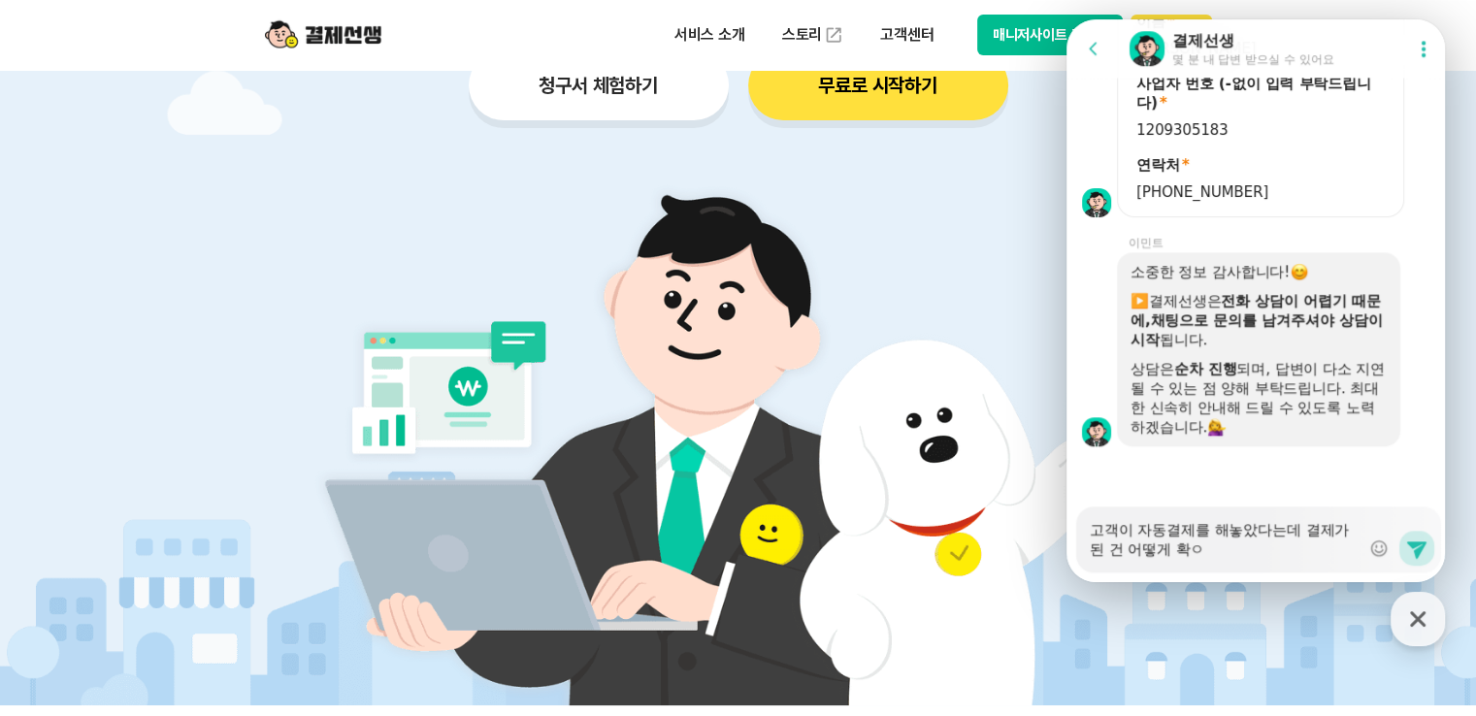
type textarea "고객이 자동결제를 해놓았다는데 결제가 된 건 어떻게 확이"
type textarea "x"
type textarea "고객이 자동결제를 해놓았다는데 결제가 된 건 어떻게 확인"
type textarea "x"
type textarea "고객이 자동결제를 해놓았다는데 결제가 된 건 어떻게 확읺"
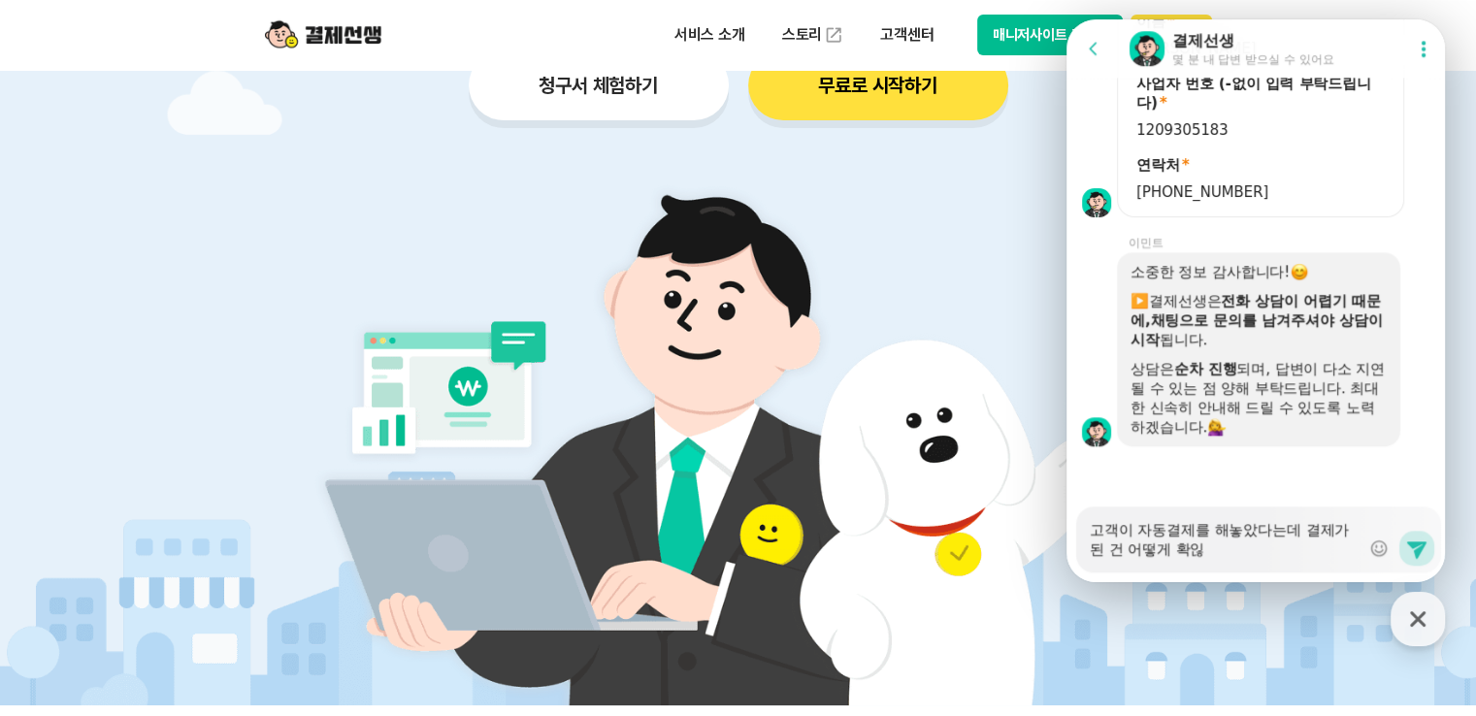
type textarea "x"
type textarea "고객이 자동결제를 해놓았다는데 결제가 된 건 어떻게 확인하"
type textarea "x"
type textarea "고객이 자동결제를 해놓았다는데 결제가 된 건 어떻게 확인한"
type textarea "x"
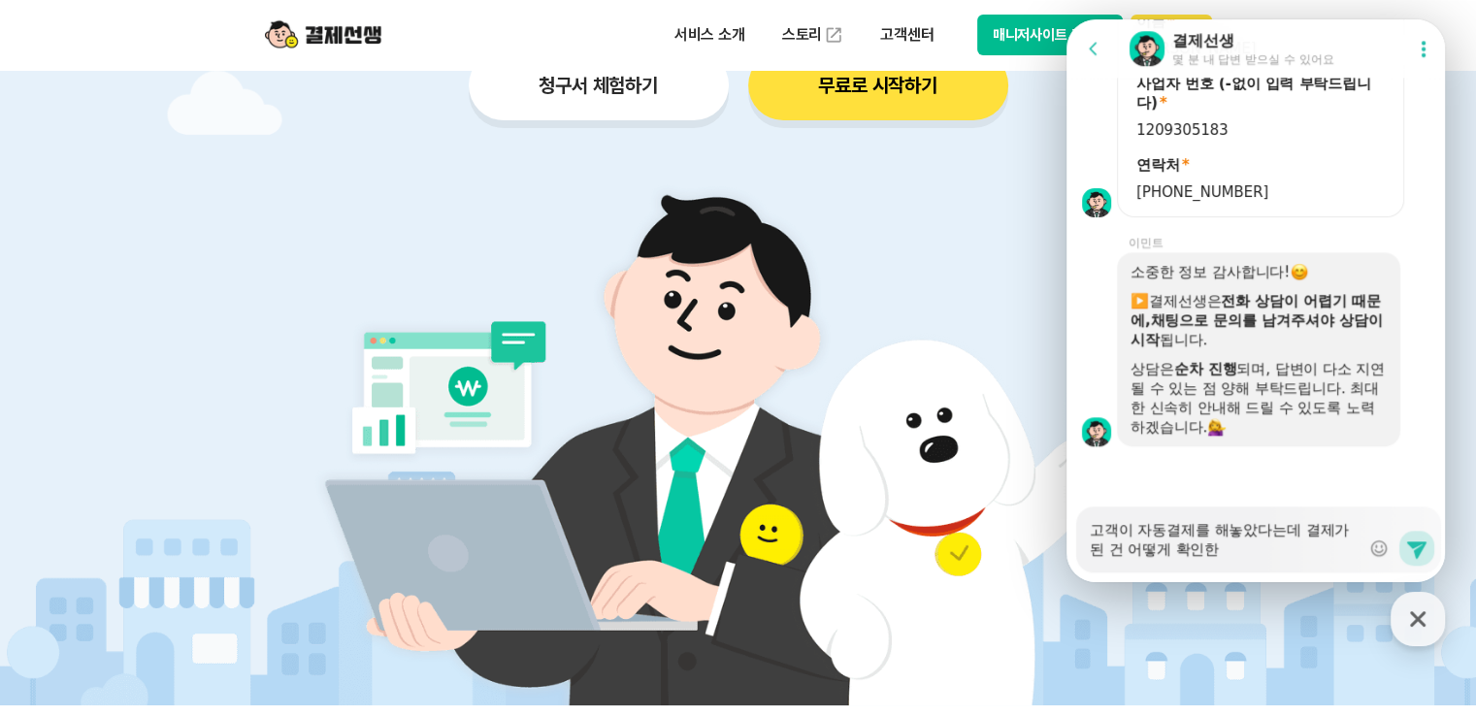
type textarea "고객이 자동결제를 해놓았다는데 결제가 된 건 어떻게 확인하나"
type textarea "x"
type textarea "고객이 자동결제를 해놓았다는데 결제가 된 건 어떻게 확인하낭"
type textarea "x"
type textarea "고객이 자동결제를 해놓았다는데 결제가 된 건 어떻게 확인하나요"
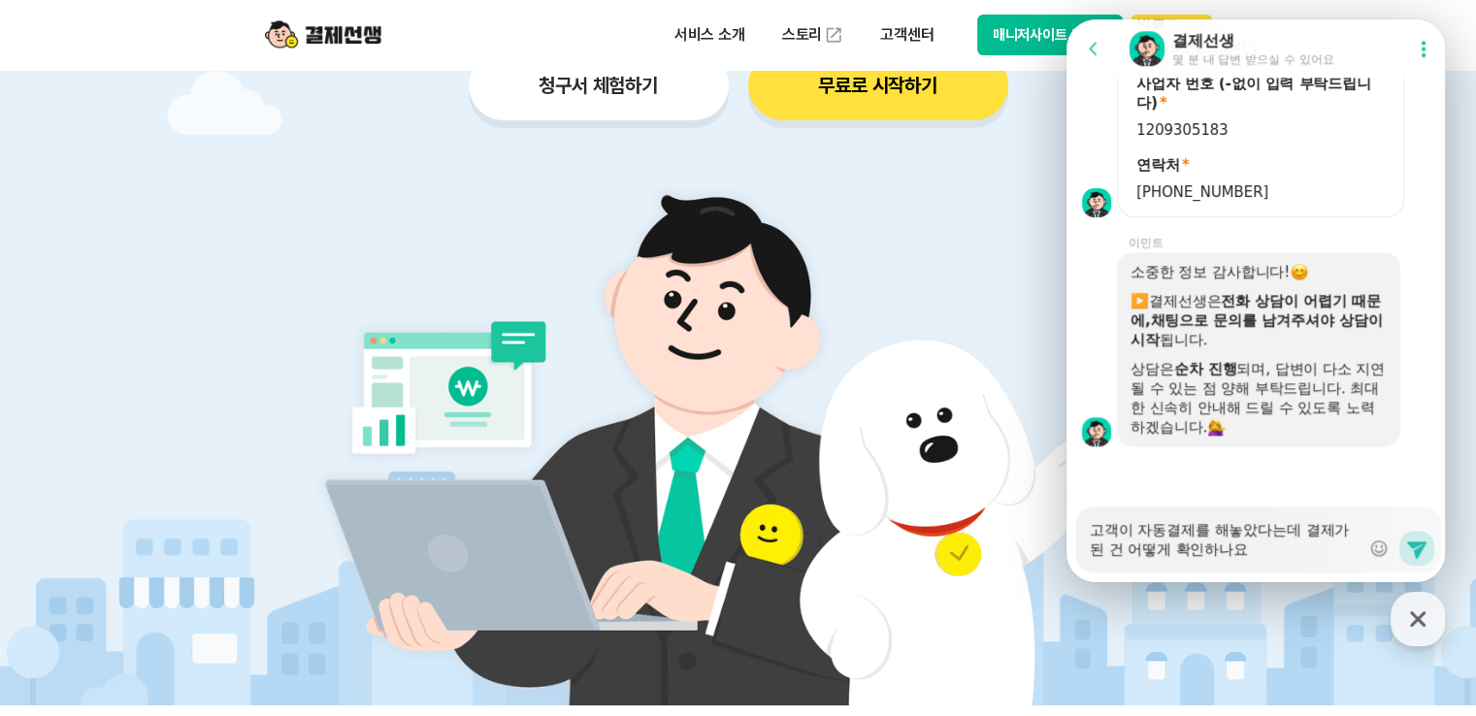
type textarea "x"
type textarea "고객이 자동결제를 해놓았다는데 결제가 된 건 어떻게 확인하나요?"
type textarea "x"
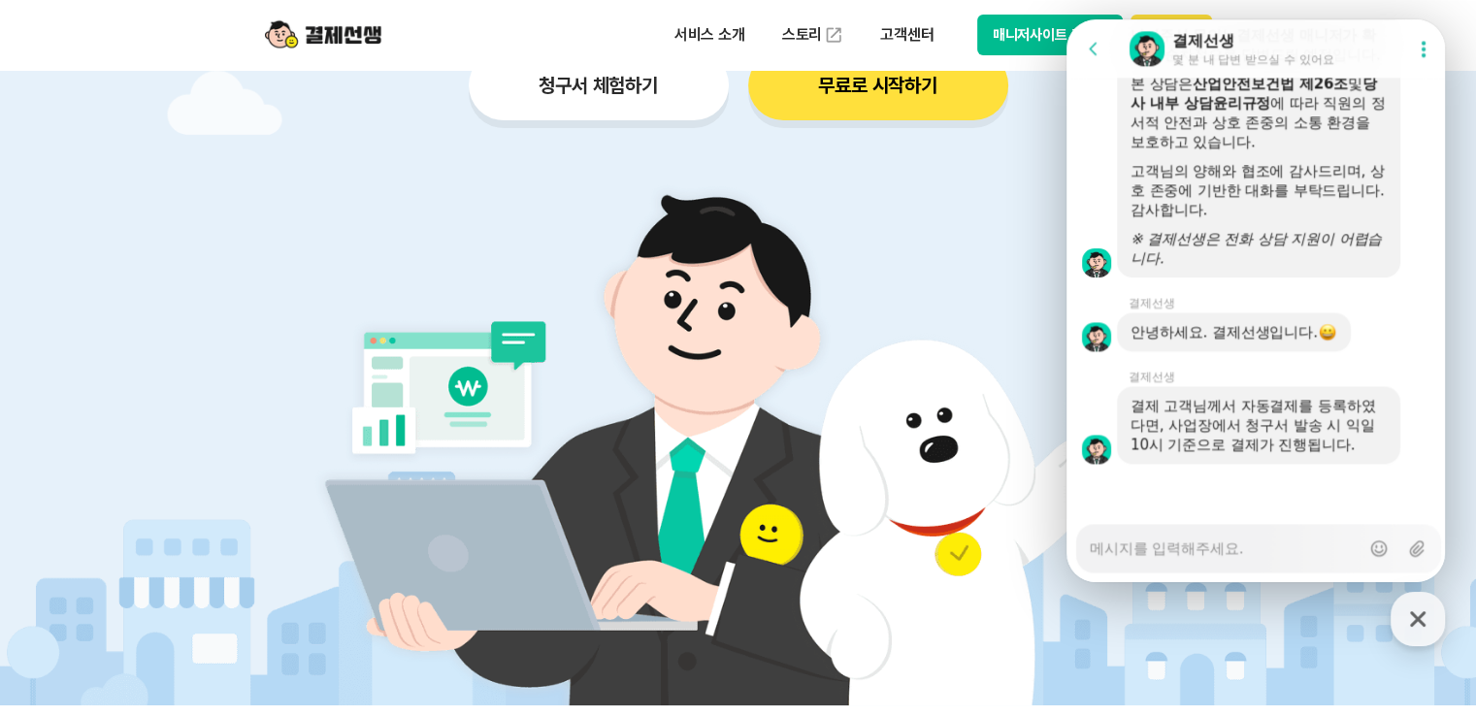
scroll to position [2757, 0]
type textarea "x"
type textarea "ㅈ"
type textarea "x"
type textarea "저"
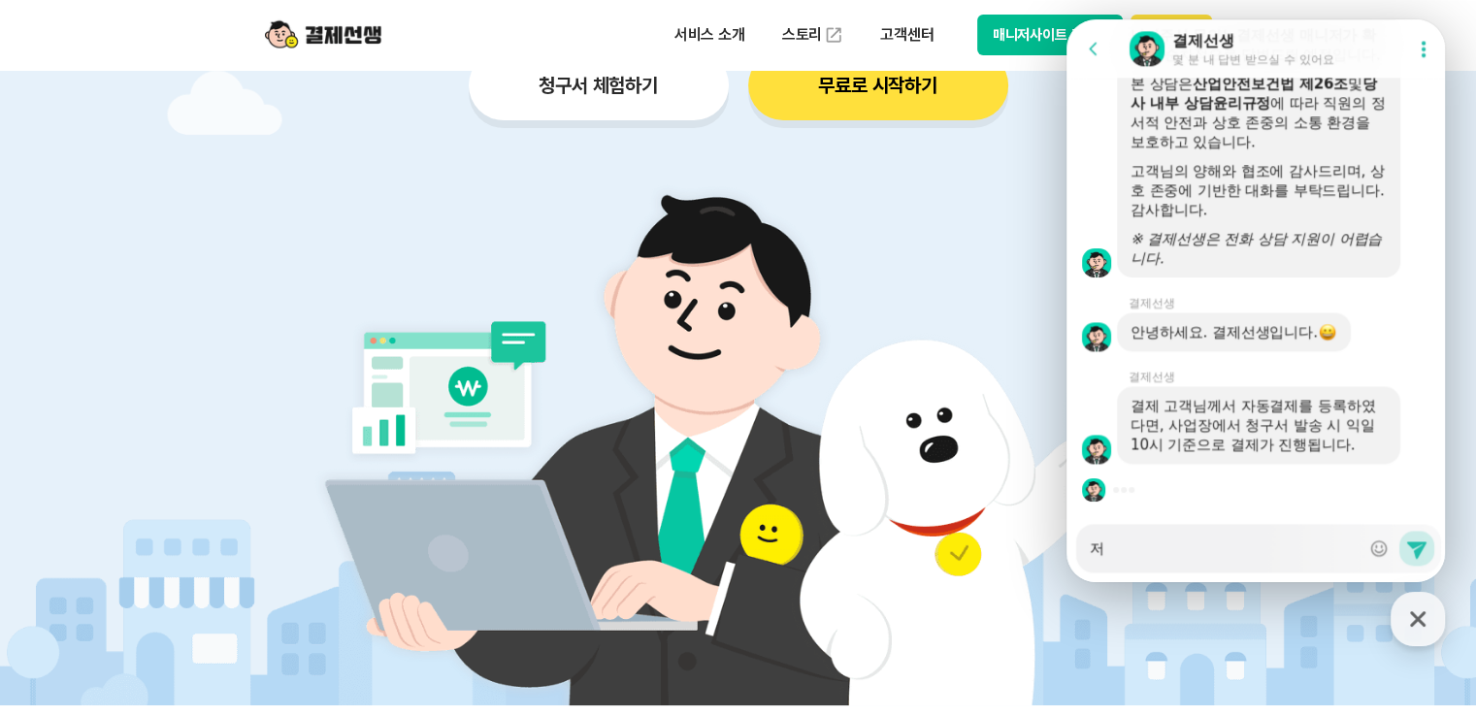
type textarea "x"
type textarea "저느"
type textarea "x"
type textarea "저는"
type textarea "x"
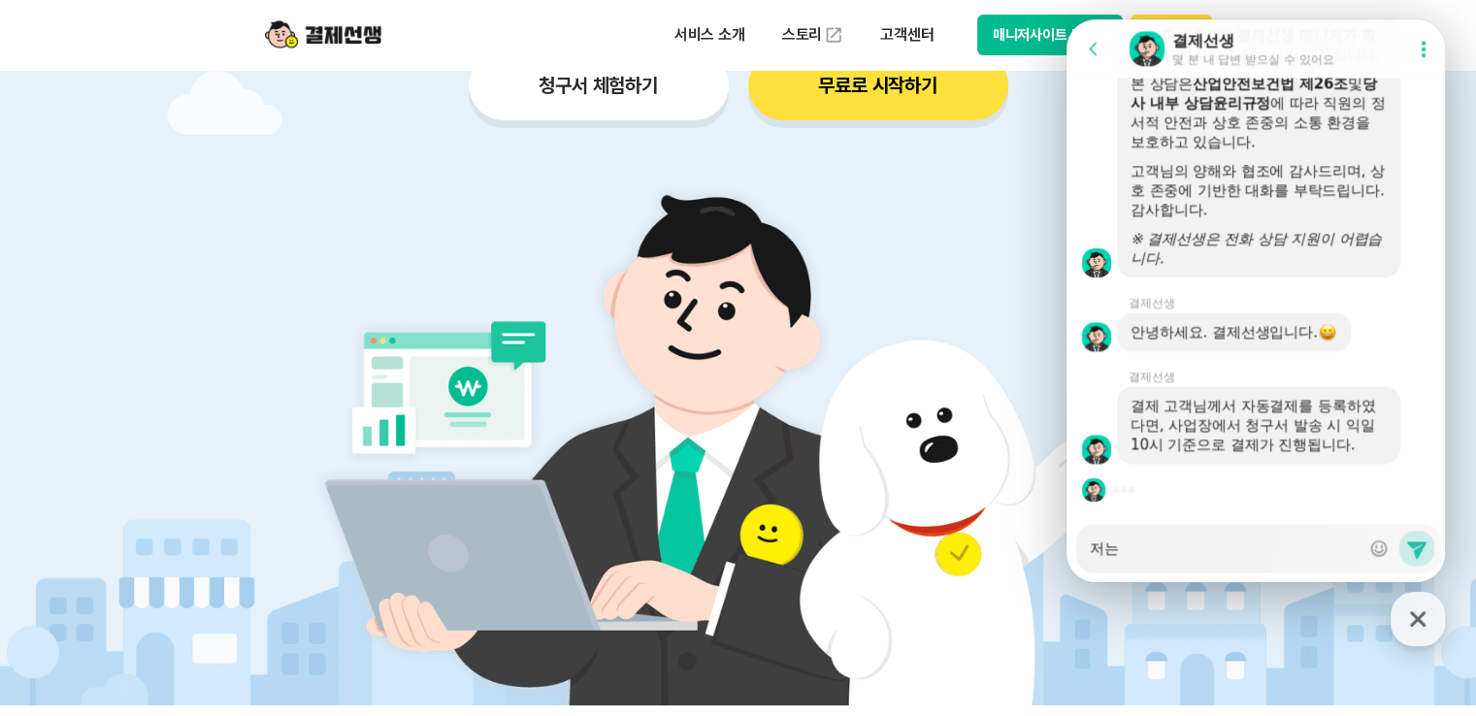
type textarea "저는"
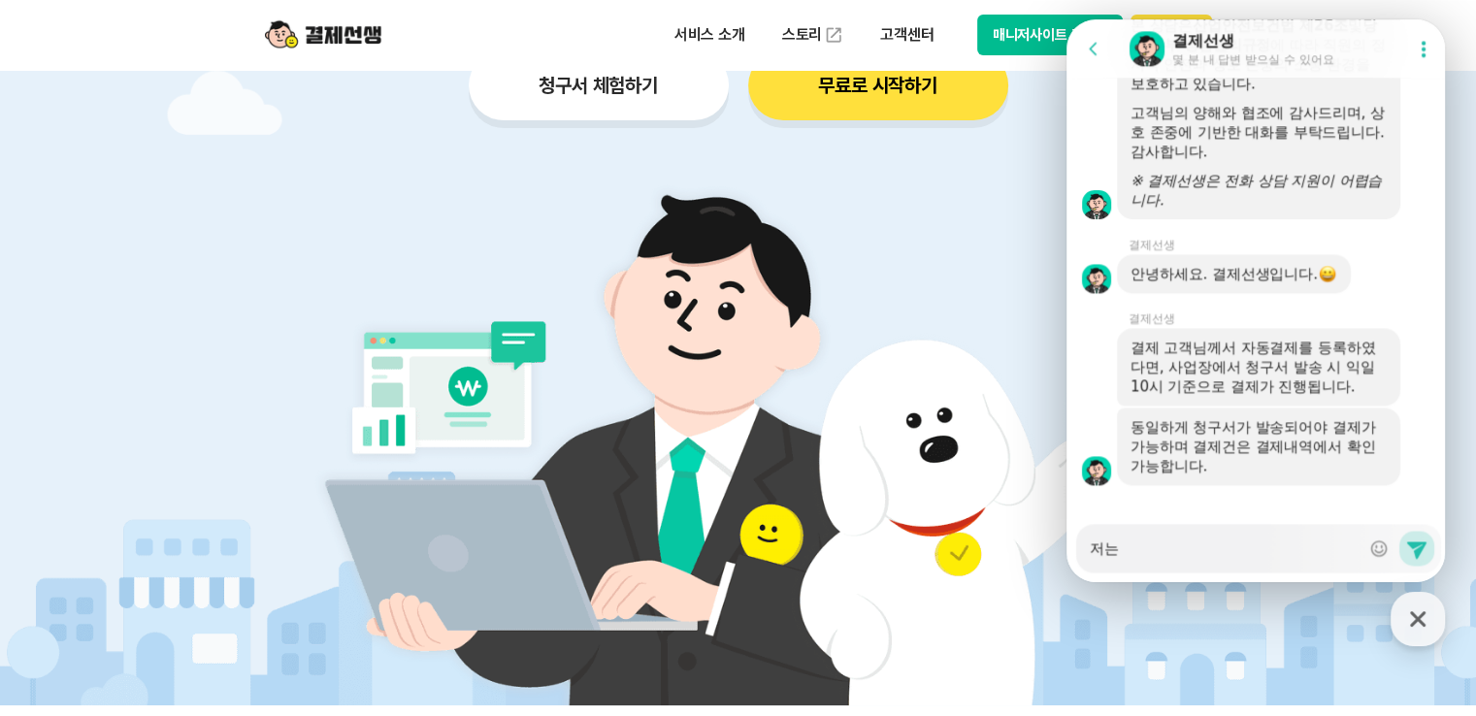
type textarea "x"
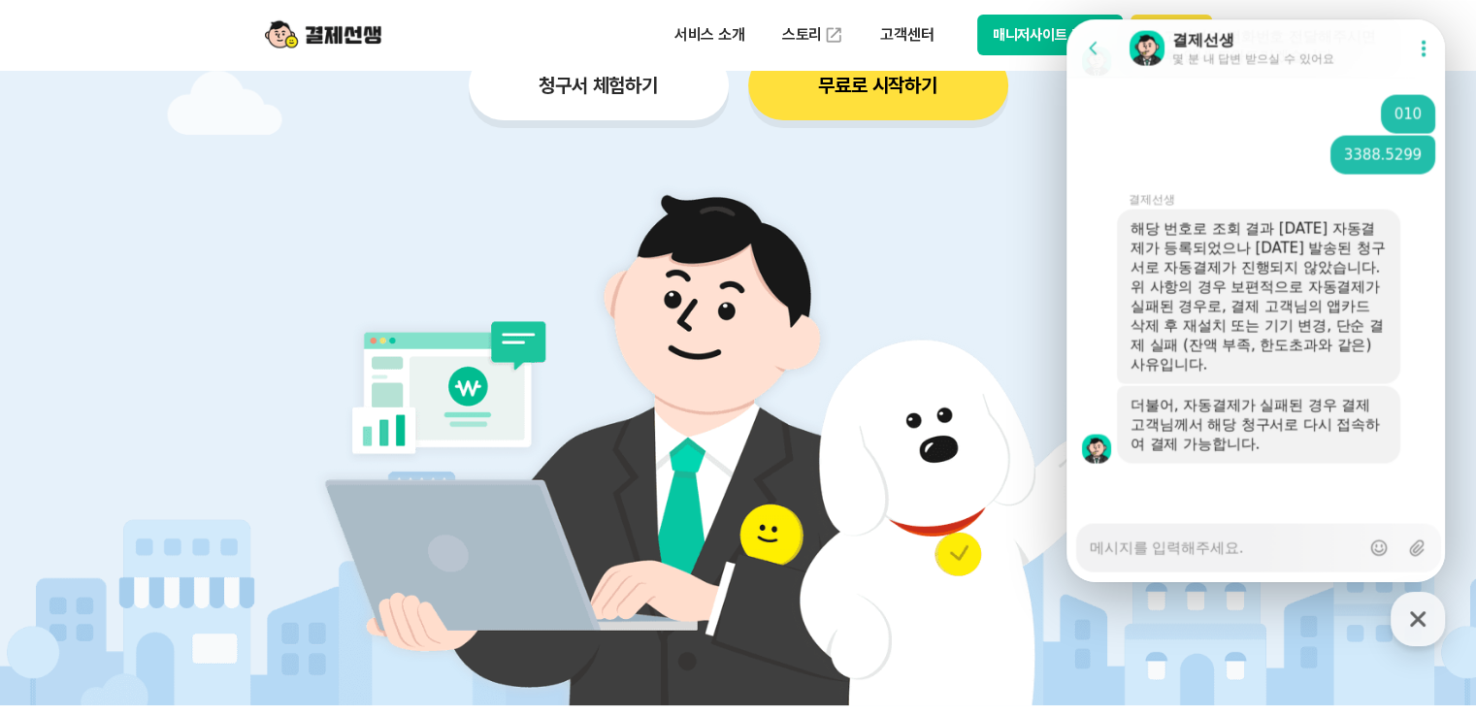
scroll to position [3791, 0]
click at [1221, 560] on div "Messenger Input Textarea" at bounding box center [1224, 548] width 270 height 47
click at [1216, 554] on textarea "Messenger Input Textarea" at bounding box center [1224, 541] width 270 height 33
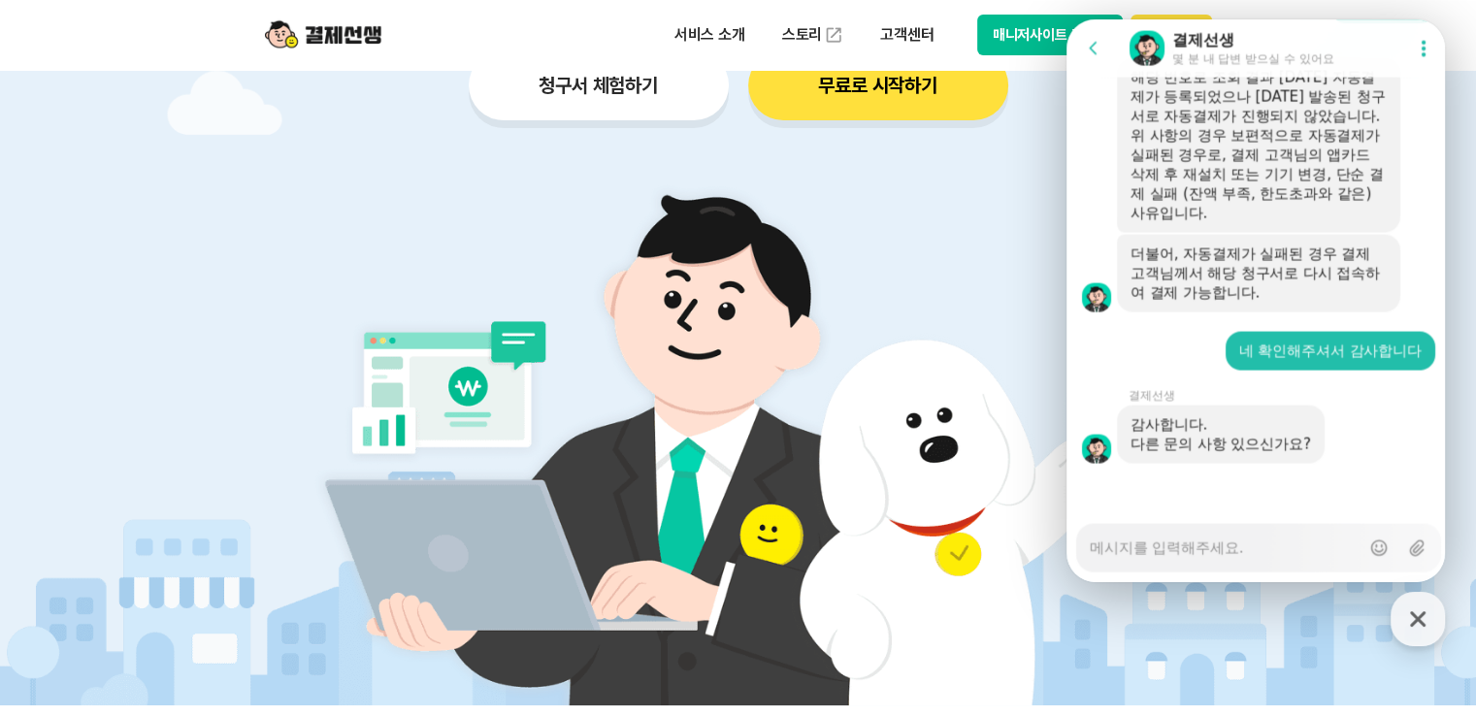
scroll to position [3942, 0]
click at [1225, 548] on textarea "Messenger Input Textarea" at bounding box center [1224, 541] width 270 height 33
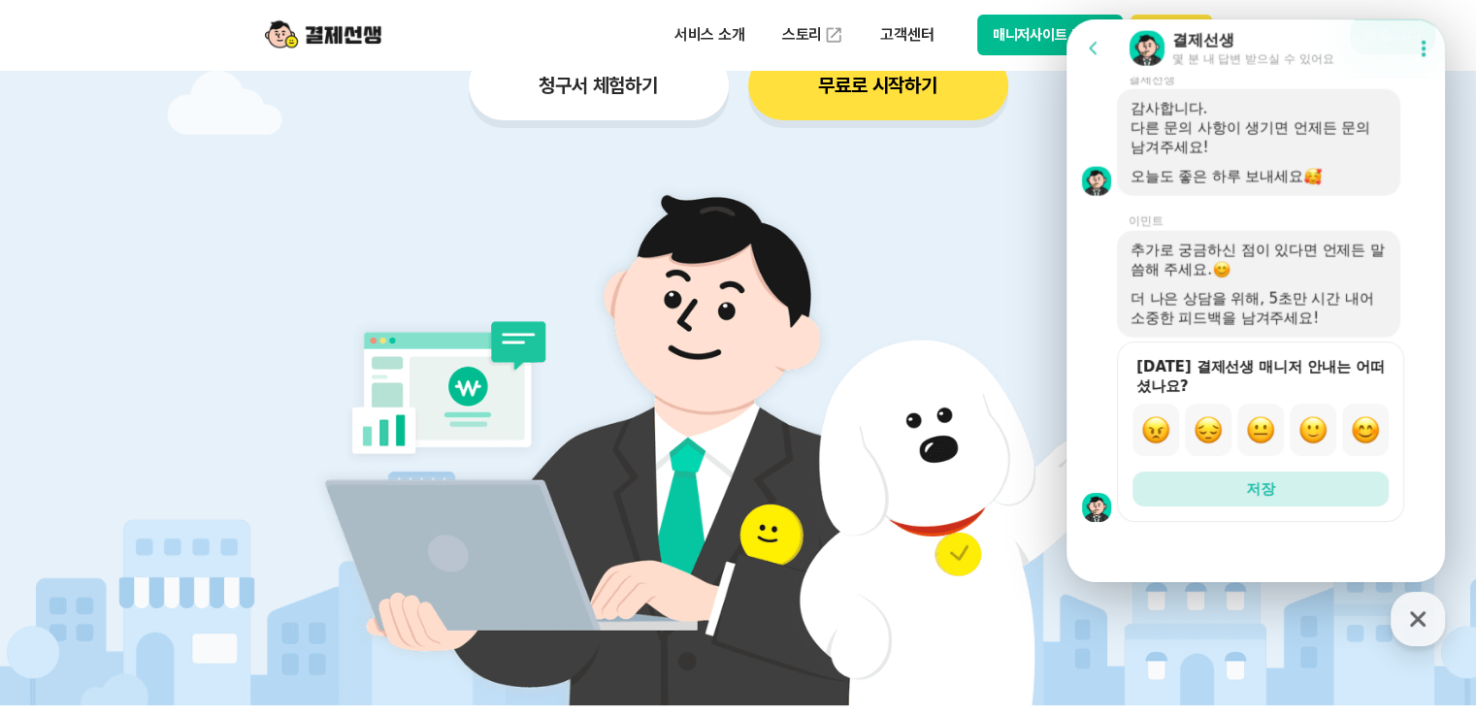
scroll to position [4410, 0]
click at [1359, 430] on img "button" at bounding box center [1364, 429] width 29 height 29
click at [1297, 483] on button "저장" at bounding box center [1260, 488] width 256 height 35
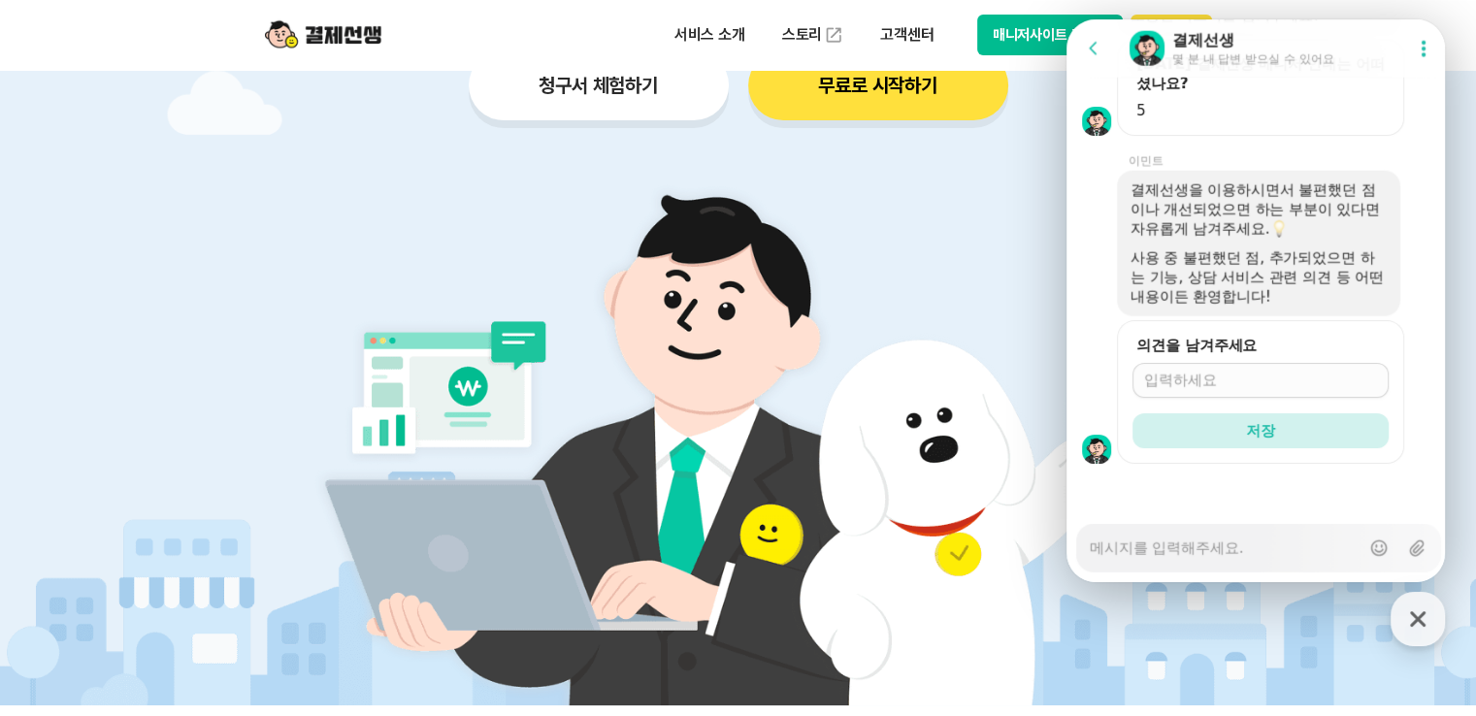
scroll to position [4713, 0]
